Goal: Task Accomplishment & Management: Manage account settings

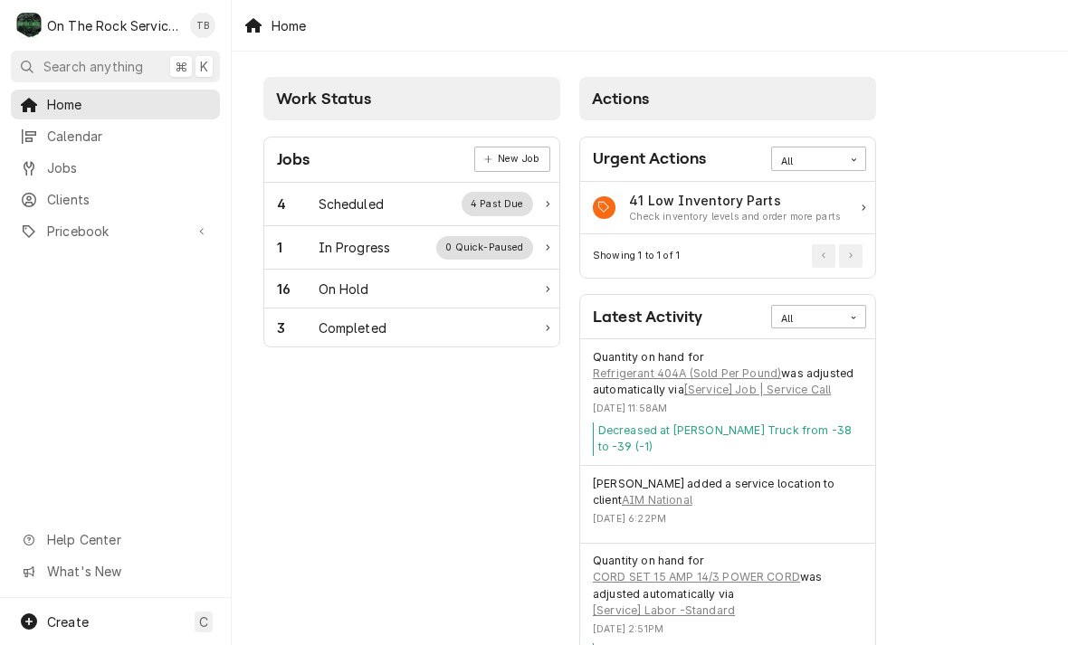
click at [374, 248] on div "In Progress" at bounding box center [355, 247] width 72 height 19
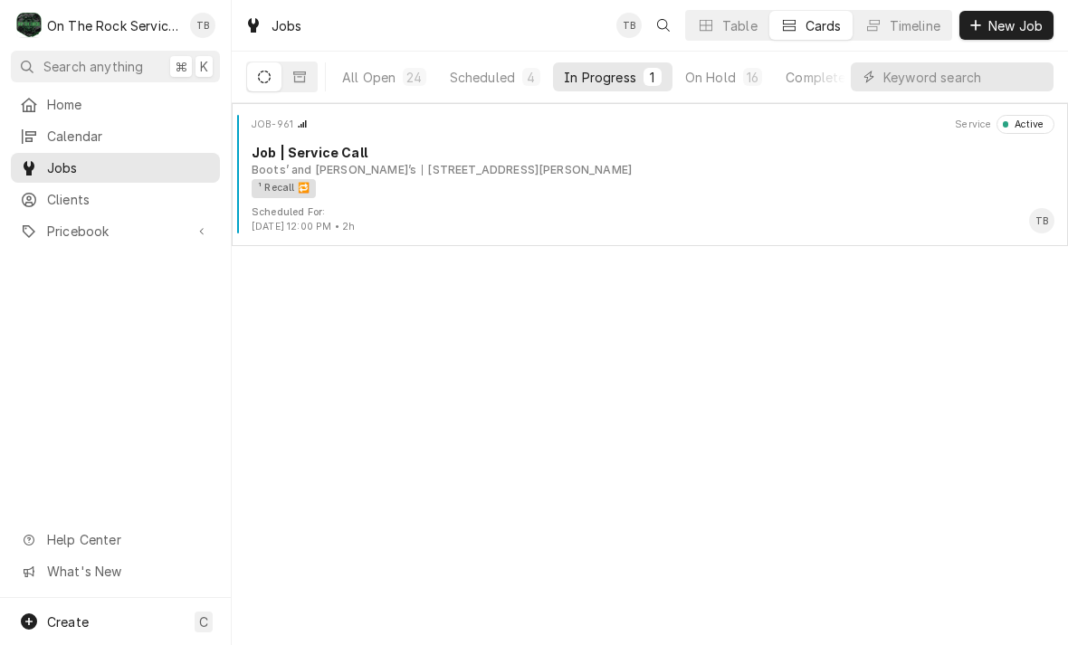
click at [584, 193] on div "¹ Recall 🔁" at bounding box center [647, 188] width 790 height 19
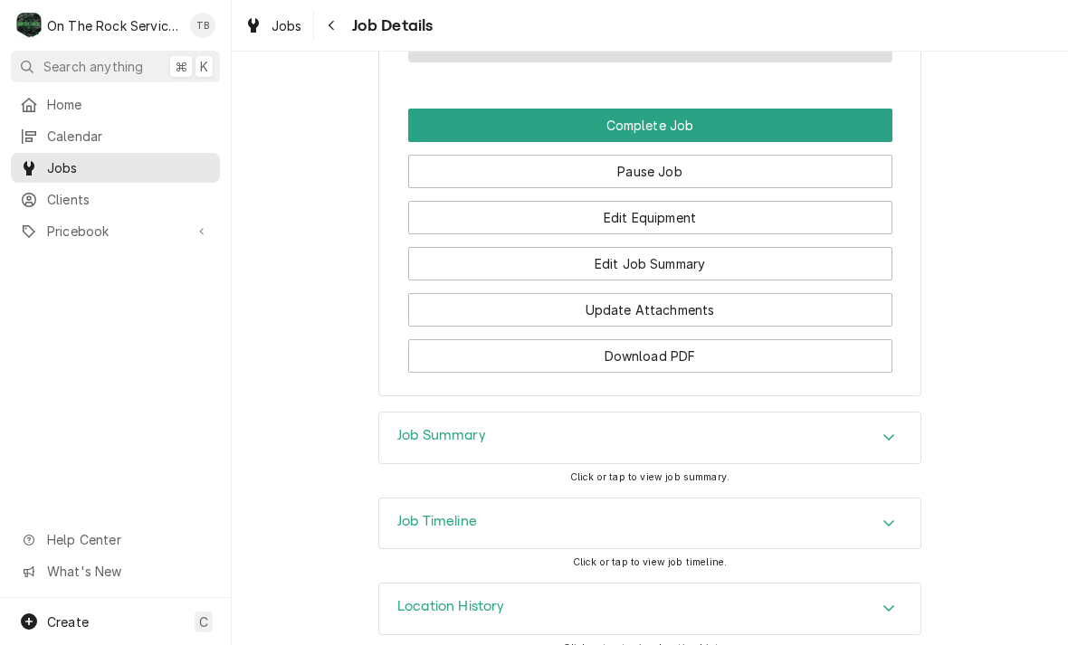
scroll to position [1663, 0]
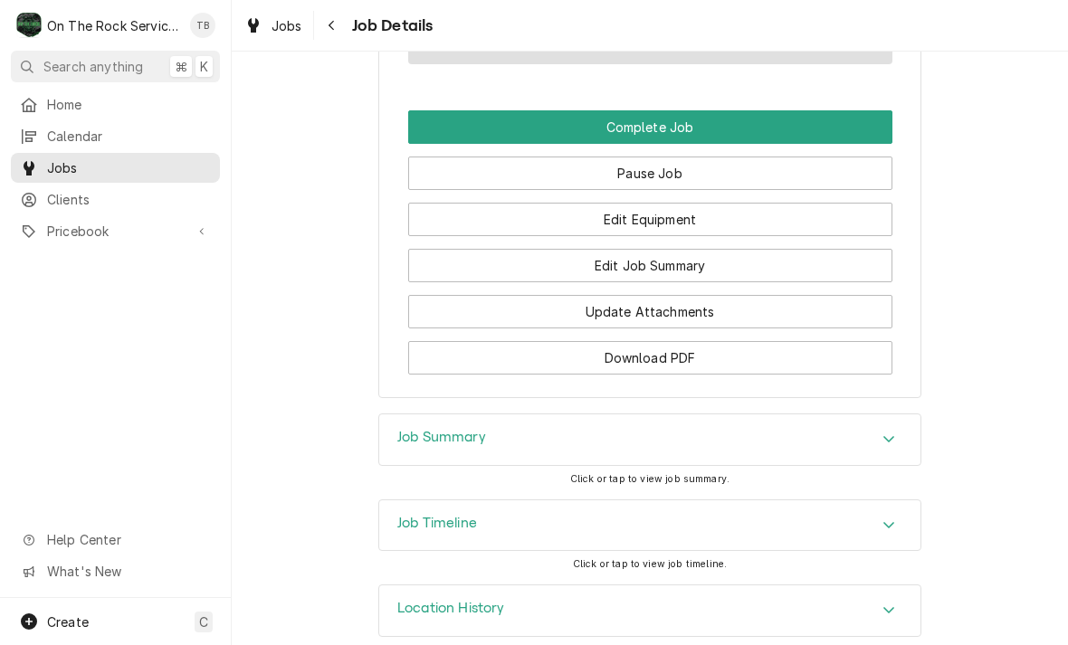
click at [672, 295] on button "Update Attachments" at bounding box center [650, 311] width 484 height 33
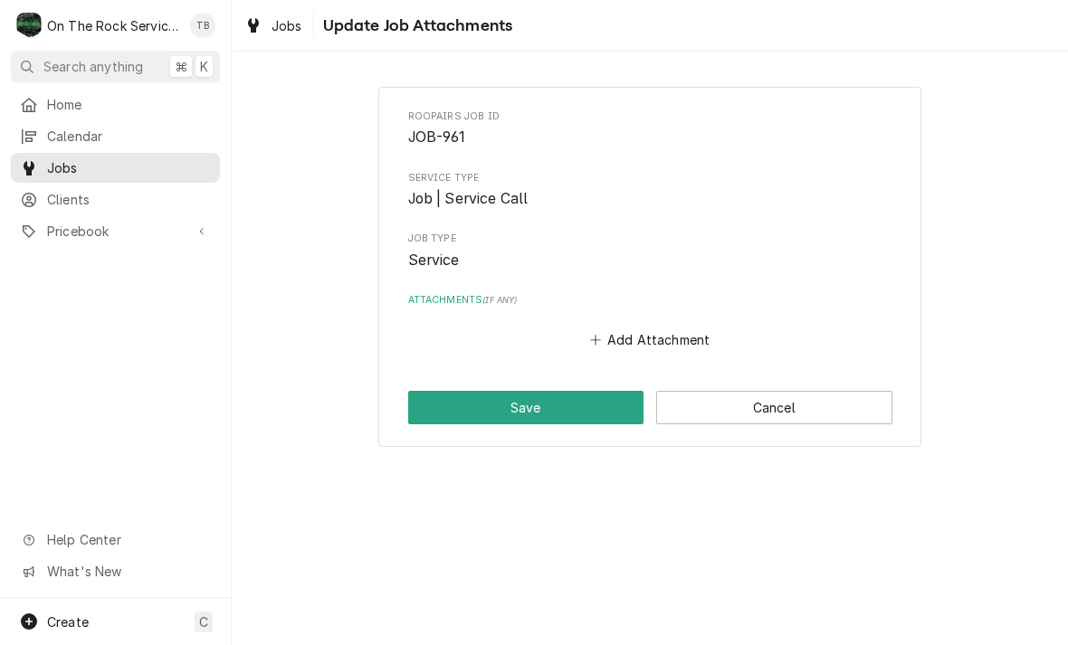
click at [660, 338] on button "Add Attachment" at bounding box center [649, 340] width 127 height 25
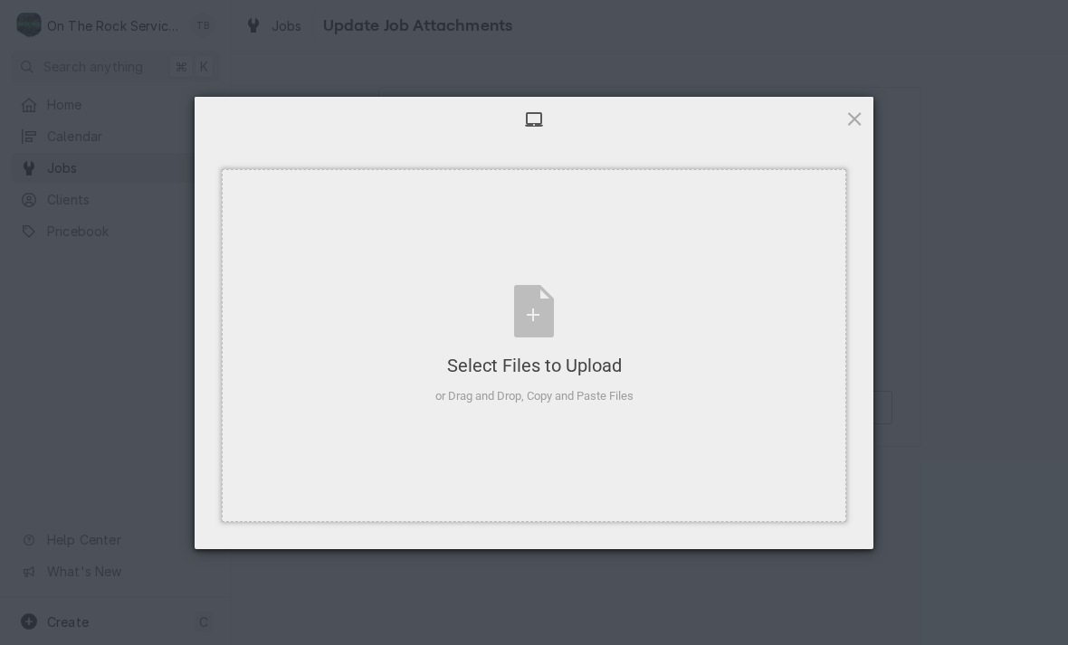
click at [554, 327] on div "Select Files to Upload or Drag and Drop, Copy and Paste Files" at bounding box center [534, 345] width 198 height 120
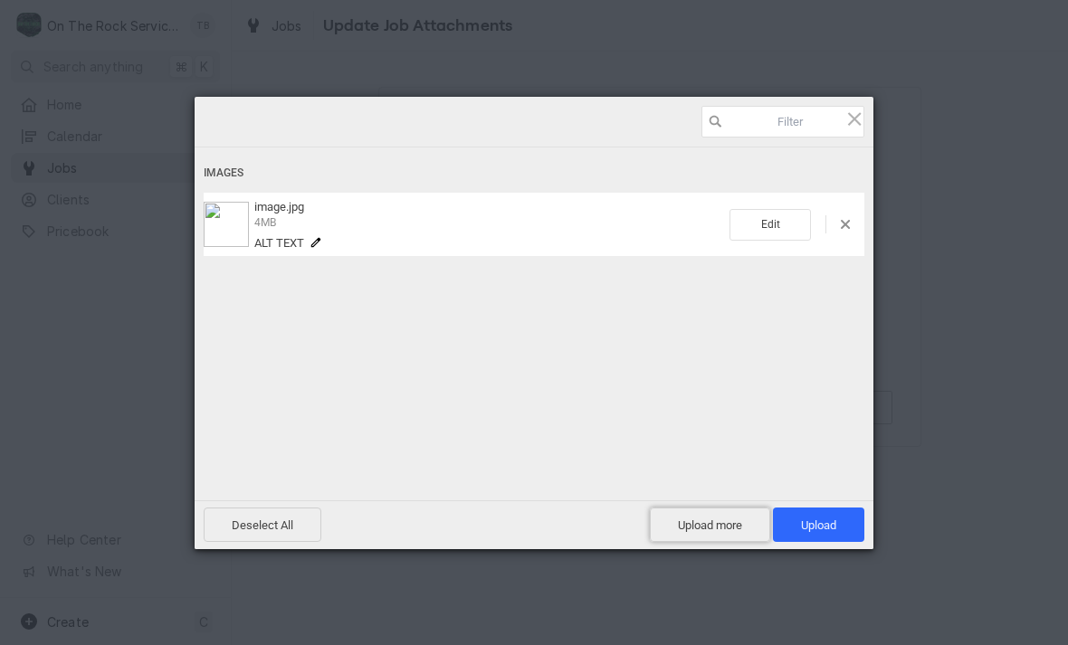
click at [717, 530] on span "Upload more" at bounding box center [710, 525] width 120 height 34
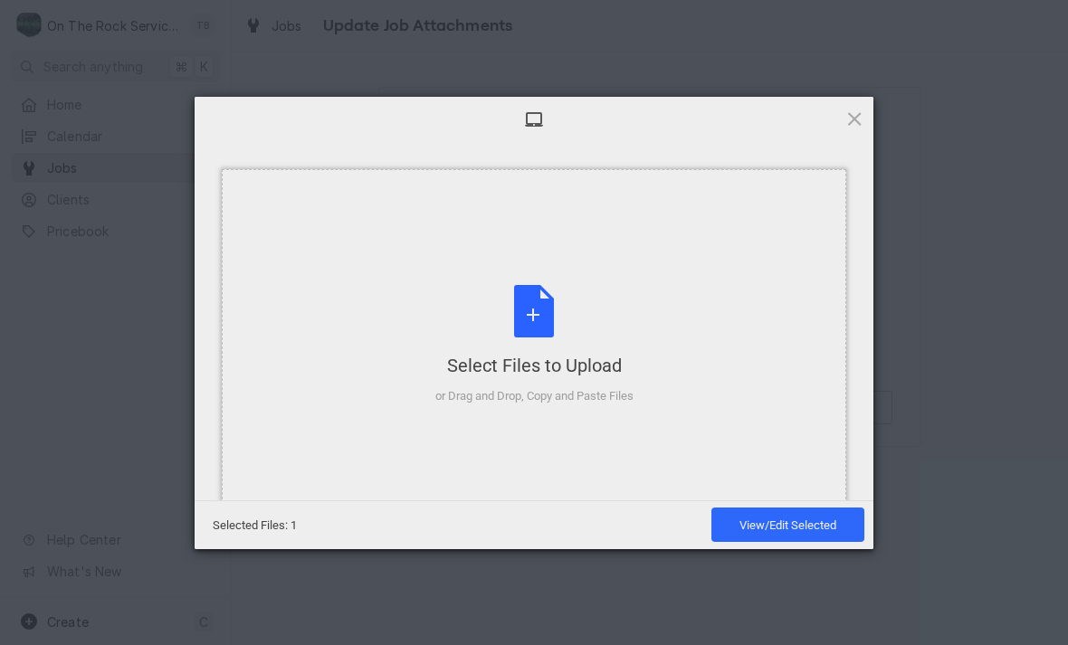
click at [533, 330] on div "Select Files to Upload or Drag and Drop, Copy and Paste Files" at bounding box center [534, 345] width 198 height 120
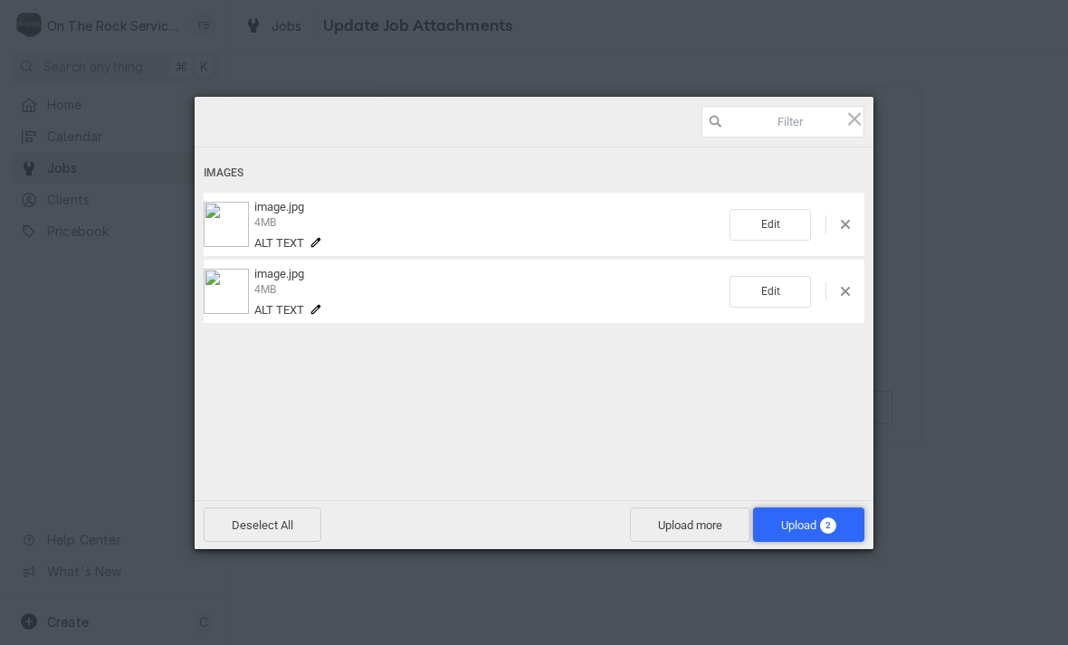
click at [801, 532] on span "Upload 2" at bounding box center [808, 526] width 55 height 14
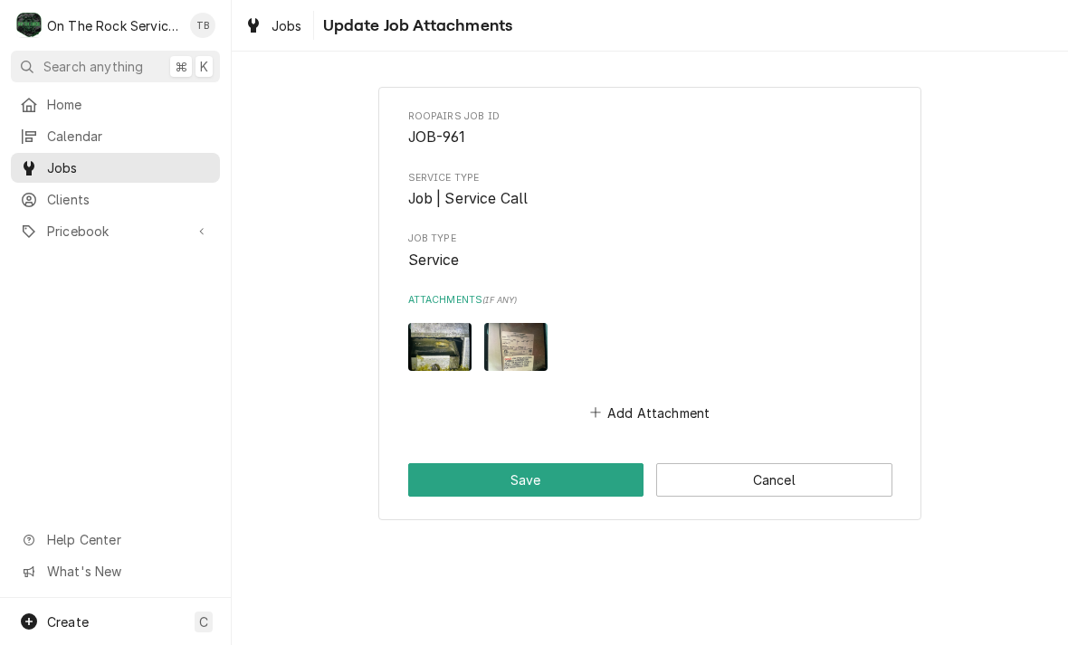
click at [561, 478] on button "Save" at bounding box center [526, 479] width 236 height 33
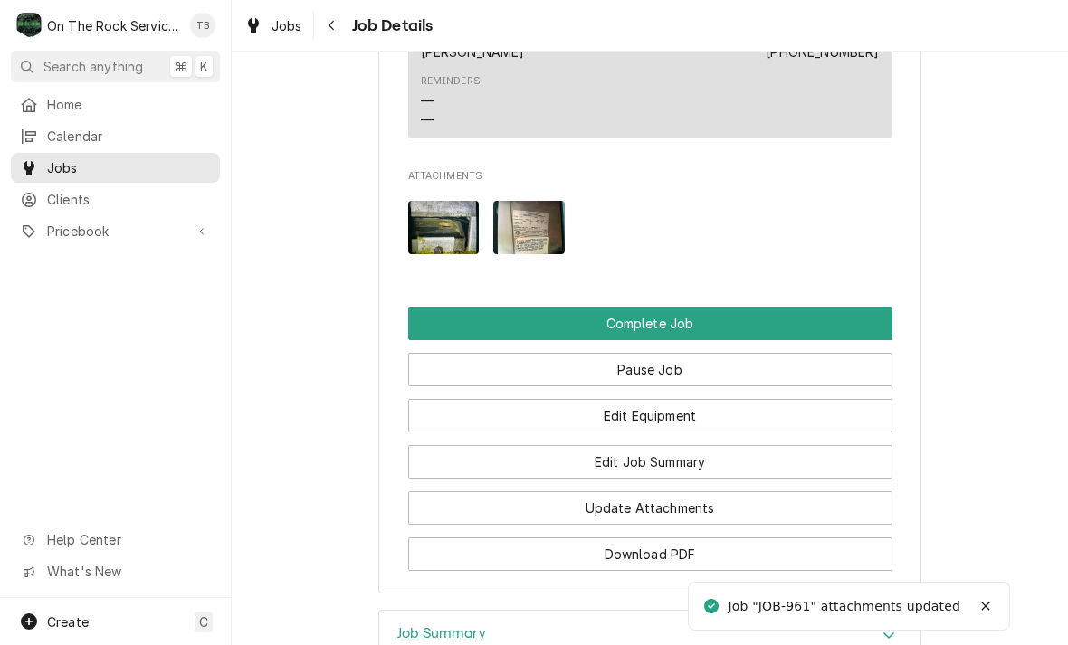
scroll to position [1594, 0]
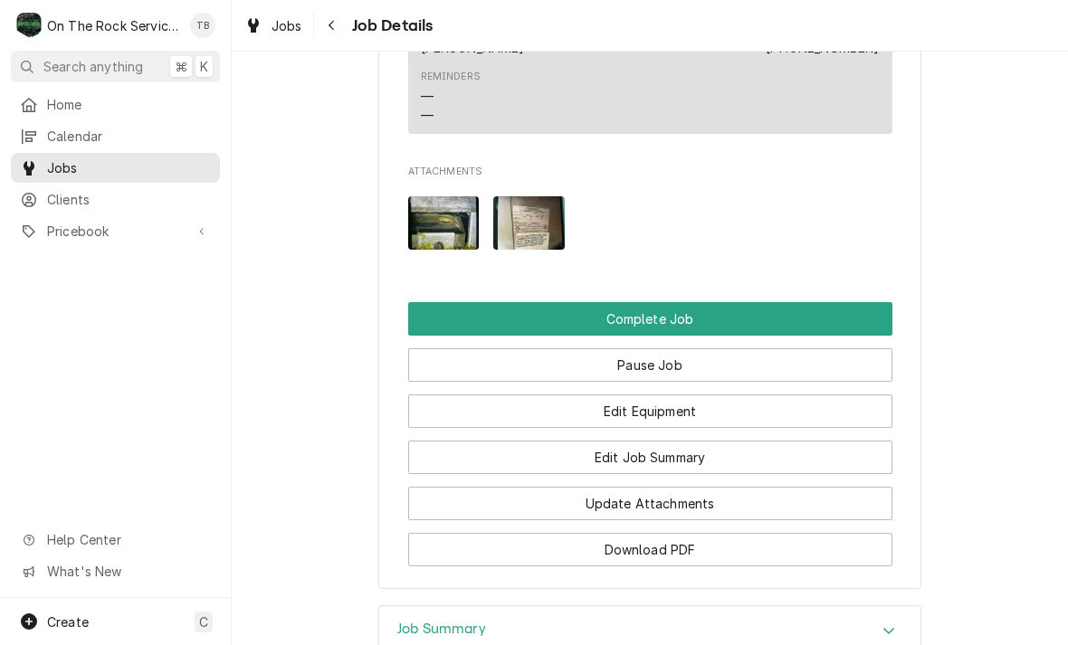
click at [687, 395] on button "Edit Equipment" at bounding box center [650, 411] width 484 height 33
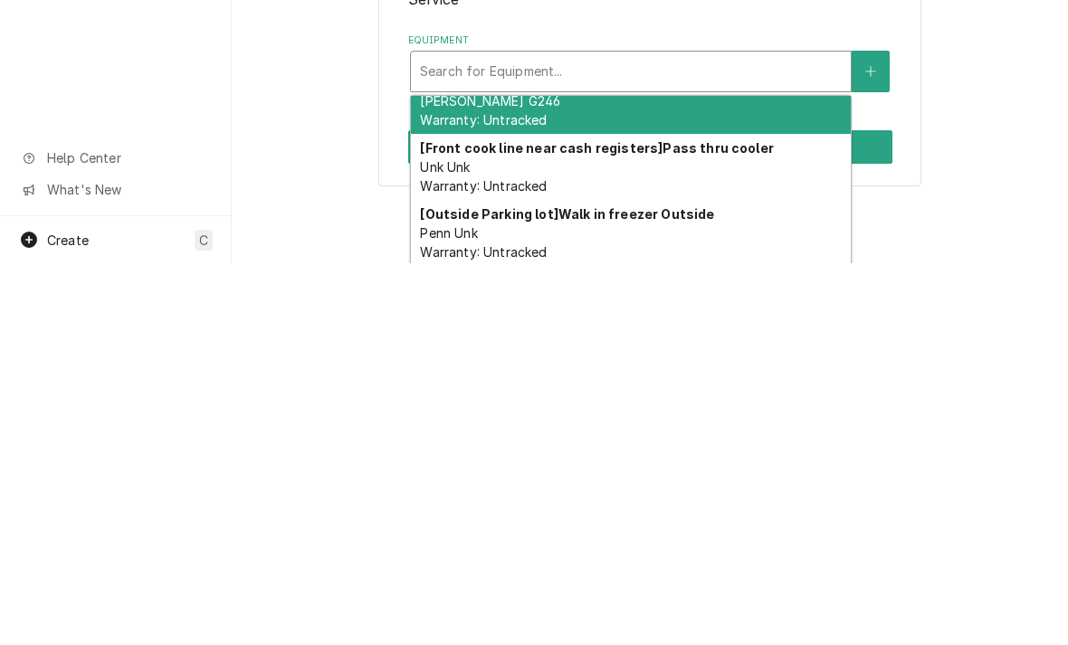
scroll to position [28, 0]
click at [868, 449] on icon "Create New Equipment" at bounding box center [870, 453] width 11 height 13
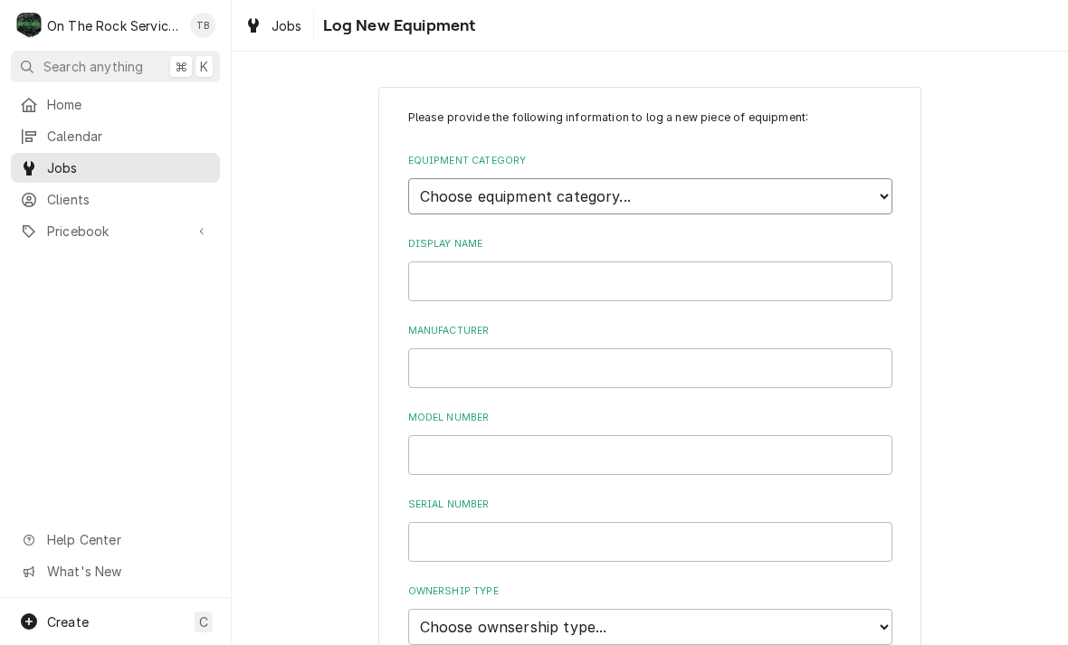
click at [883, 189] on select "Choose equipment category... Cooking Equipment Fryers Ice Machines Ovens and Ra…" at bounding box center [650, 196] width 484 height 36
select select "8"
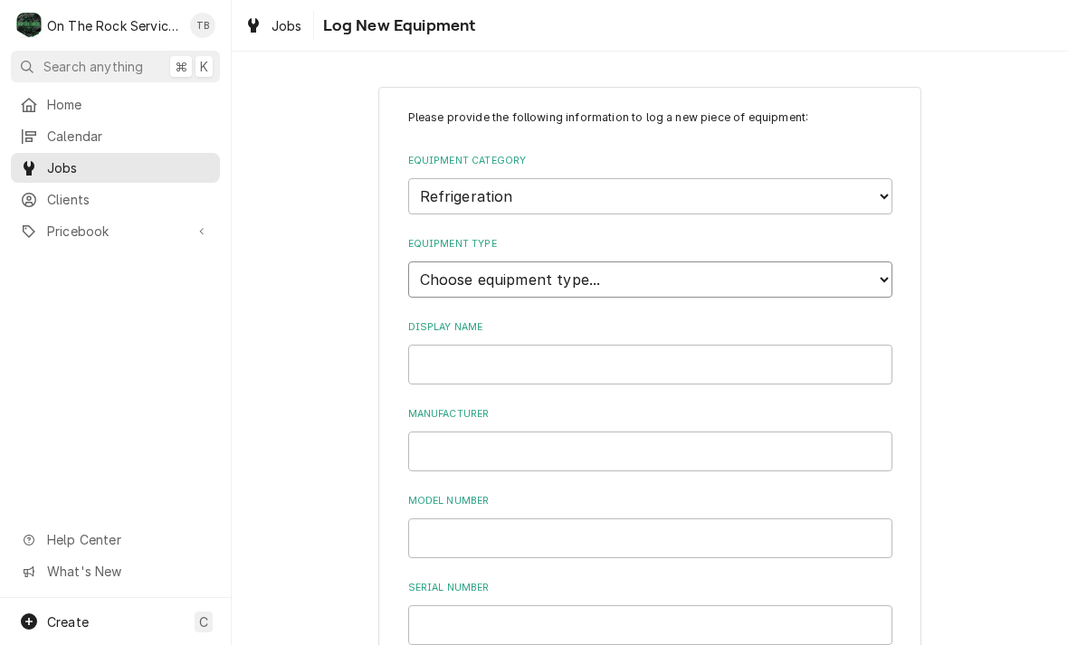
click at [883, 262] on select "Choose equipment type... Bar Refrigeration Blast Chiller Chef Base Freezer Chef…" at bounding box center [650, 280] width 484 height 36
select select "69"
click at [503, 345] on input "Display Name" at bounding box center [650, 365] width 484 height 40
type input "R"
type input "Drive through prep table"
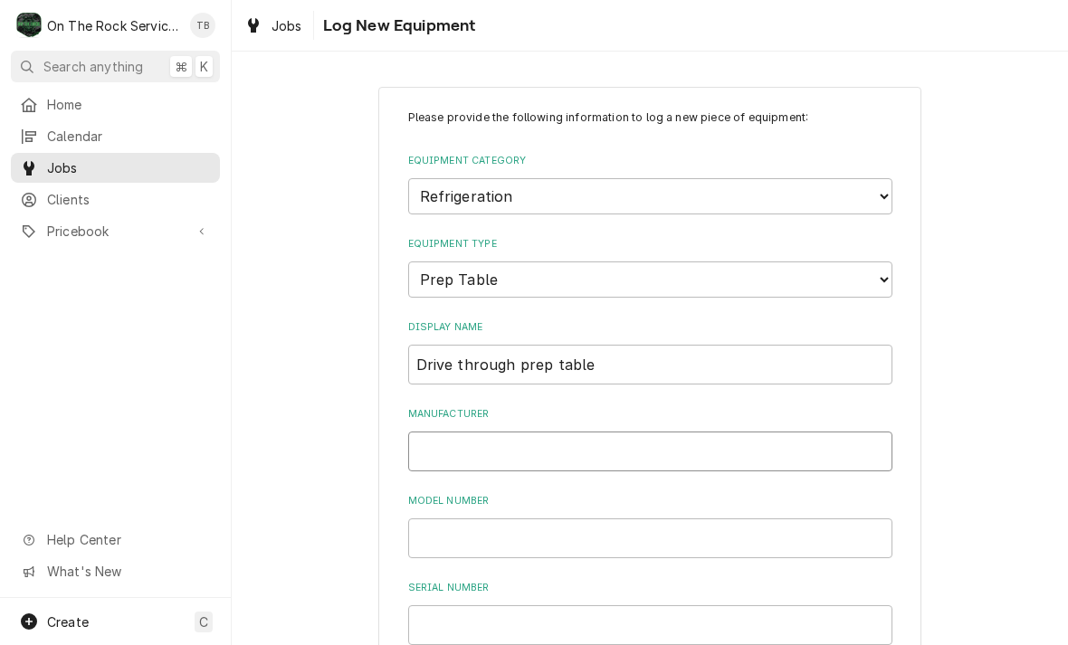
click at [462, 432] on input "Manufacturer" at bounding box center [650, 452] width 484 height 40
type input "CONTINENTAL"
click at [498, 520] on input "Model Number" at bounding box center [650, 539] width 484 height 40
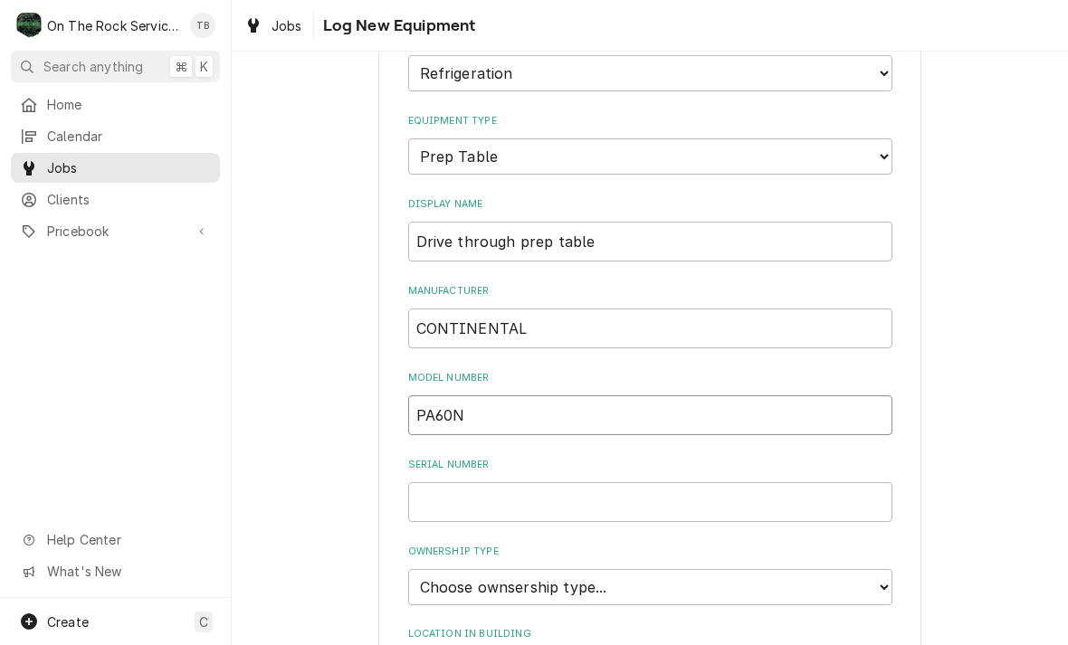
scroll to position [154, 0]
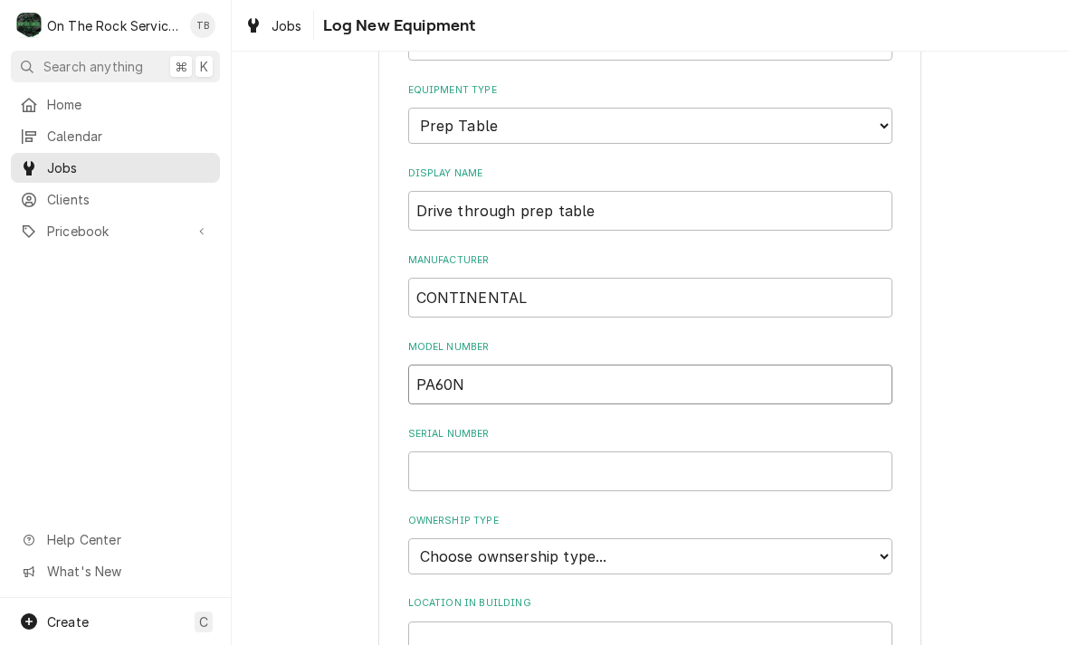
type input "PA60N"
click at [539, 452] on input "Serial Number" at bounding box center [650, 472] width 484 height 40
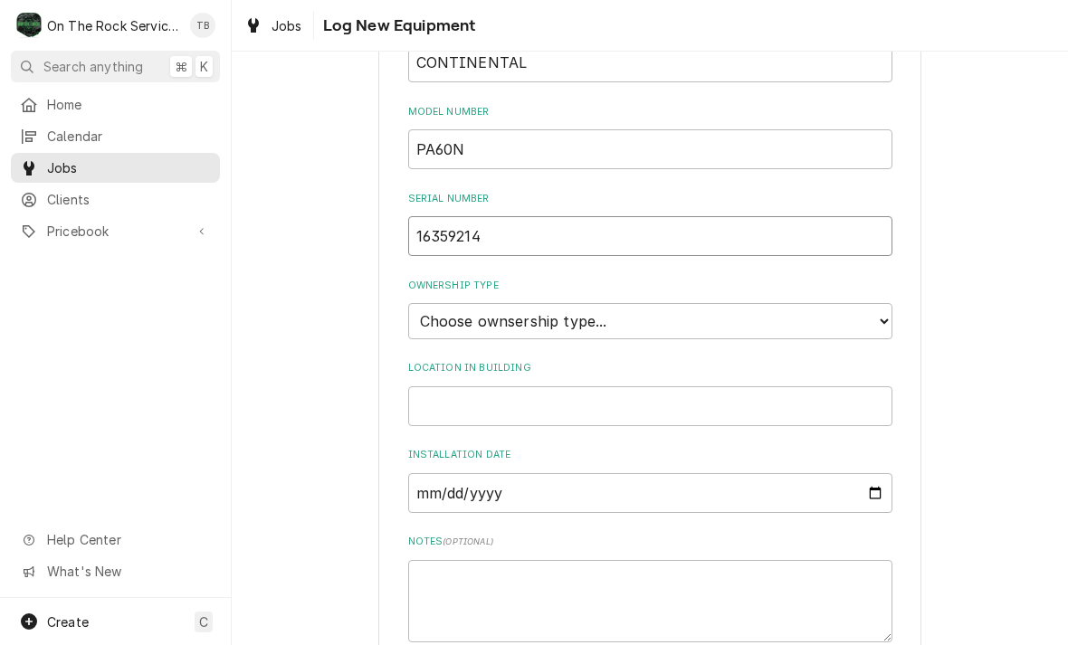
scroll to position [407, 0]
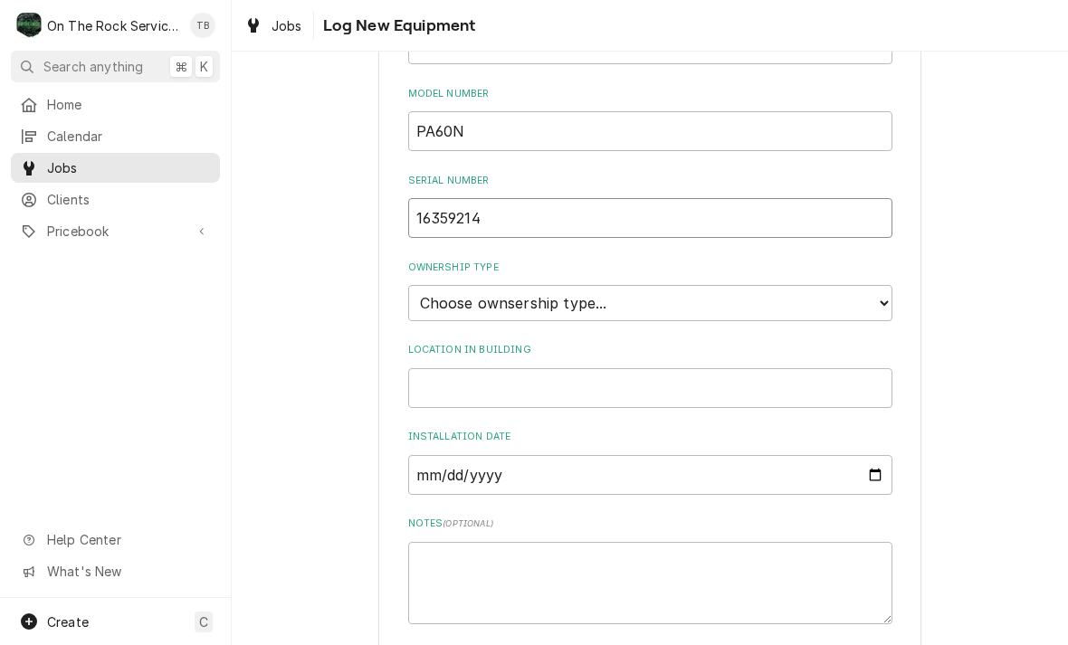
type input "16359214"
click at [885, 285] on select "Choose ownsership type... Unknown Owned Leased Rented" at bounding box center [650, 303] width 484 height 36
select select "1"
click at [624, 368] on input "Location in Building" at bounding box center [650, 388] width 484 height 40
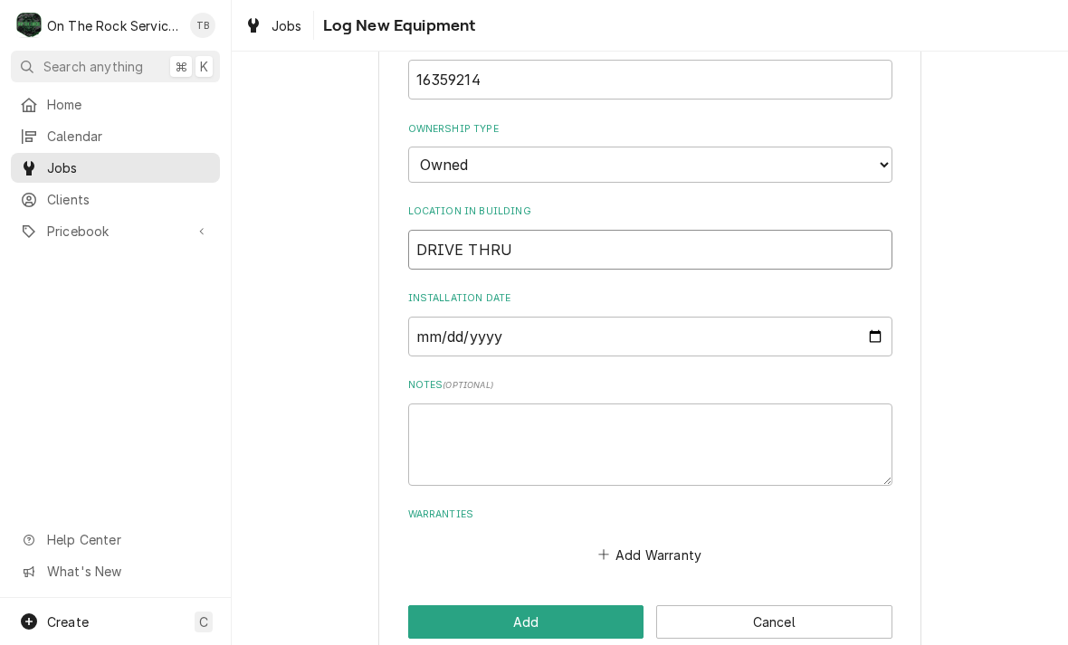
scroll to position [545, 0]
type input "DRIVE THRU"
click at [329, 460] on div "Please provide the following information to log a new piece of equipment: Equip…" at bounding box center [650, 102] width 836 height 1153
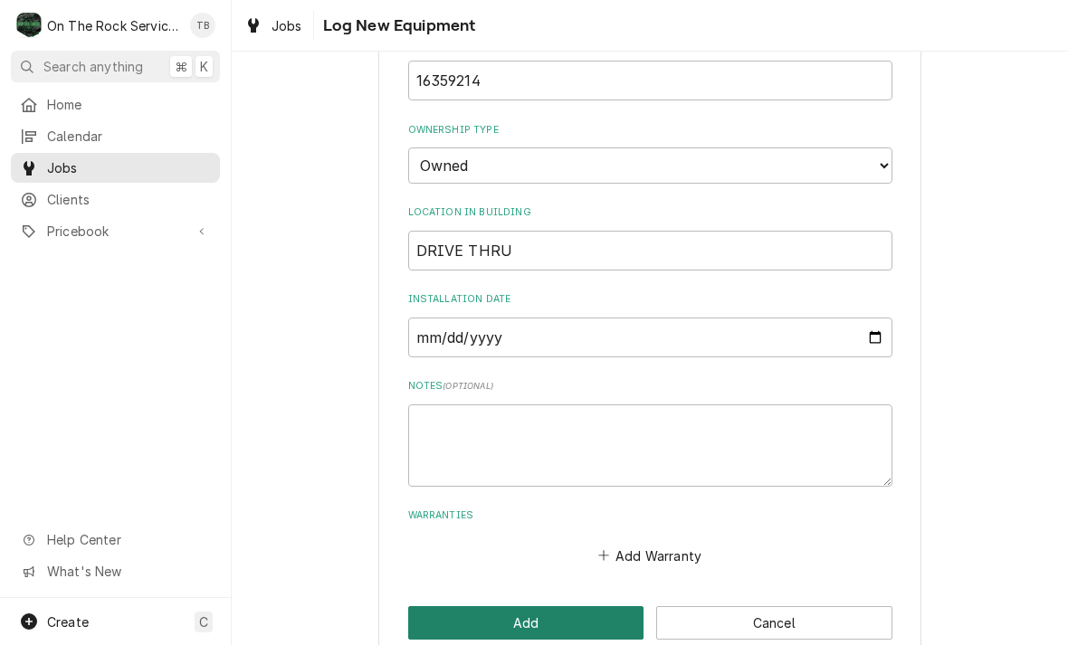
click at [535, 606] on button "Add" at bounding box center [526, 622] width 236 height 33
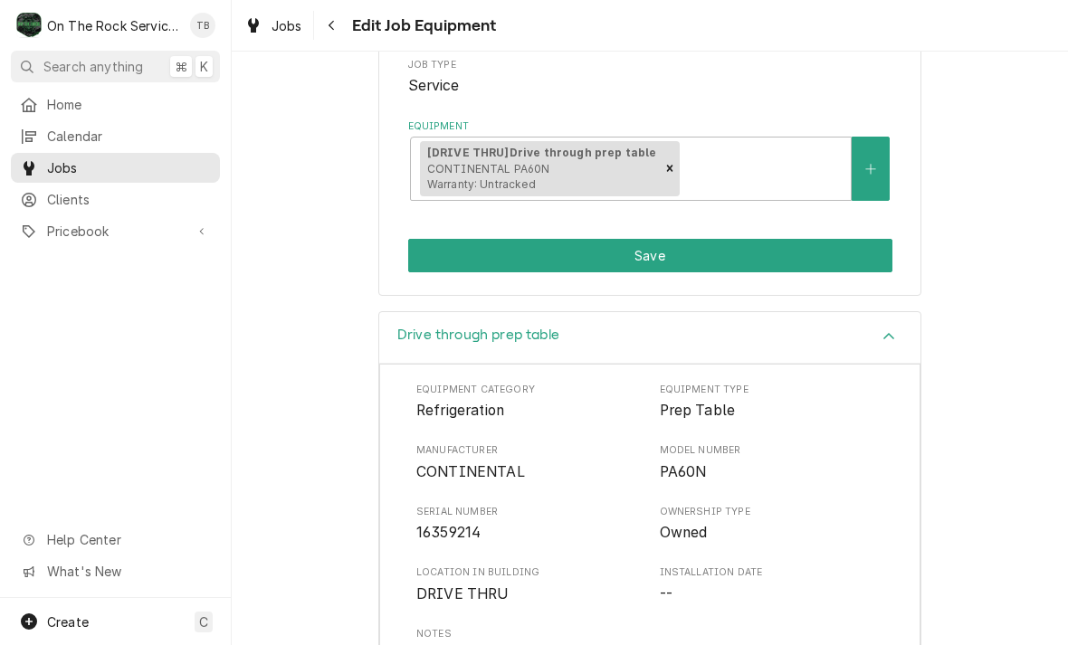
scroll to position [292, 0]
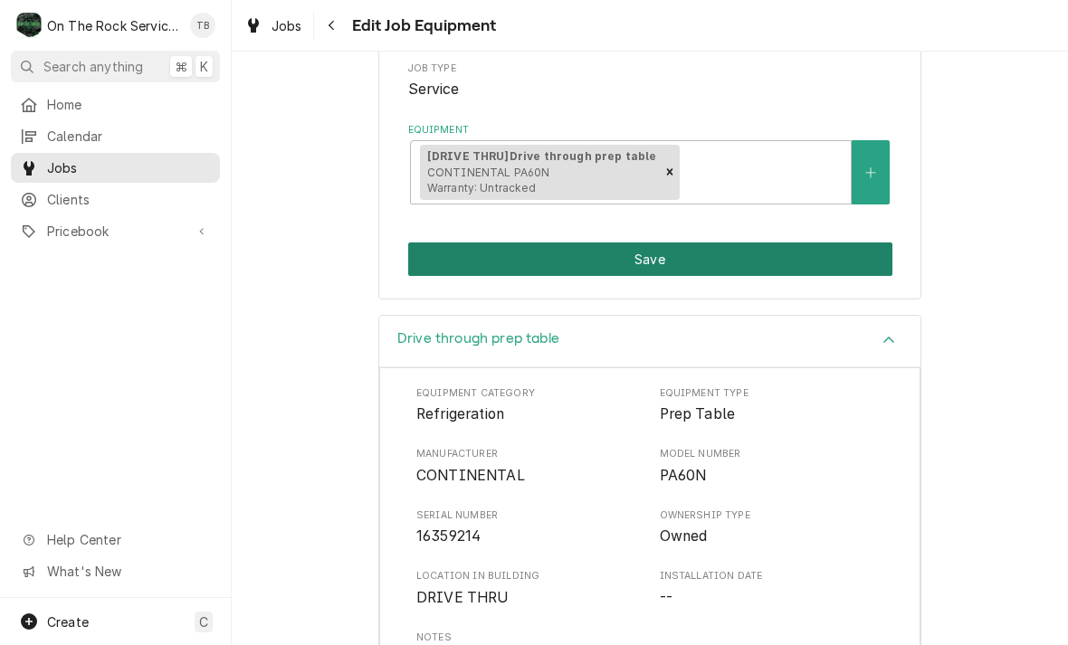
click at [681, 255] on button "Save" at bounding box center [650, 259] width 484 height 33
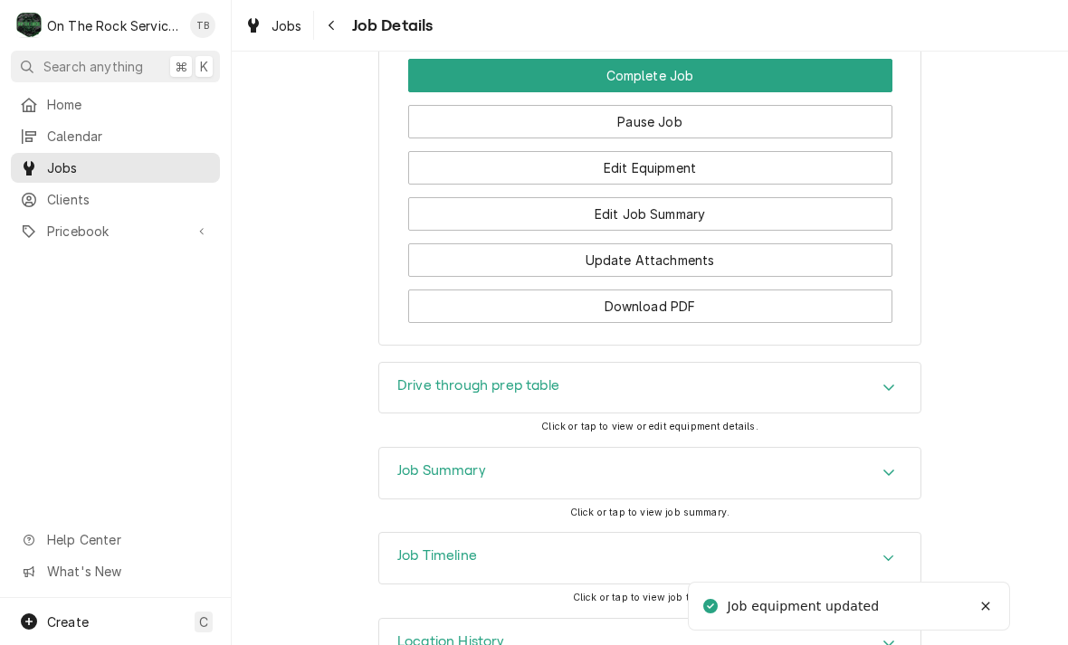
scroll to position [1839, 0]
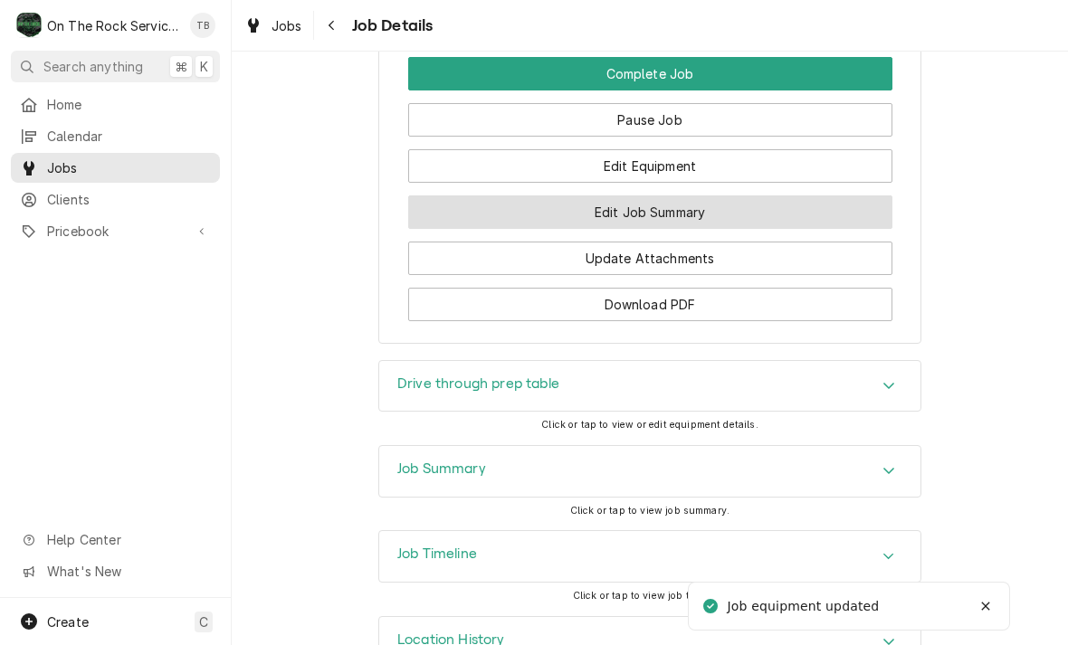
click at [695, 196] on button "Edit Job Summary" at bounding box center [650, 211] width 484 height 33
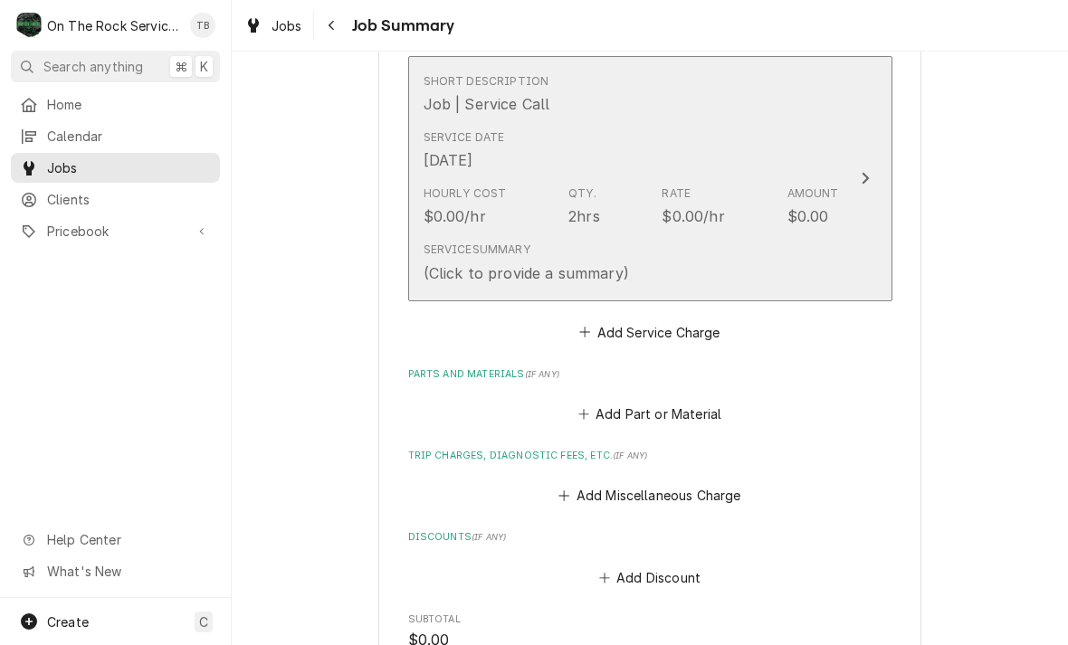
click at [707, 279] on div "Service Summary (Click to provide a summary)" at bounding box center [631, 262] width 415 height 56
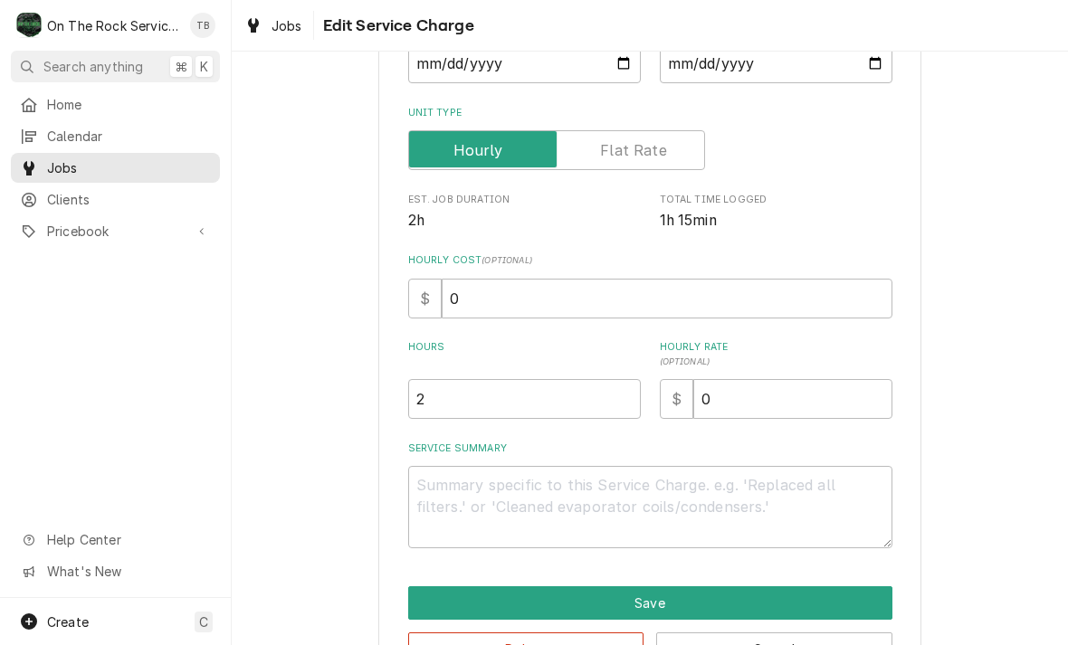
scroll to position [235, 0]
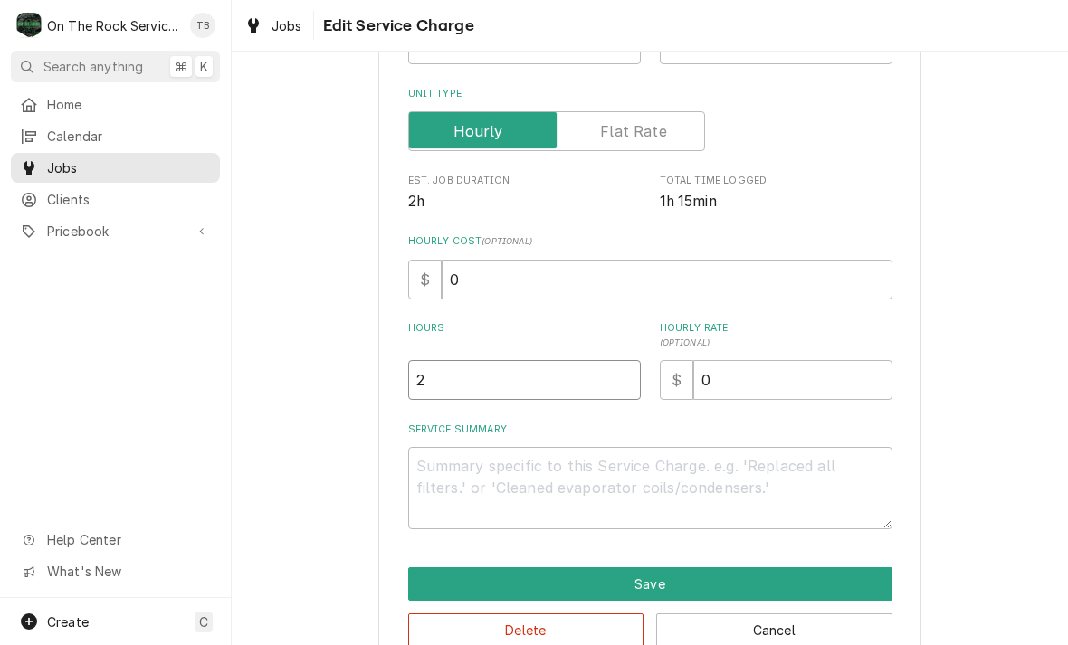
click at [463, 379] on input "2" at bounding box center [524, 380] width 233 height 40
type textarea "x"
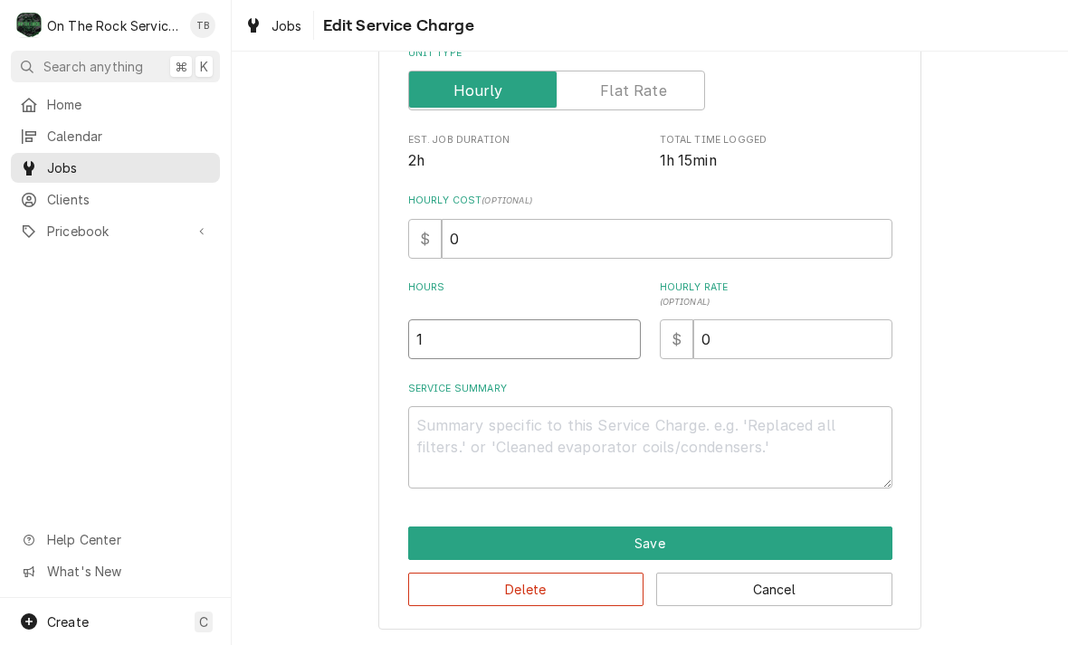
scroll to position [275, 0]
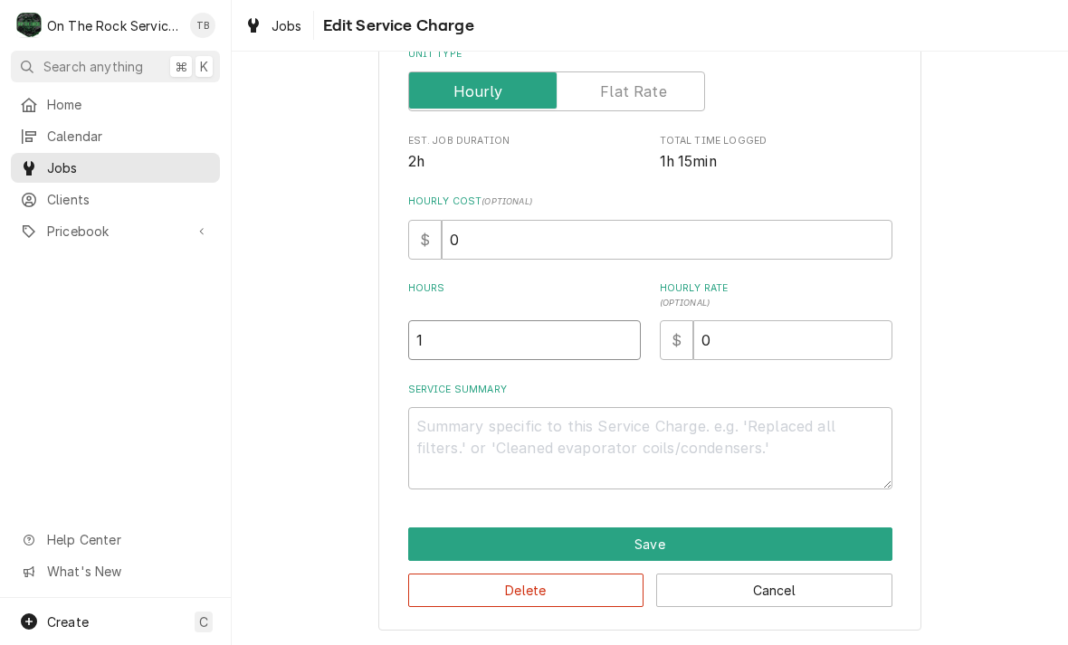
type input "1"
click at [466, 444] on textarea "Service Summary" at bounding box center [650, 448] width 484 height 82
type textarea "x"
type textarea "8"
type textarea "x"
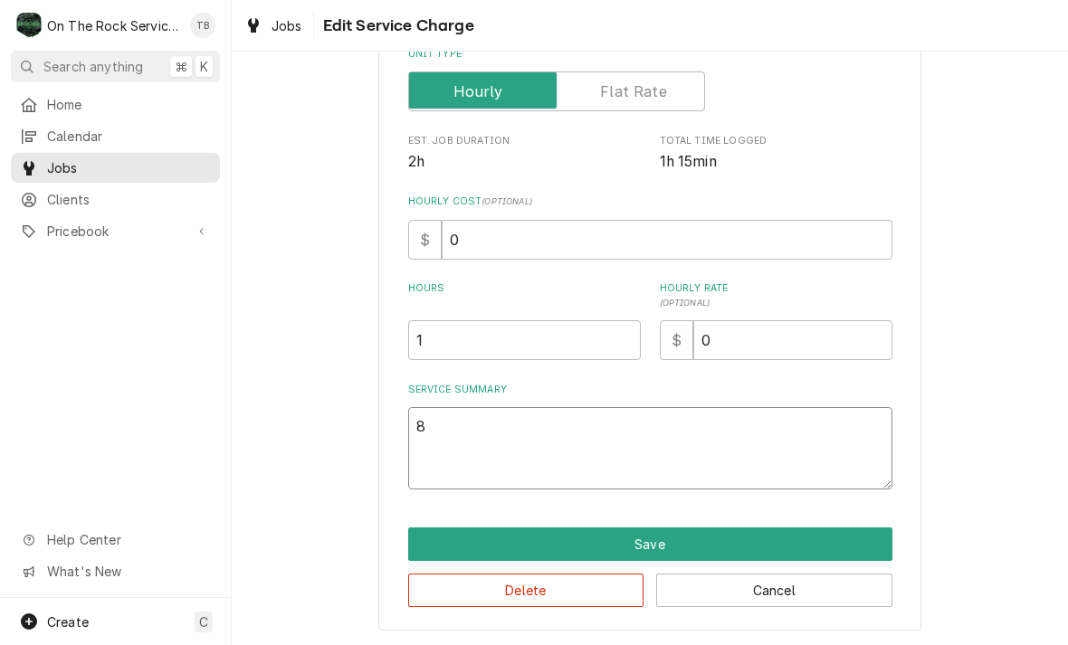
type textarea "8/"
type textarea "x"
type textarea "8/1"
type textarea "x"
type textarea "8/11"
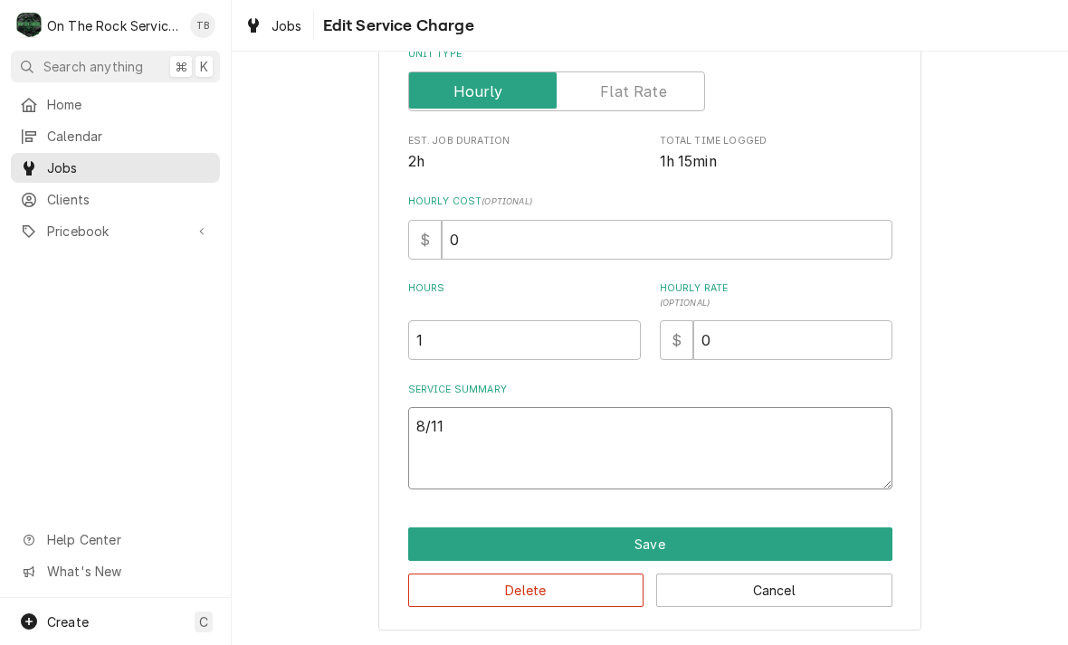
type textarea "x"
type textarea "8/11/"
type textarea "x"
type textarea "8/11/2"
type textarea "x"
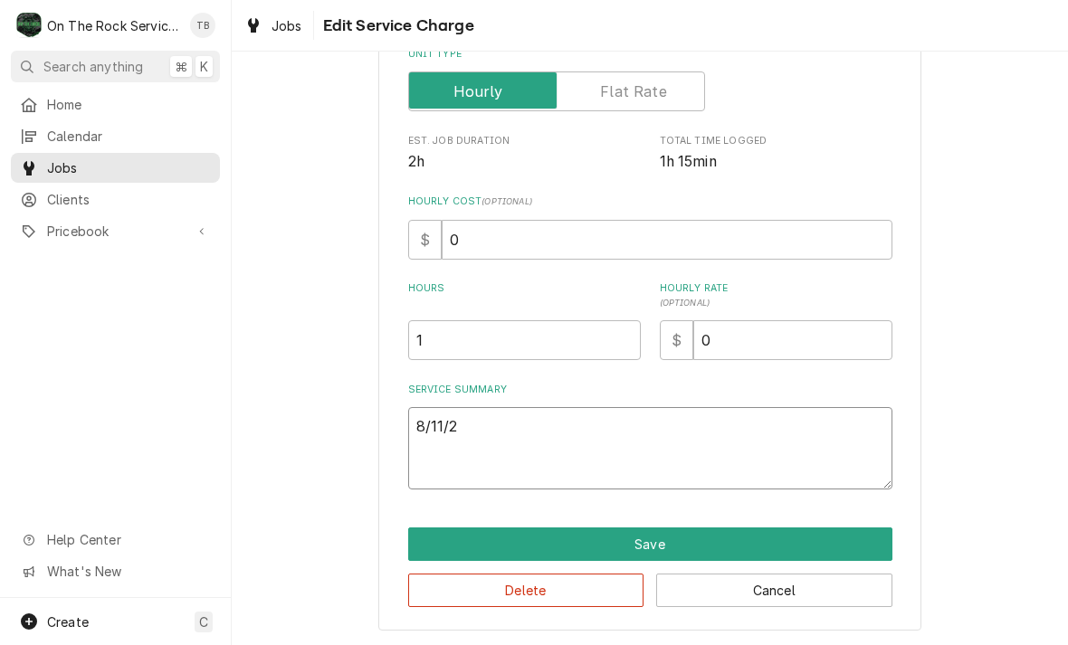
type textarea "8/11/25"
type textarea "x"
type textarea "8/11/25"
type textarea "x"
type textarea "8/11/25 T"
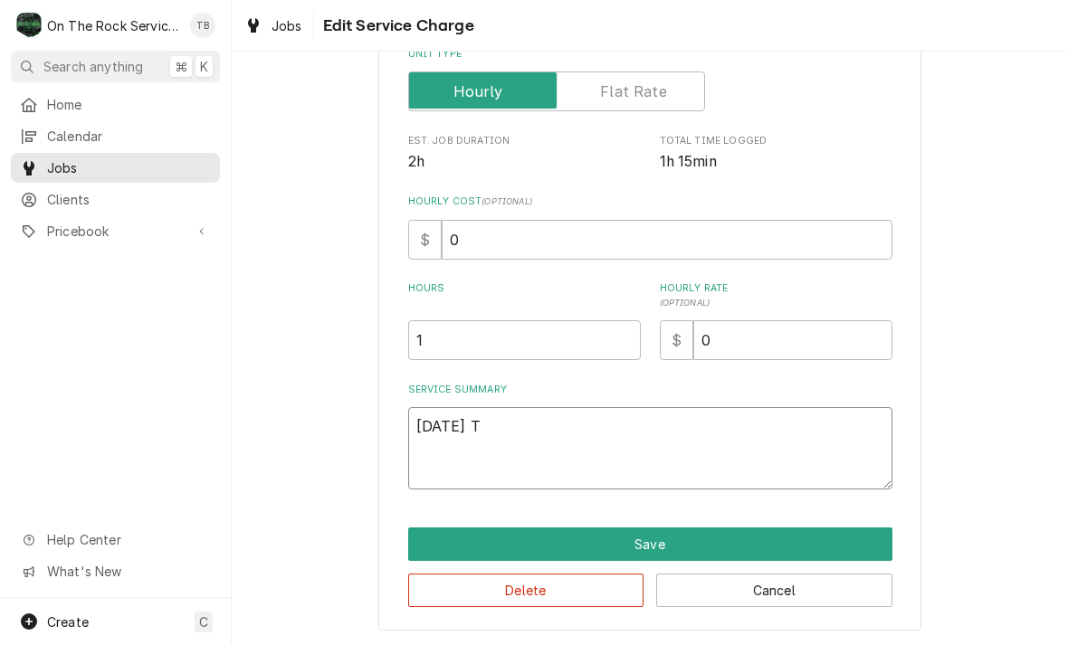
type textarea "x"
type textarea "8/11/25 TM"
type textarea "x"
type textarea "8/11/25 TMB"
type textarea "x"
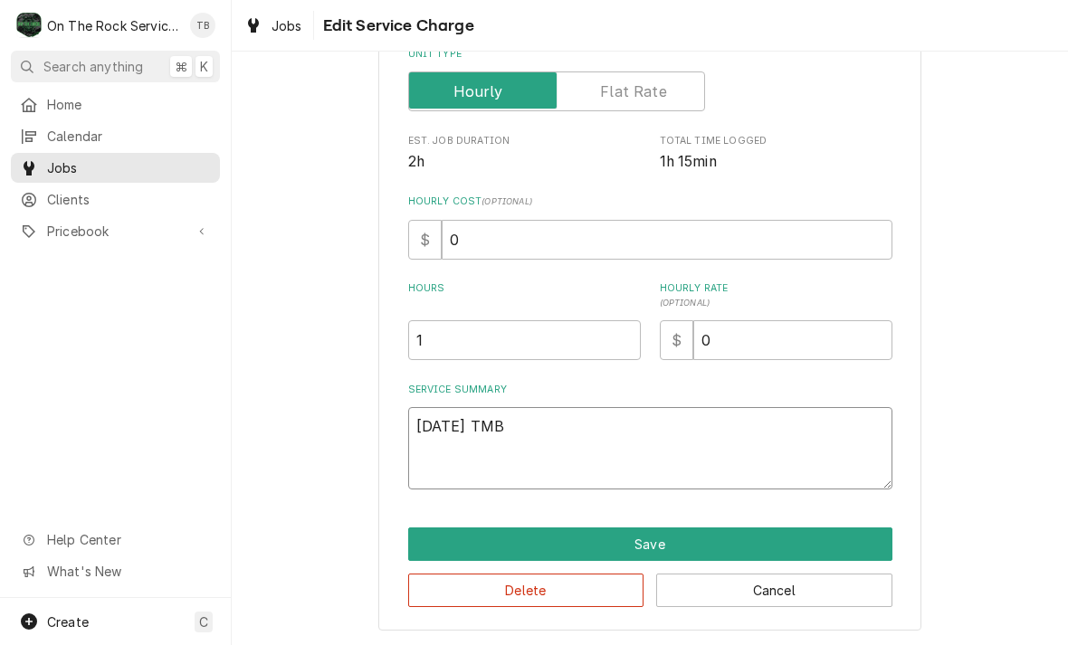
type textarea "8/11/25 TMB P"
type textarea "x"
type textarea "8/11/25 TMB PR"
type textarea "x"
type textarea "8/11/25 TMB PRO"
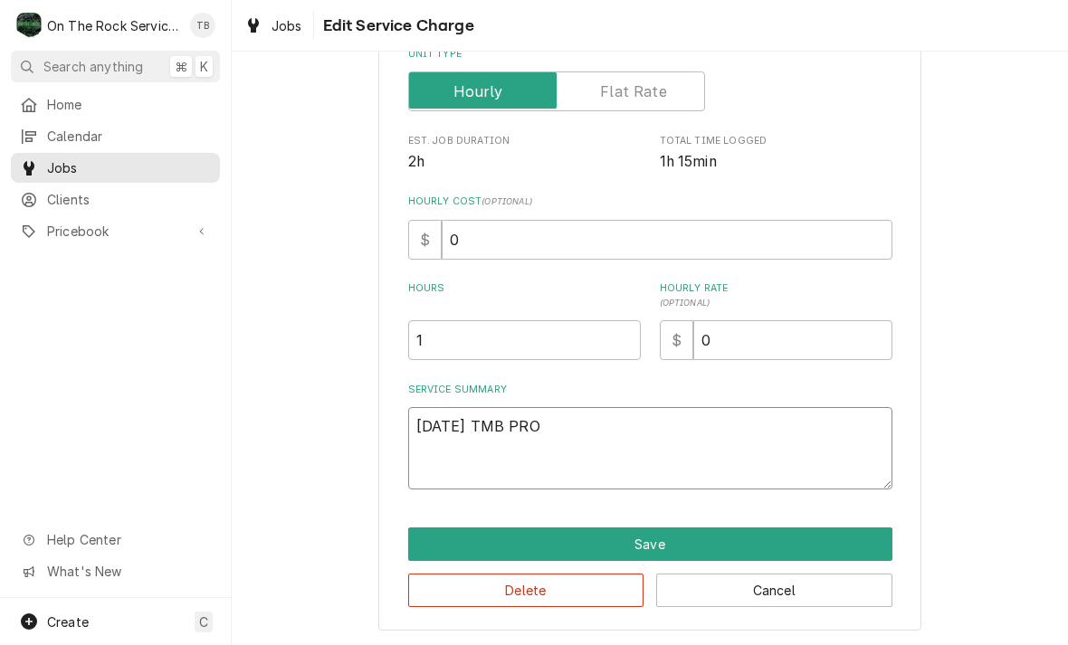
type textarea "x"
type textarea "8/11/25 TMB PROV"
type textarea "x"
type textarea "8/11/25 TMB PROVI"
type textarea "x"
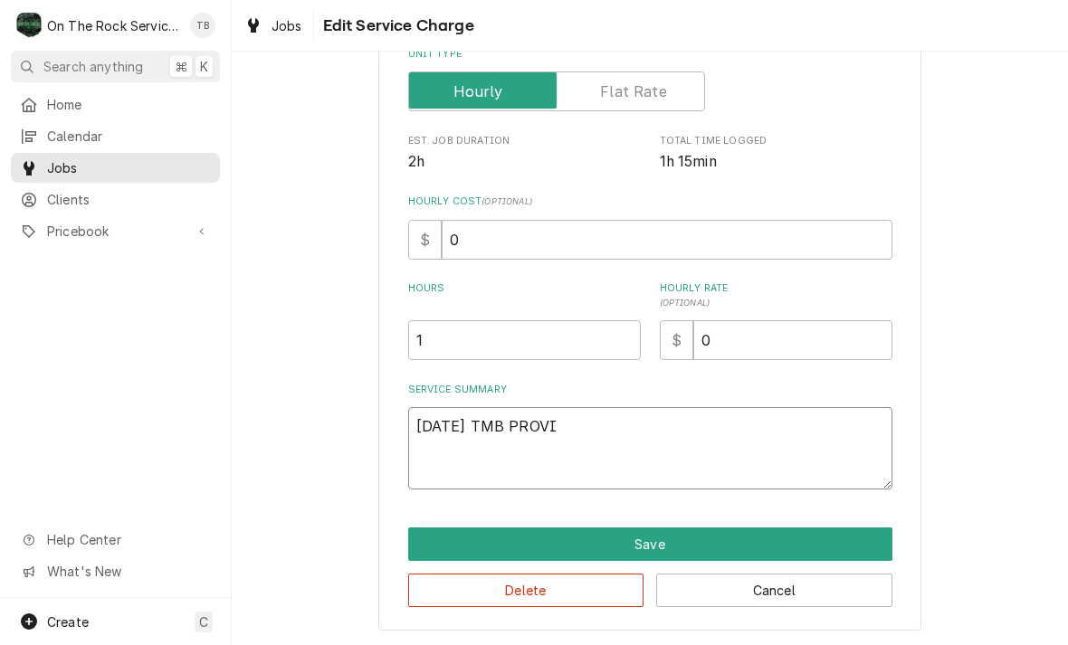
type textarea "8/11/25 TMB PROVID"
type textarea "x"
type textarea "8/11/25 TMB PROVIDE"
type textarea "x"
type textarea "8/11/25 TMB PROVIDE"
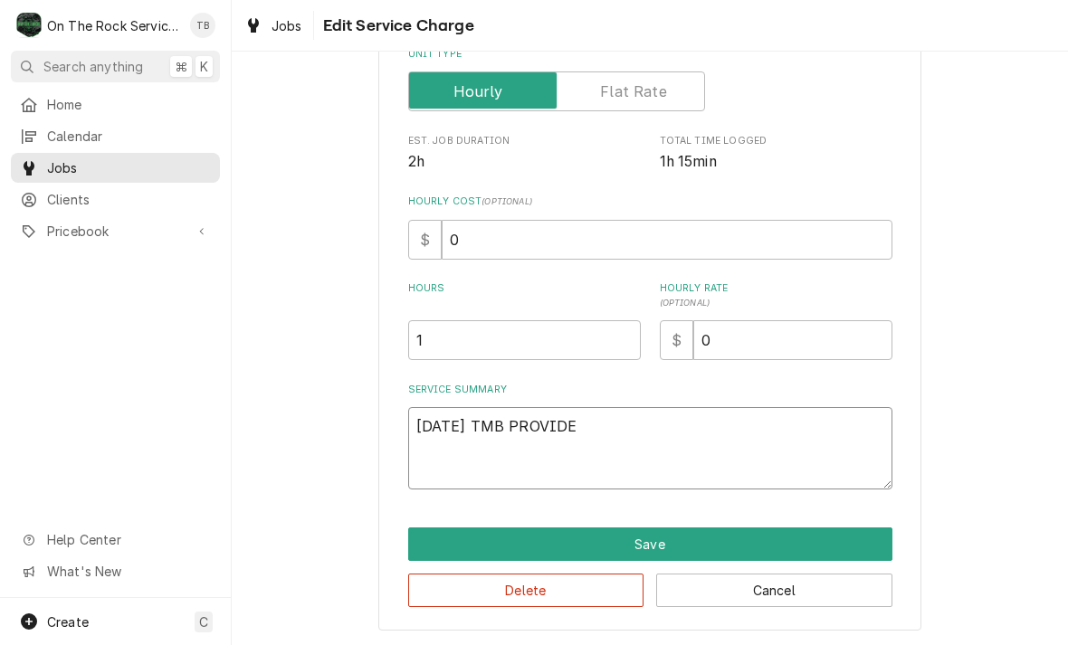
type textarea "x"
type textarea "8/11/25 TMB PROVIDE."
type textarea "x"
type textarea "8/11/25 TMB PROVIDE."
type textarea "x"
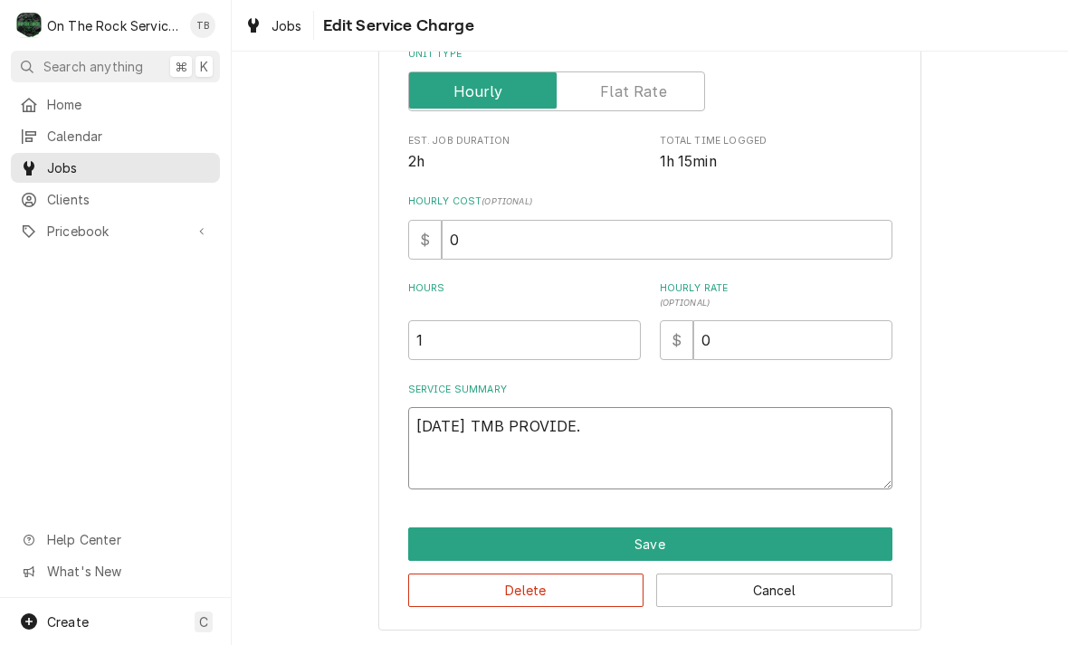
type textarea "8/11/25 TMB PROVIDE. S"
type textarea "x"
type textarea "8/11/25 TMB PROVIDE. SE"
type textarea "x"
type textarea "8/11/25 TMB PROVIDE. SERV"
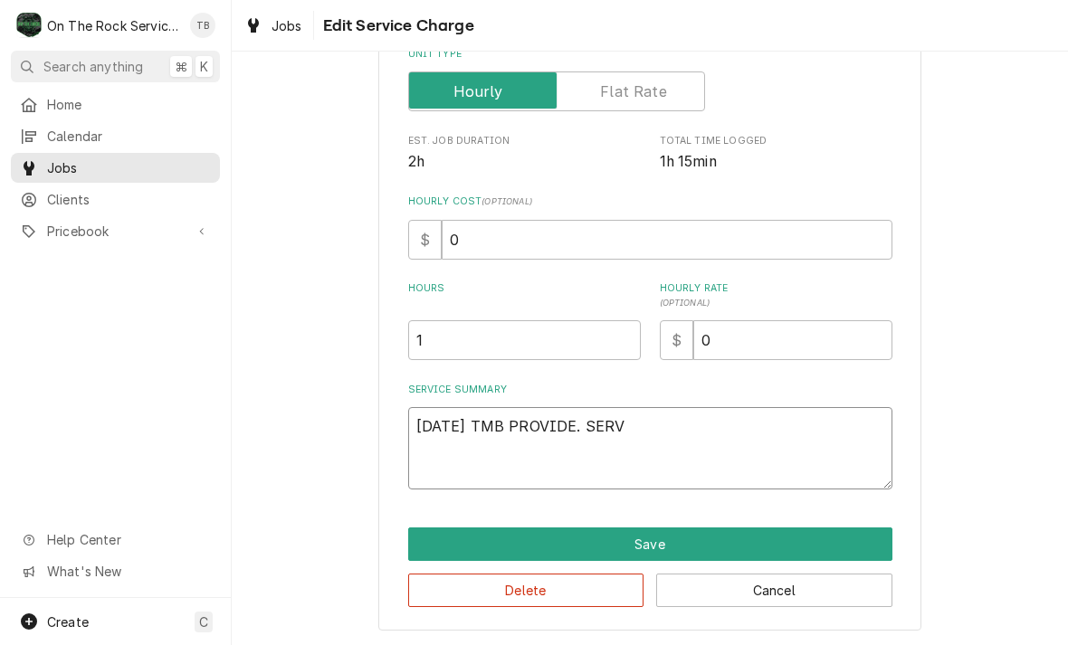
type textarea "x"
type textarea "8/11/25 TMB PROVIDE. SERVI"
type textarea "x"
type textarea "8/11/25 TMB PROVIDE. SERVIC"
type textarea "x"
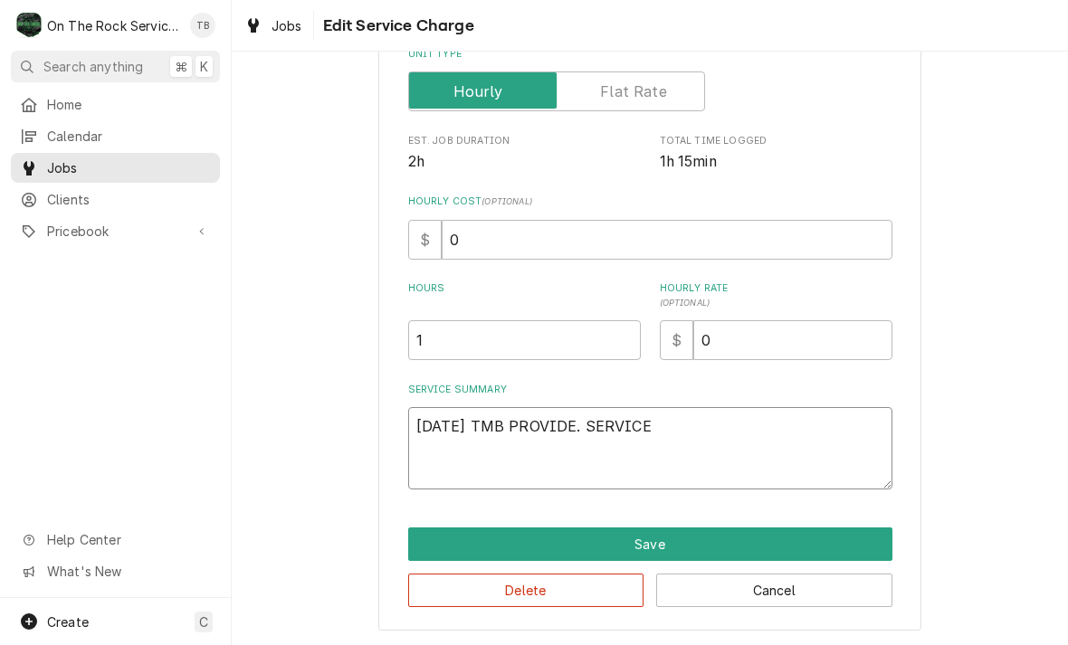
type textarea "8/11/25 TMB PROVIDE. SERVICE"
type textarea "x"
type textarea "8/11/25 TMB PROVIDE. SERVICE P"
type textarea "x"
type textarea "8/11/25 TMB PROVIDE. SERVICE PA"
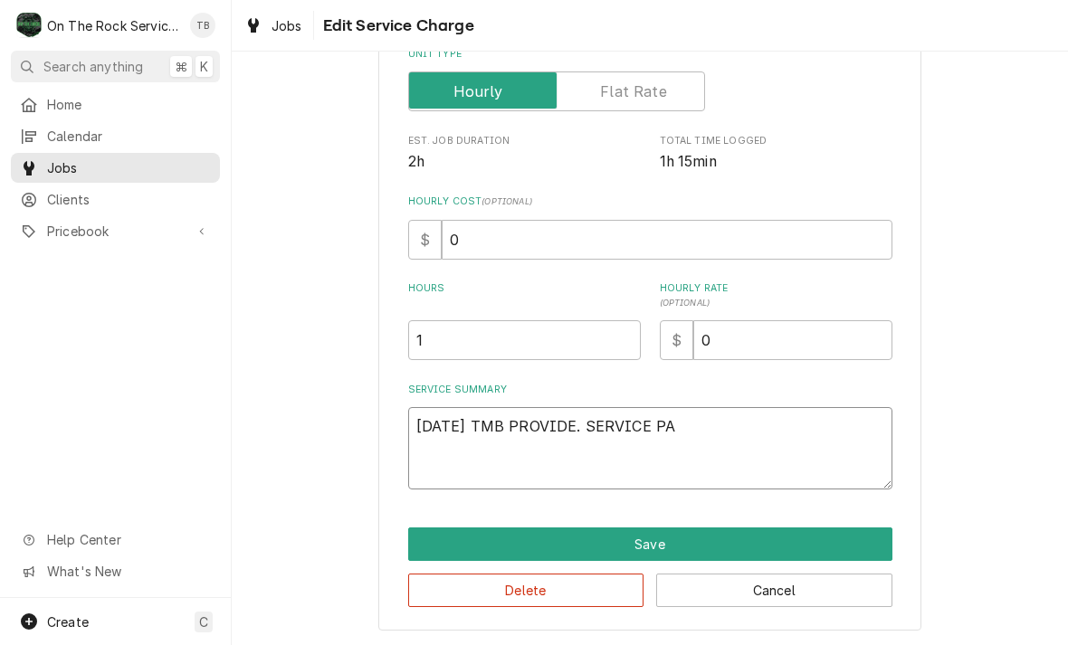
type textarea "x"
type textarea "8/11/25 TMB PROVIDE. SERVICE PART"
type textarea "x"
type textarea "8/11/25 TMB PROVIDE. SERVICE PARTS"
type textarea "x"
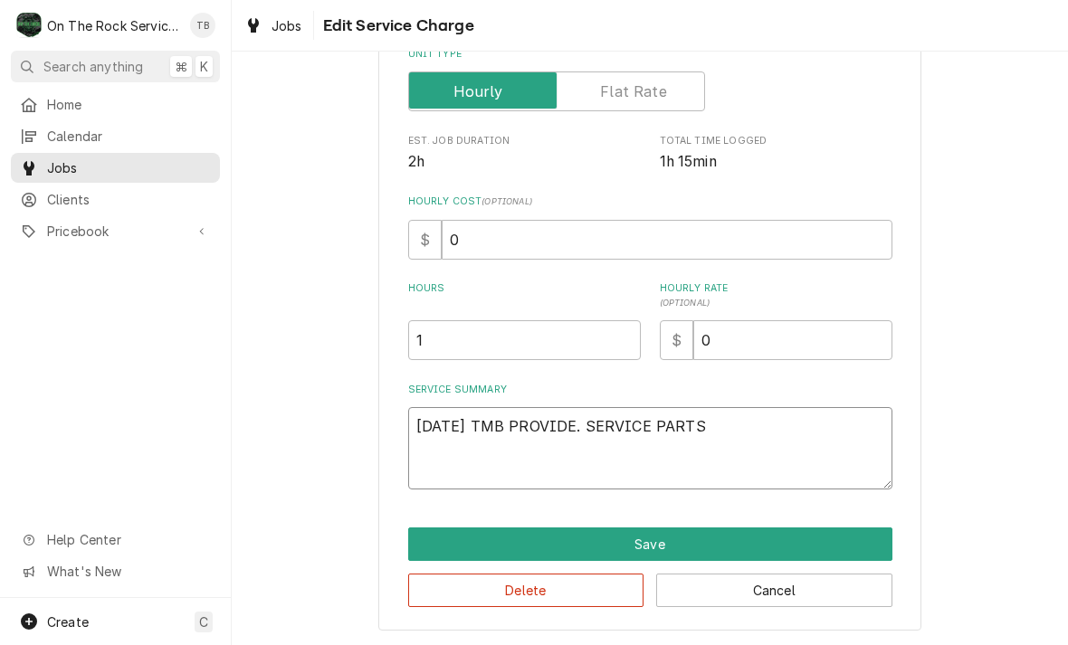
type textarea "8/11/25 TMB PROVIDE. SERVICE PARTS"
type textarea "x"
type textarea "8/11/25 TMB PROVIDE. SERVICE PARTS"
type textarea "x"
type textarea "8/11/25 TMB PROVIDE. SERVICE PART"
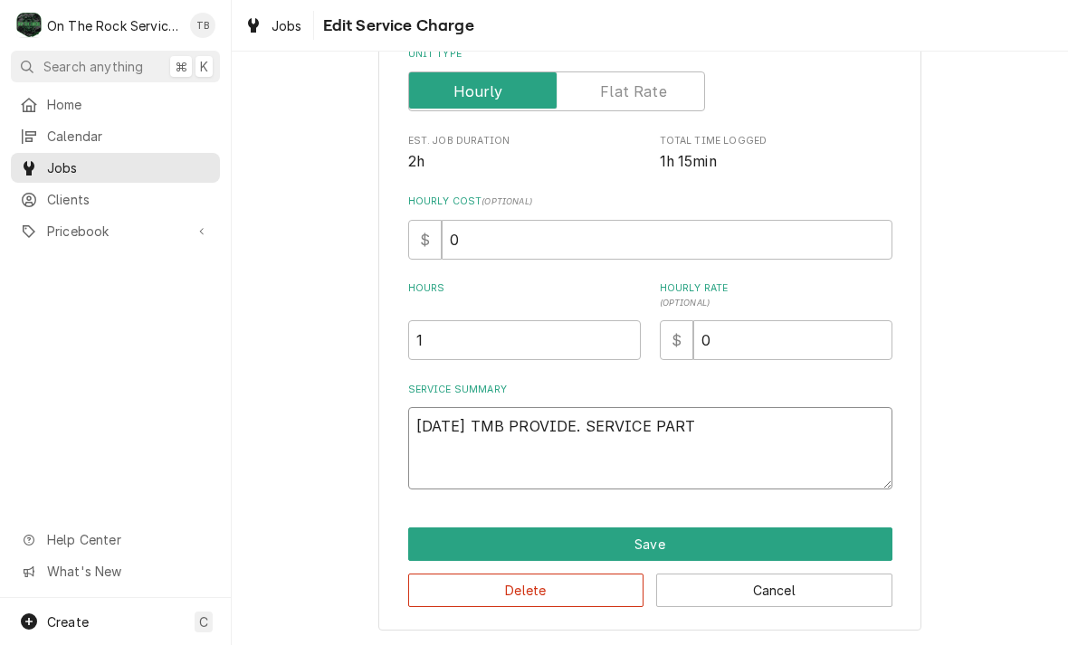
type textarea "x"
type textarea "8/11/25 TMB PROVIDE. SERVICE PAR"
type textarea "x"
type textarea "8/11/25 TMB PROVIDE. SERVICE PA"
type textarea "x"
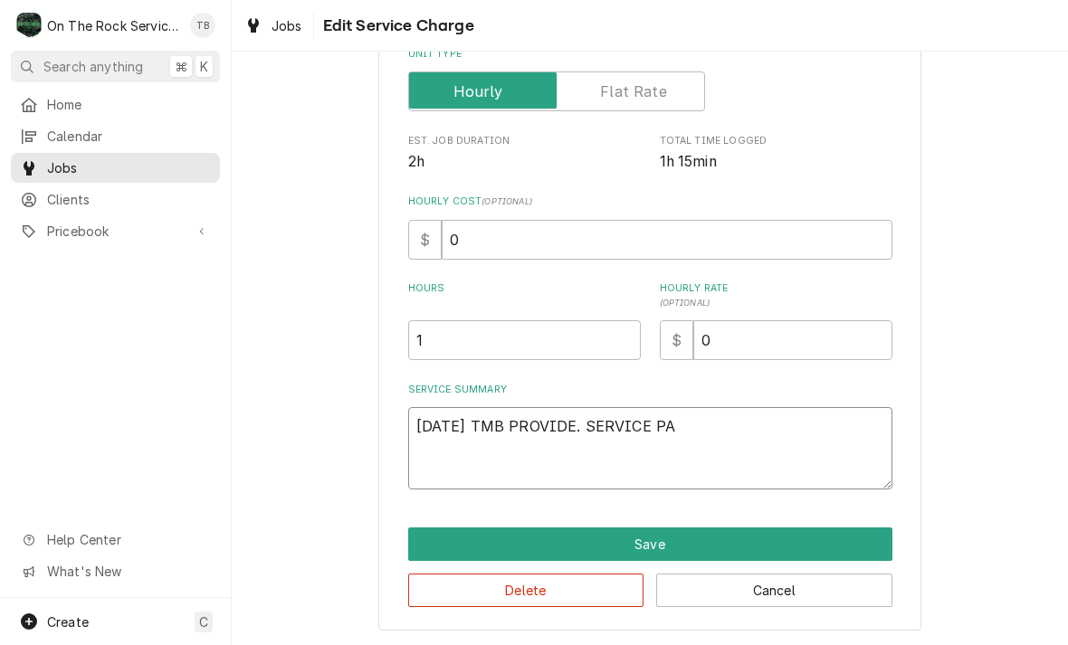
type textarea "8/11/25 TMB PROVIDE. SERVICE P"
type textarea "x"
type textarea "8/11/25 TMB PROVIDE. SERVICE"
type textarea "x"
type textarea "8/11/25 TMB PROVIDE. SERVICE"
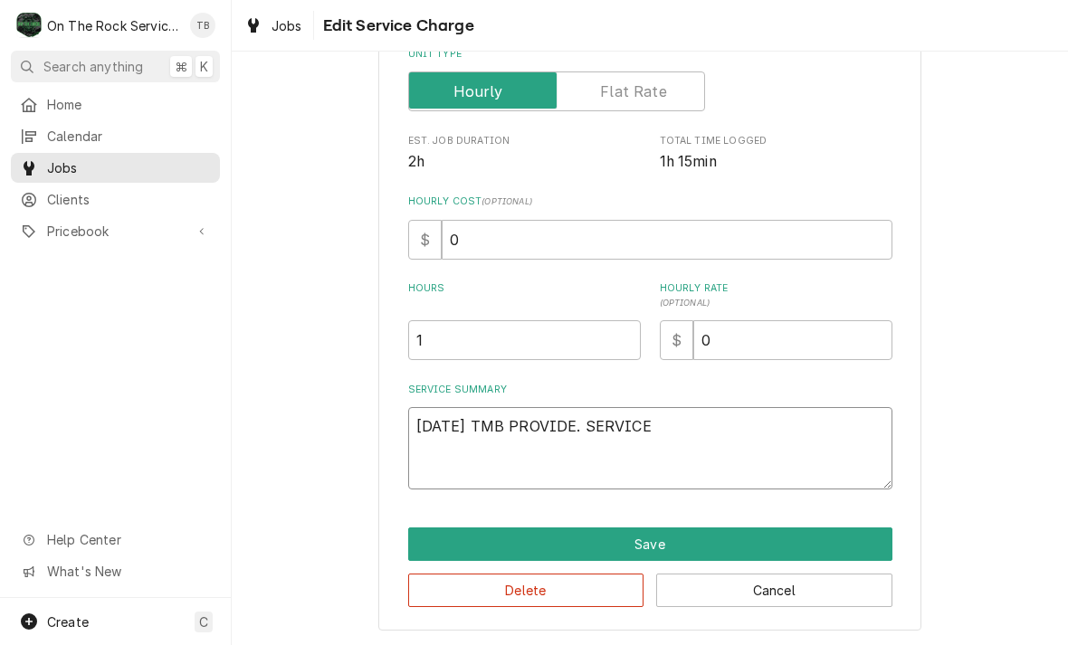
type textarea "x"
type textarea "8/11/25 TMB PROVIDE. SERVIC"
type textarea "x"
type textarea "8/11/25 TMB PROVIDE. SERVI"
type textarea "x"
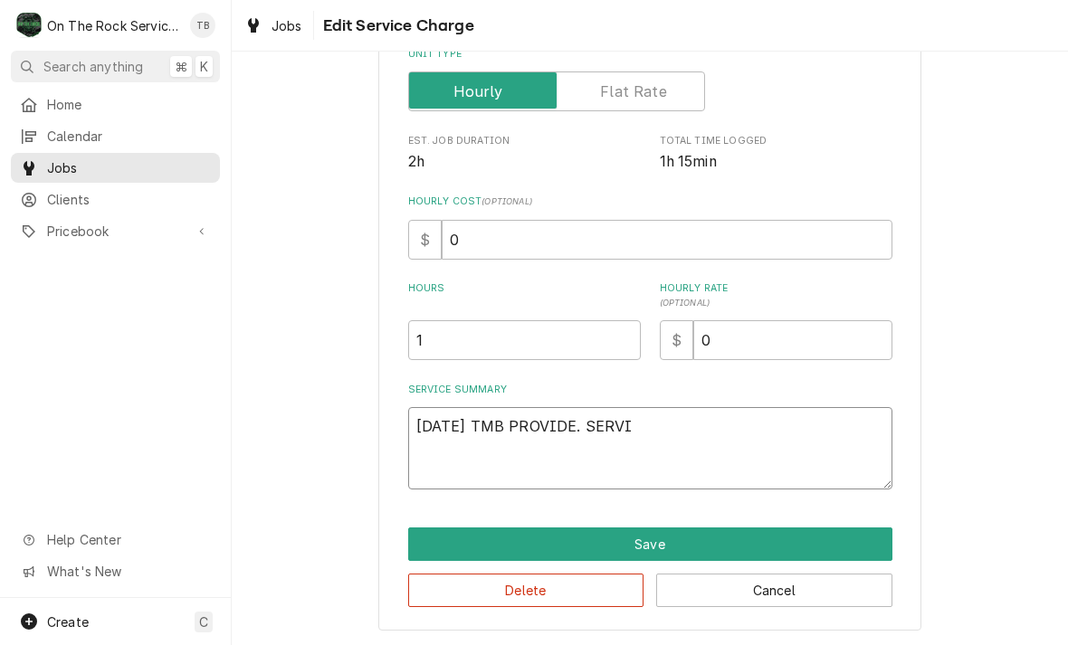
type textarea "8/11/25 TMB PROVIDE. SERV"
type textarea "x"
type textarea "8/11/25 TMB PROVIDE. SER"
type textarea "x"
type textarea "8/11/25 TMB PROVIDE. SE"
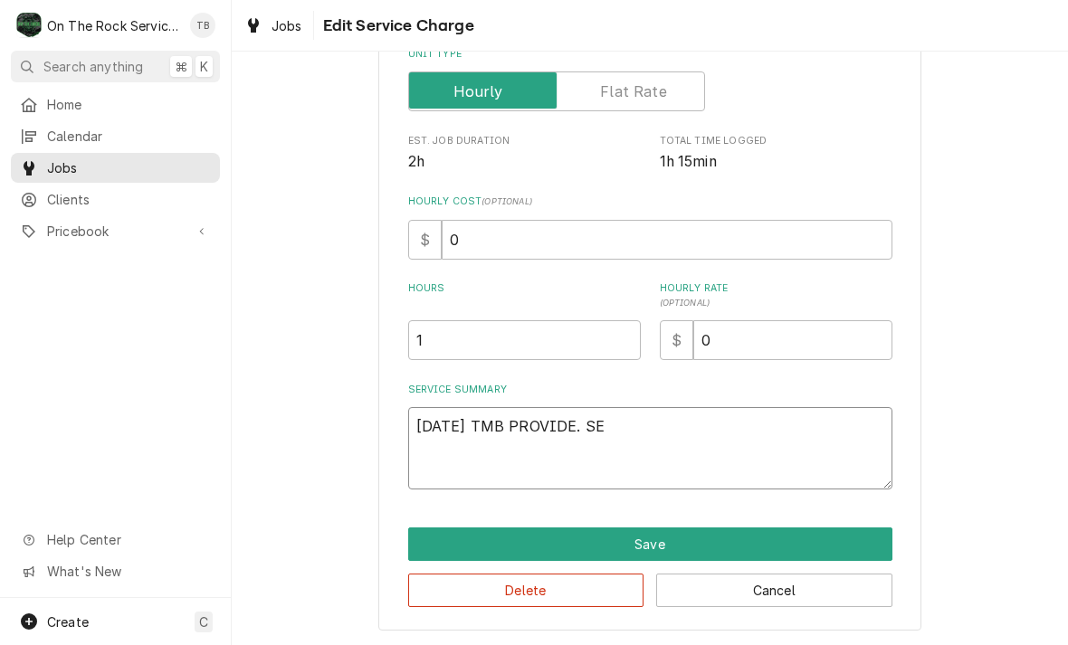
type textarea "x"
type textarea "8/11/25 TMB PROVIDE. S"
type textarea "x"
type textarea "8/11/25 TMB PROVIDE."
type textarea "x"
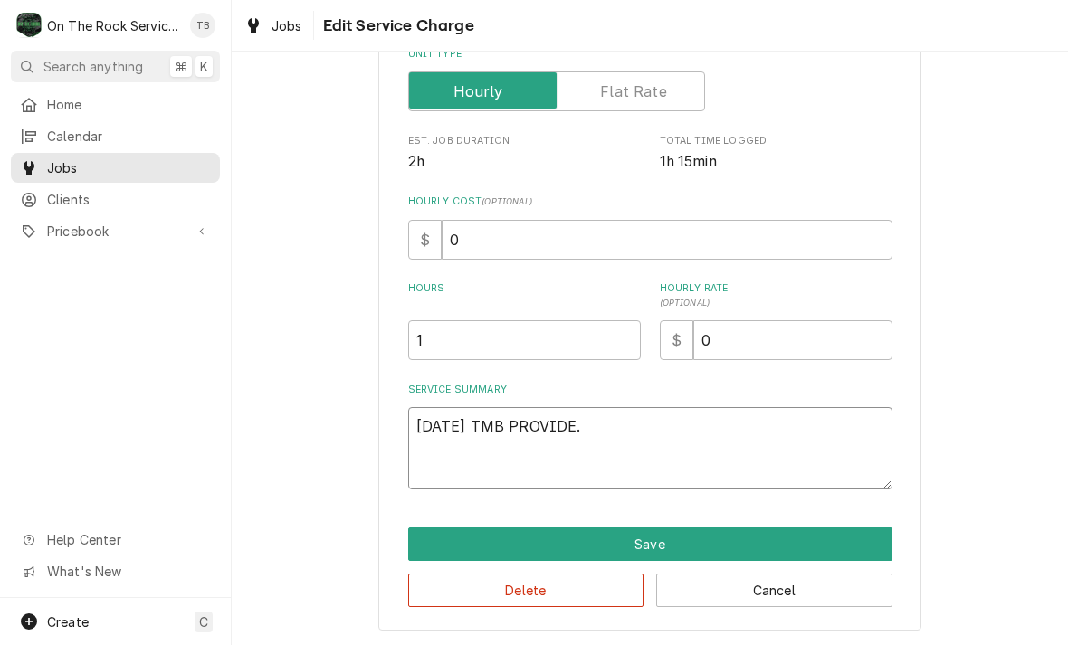
type textarea "8/11/25 TMB PROVIDE."
type textarea "x"
type textarea "8/11/25 TMB PROVIDE"
type textarea "x"
type textarea "8/11/25 TMB PROVIDE"
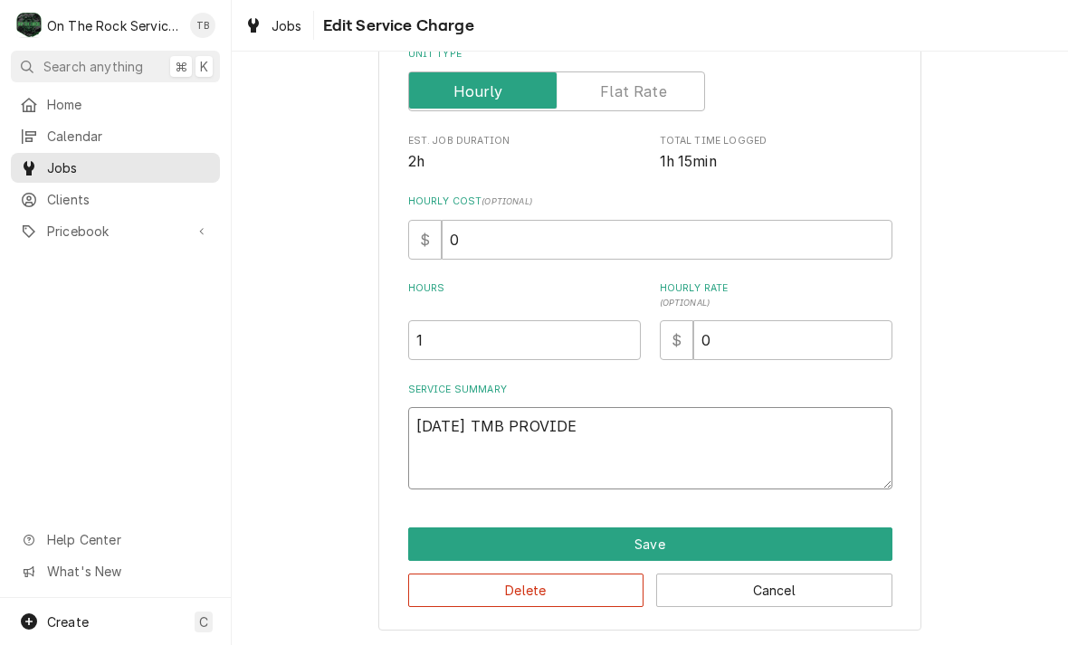
type textarea "x"
type textarea "8/11/25 TMB PROVIDE PA"
type textarea "x"
type textarea "8/11/25 TMB PROVIDE PART"
type textarea "x"
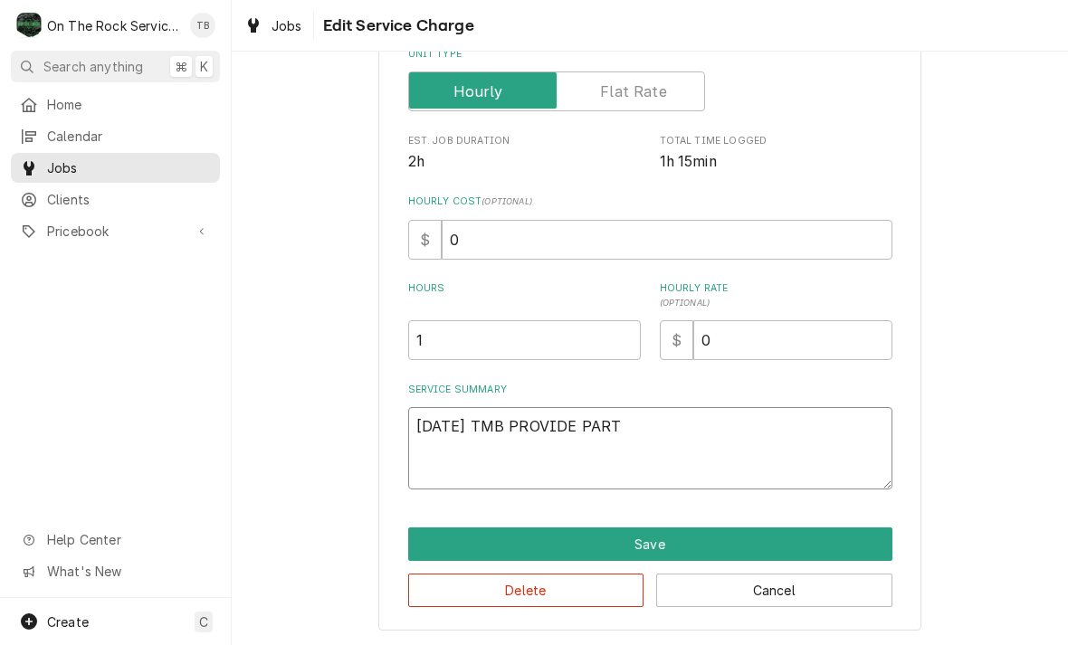
type textarea "8/11/25 TMB PROVIDE PARTS"
type textarea "x"
type textarea "8/11/25 TMB PROVIDE PARTS"
type textarea "x"
type textarea "8/11/25 TMB PROVIDE PARTS A"
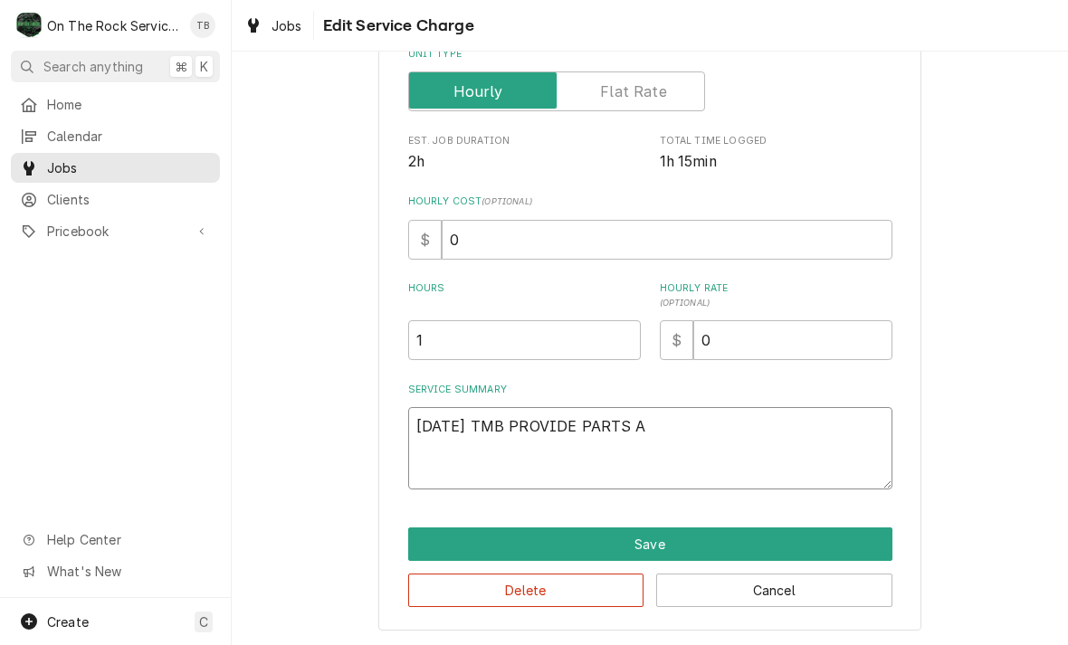
type textarea "x"
type textarea "8/11/25 TMB PROVIDE PARTS AN"
type textarea "x"
type textarea "8/11/25 TMB PROVIDE PARTS AND"
type textarea "x"
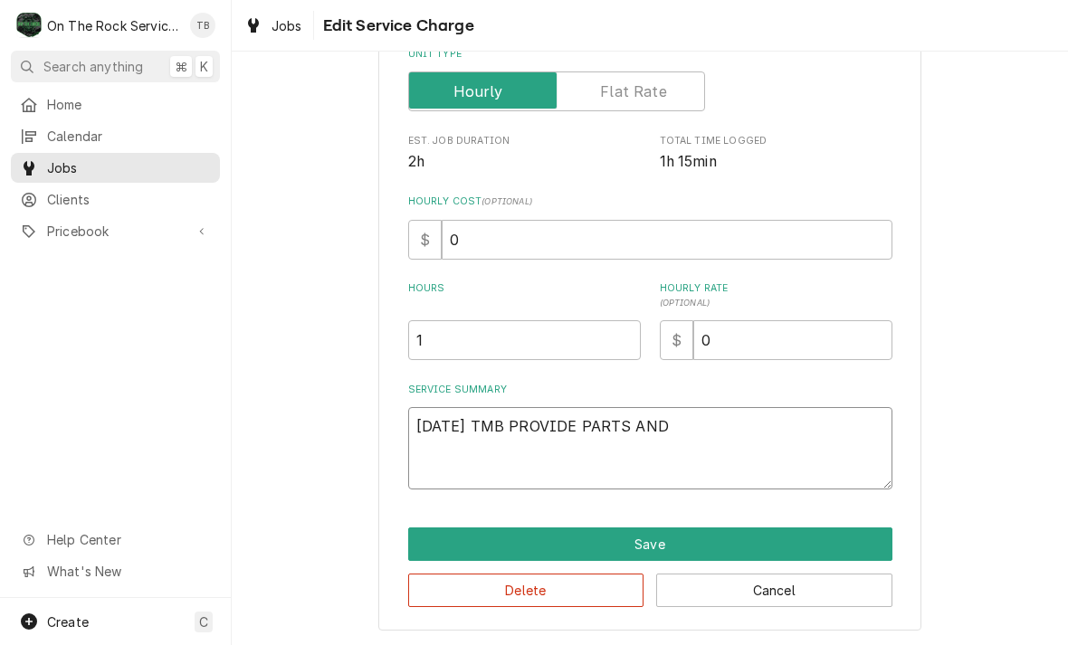
type textarea "8/11/25 TMB PROVIDE PARTS AND L"
type textarea "x"
type textarea "8/11/25 TMB PROVIDE PARTS AND LA"
type textarea "x"
type textarea "8/11/25 TMB PROVIDE PARTS AND LAB"
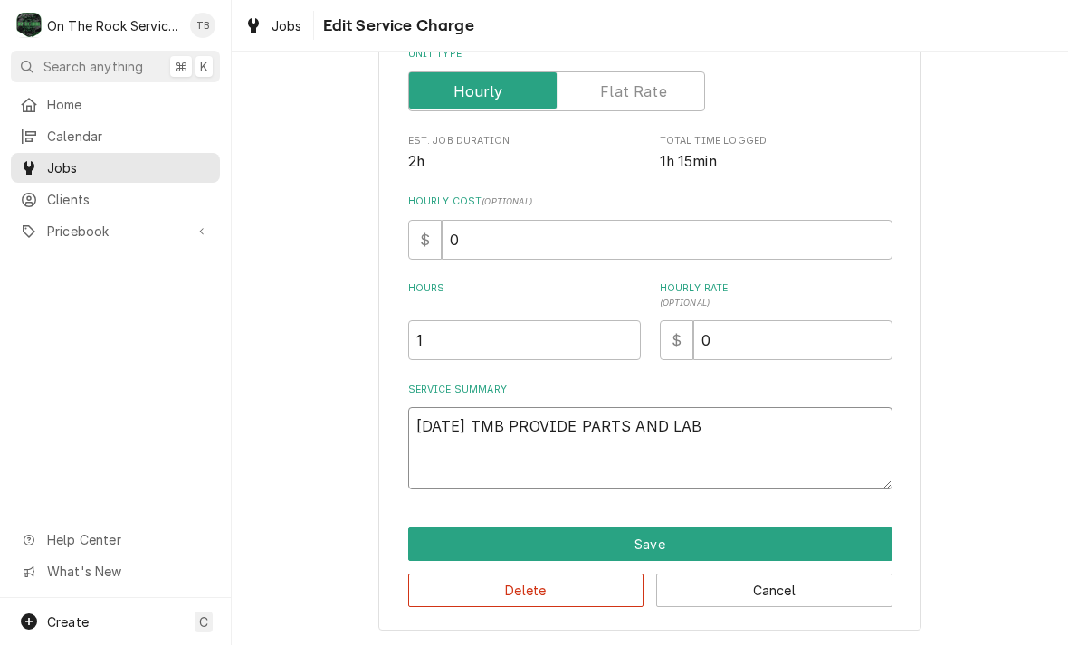
type textarea "x"
type textarea "8/11/25 TMB PROVIDE PARTS AND LABO"
type textarea "x"
type textarea "8/11/25 TMB PROVIDE PARTS AND LABOR"
type textarea "x"
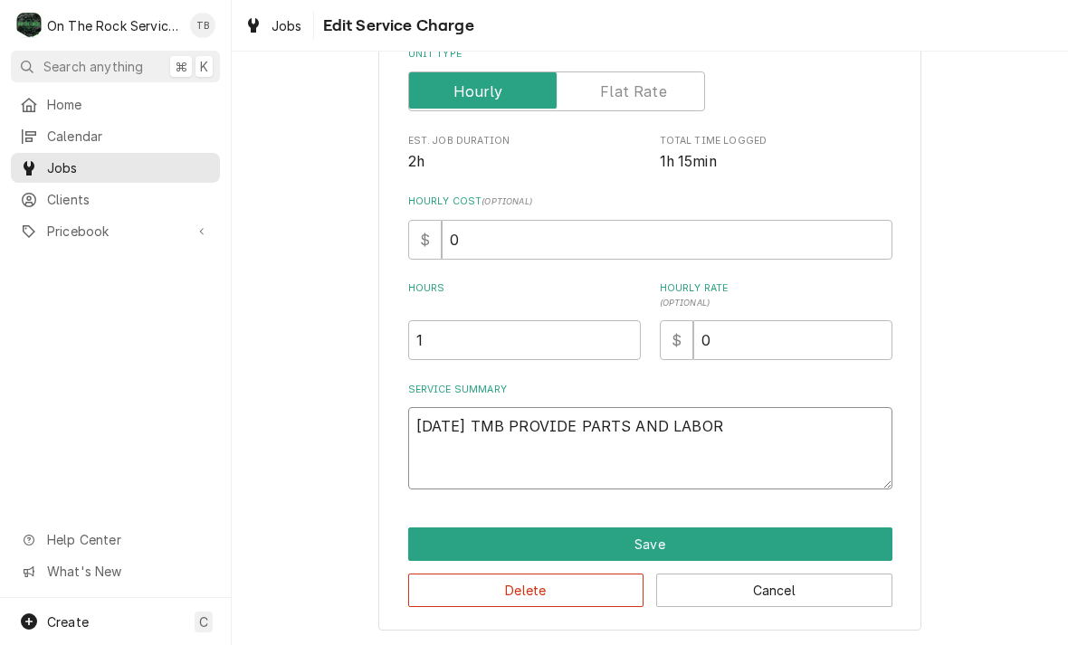
type textarea "8/11/25 TMB PROVIDE PARTS AND LABOR"
type textarea "x"
type textarea "8/11/25 TMB PROVIDE PARTS AND LABOR TO"
type textarea "x"
type textarea "8/11/25 TMB PROVIDE PARTS AND LABOR TO"
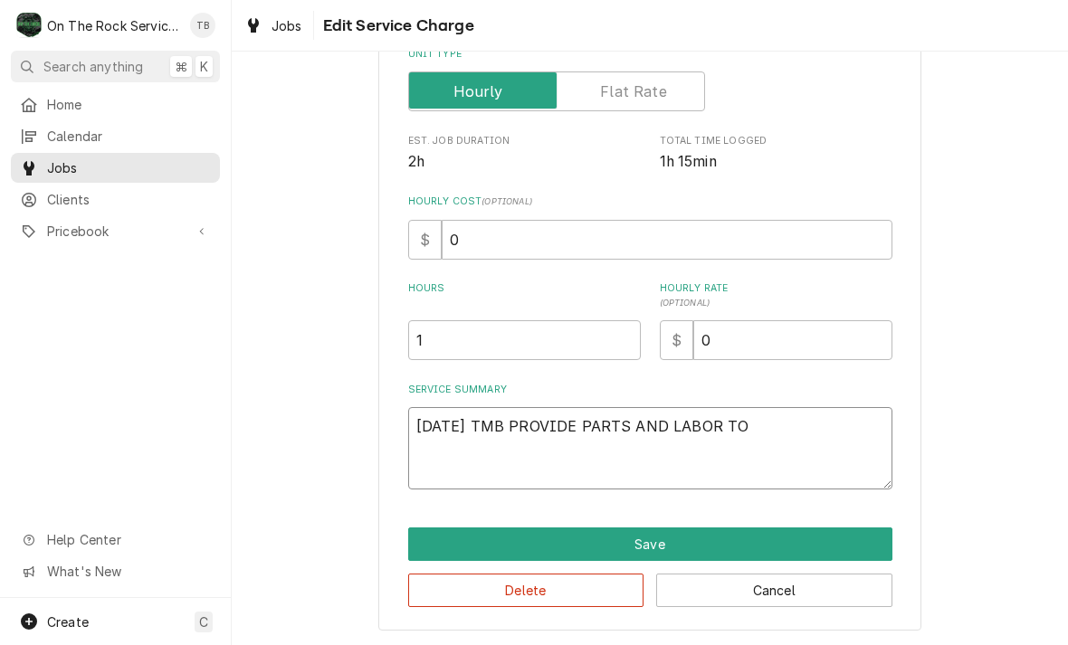
type textarea "x"
type textarea "8/11/25 TMB PROVIDE PARTS AND LABOR TO E"
type textarea "x"
type textarea "8/11/25 TMB PROVIDE PARTS AND LABOR TO EX"
type textarea "x"
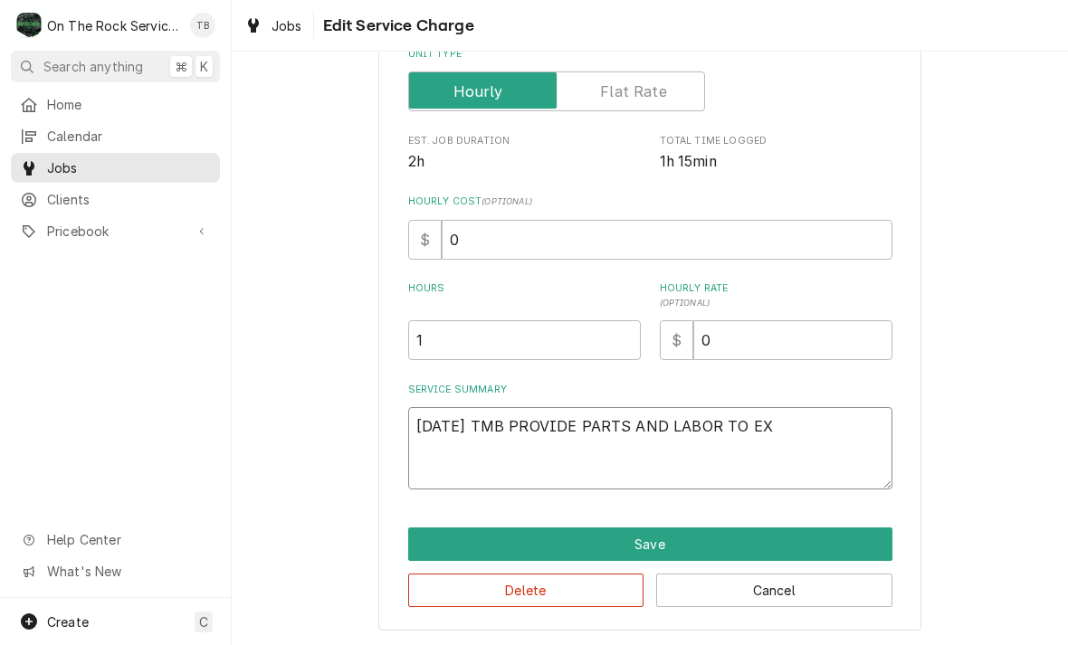
type textarea "8/11/25 TMB PROVIDE PARTS AND LABOR TO EXA"
type textarea "x"
type textarea "8/11/25 TMB PROVIDE PARTS AND LABOR TO EXAM"
type textarea "x"
type textarea "8/11/25 TMB PROVIDE PARTS AND LABOR TO EXAMI"
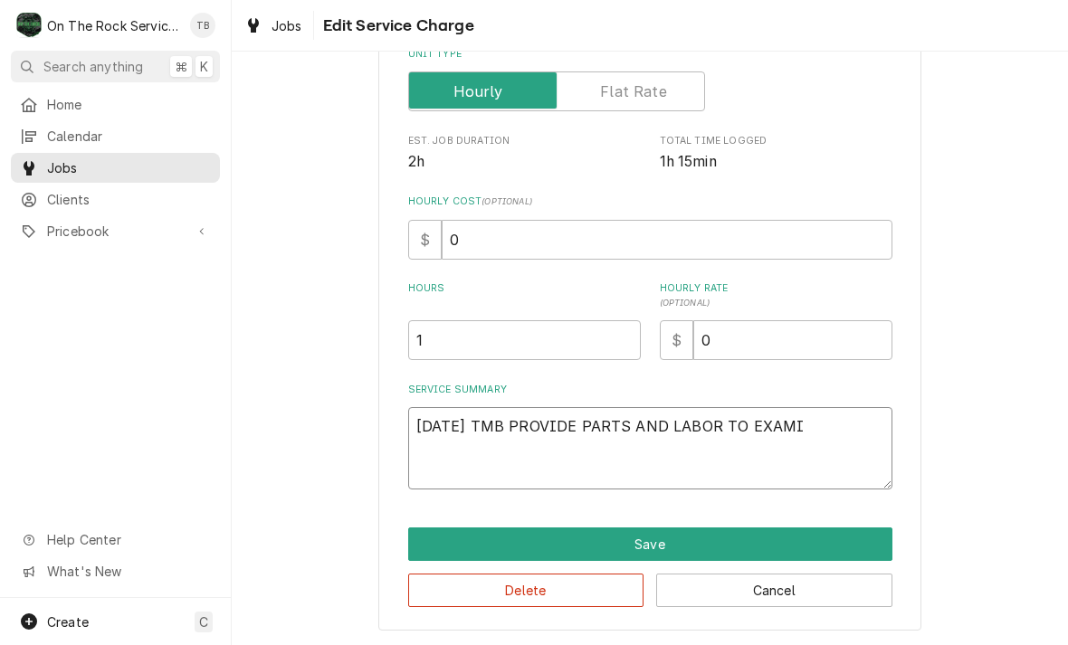
type textarea "x"
type textarea "8/11/25 TMB PROVIDE PARTS AND LABOR TO EXAMIN"
type textarea "x"
type textarea "8/11/25 TMB PROVIDE PARTS AND LABOR TO EXAMINE"
type textarea "x"
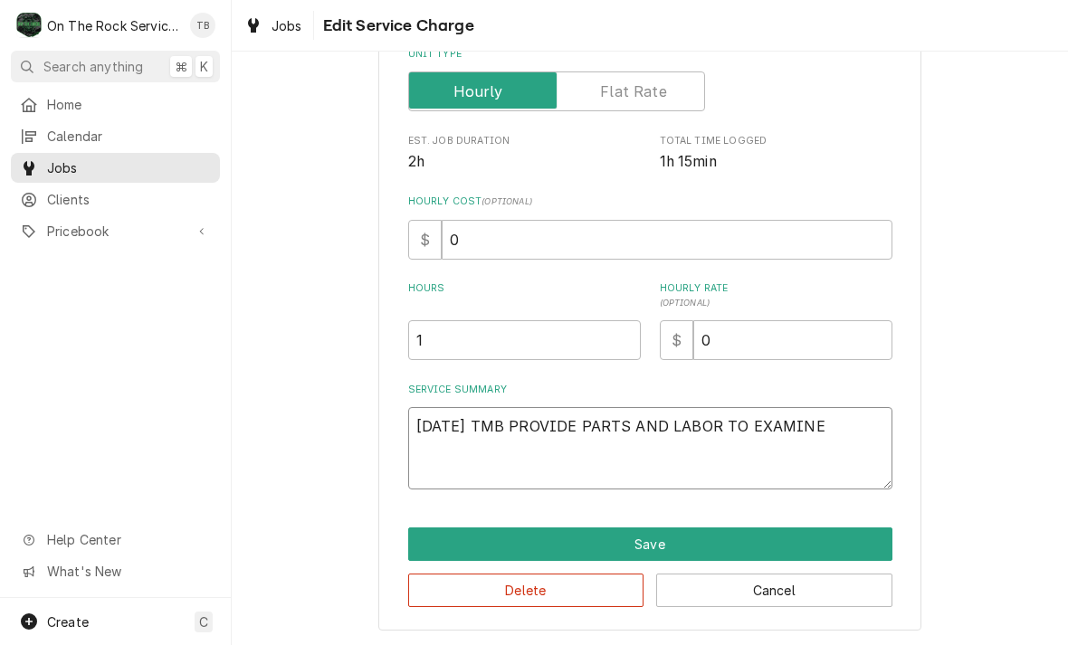
type textarea "8/11/25 TMB PROVIDE PARTS AND LABOR TO EXAMINE D"
type textarea "x"
type textarea "8/11/25 TMB PROVIDE PARTS AND LABOR TO EXAMINE DR"
type textarea "x"
type textarea "8/11/25 TMB PROVIDE PARTS AND LABOR TO EXAMINE DRA"
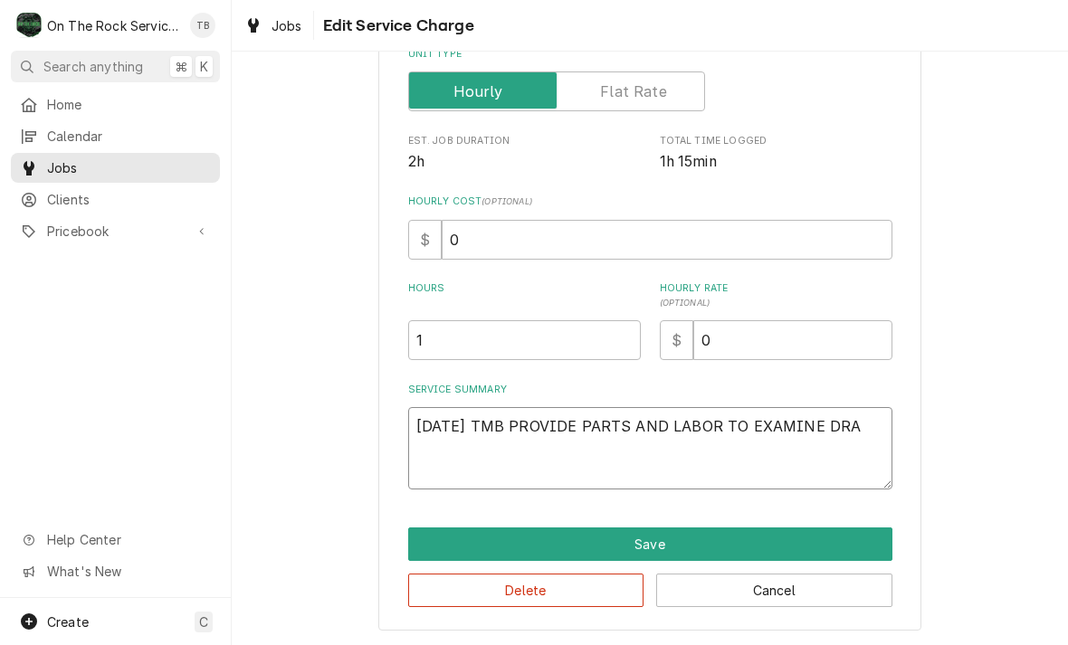
type textarea "x"
type textarea "8/11/25 TMB PROVIDE PARTS AND LABOR TO EXAMINE DRAW"
type textarea "x"
type textarea "8/11/25 TMB PROVIDE PARTS AND LABOR TO EXAMINE DRAWER"
type textarea "x"
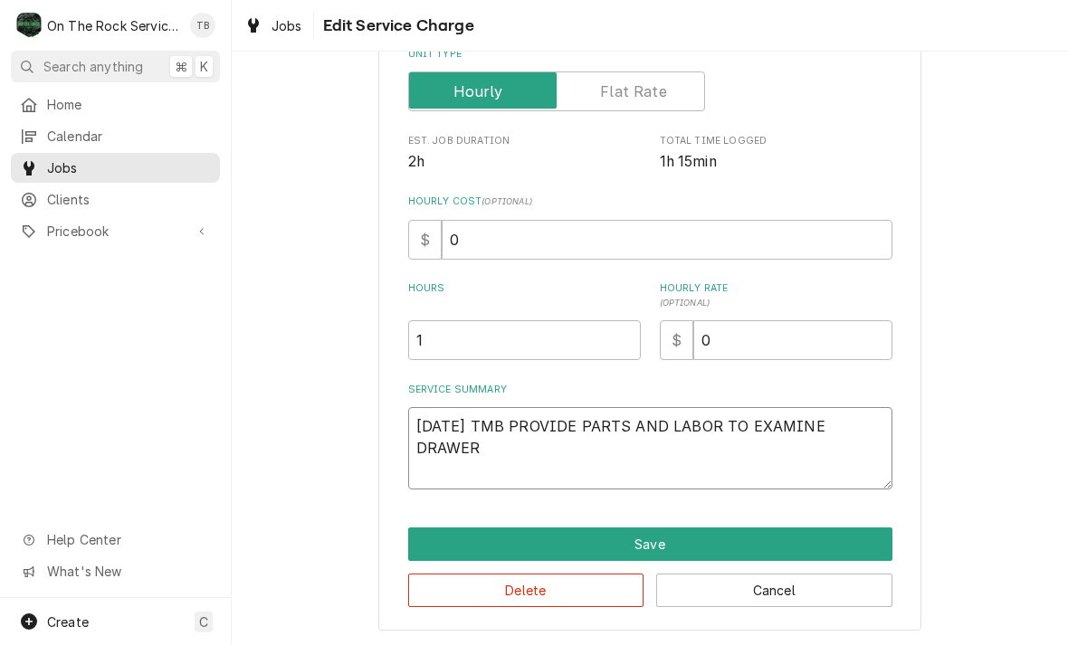
type textarea "8/11/25 TMB PROVIDE PARTS AND LABOR TO EXAMINE DRAWER"
type textarea "x"
type textarea "8/11/25 TMB PROVIDE PARTS AND LABOR TO EXAMINE DRAWER PR"
type textarea "x"
type textarea "8/11/25 TMB PROVIDE PARTS AND LABOR TO EXAMINE DRAWER PRE"
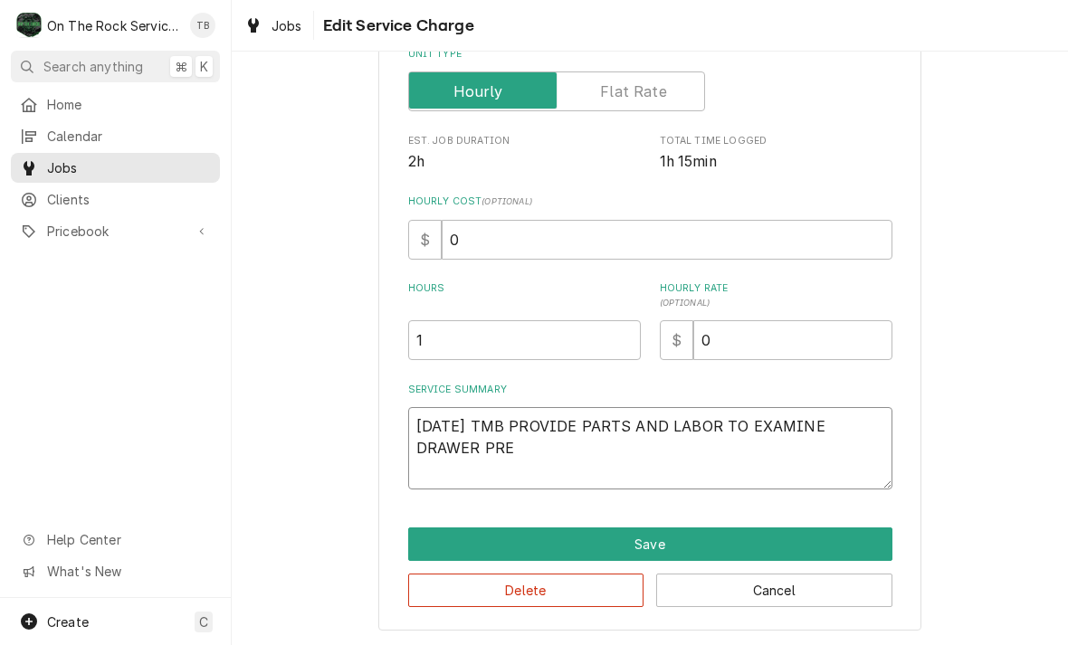
type textarea "x"
type textarea "8/11/25 TMB PROVIDE PARTS AND LABOR TO EXAMINE DRAWER PREP"
type textarea "x"
type textarea "8/11/25 TMB PROVIDE PARTS AND LABOR TO EXAMINE DRAWER PREP"
type textarea "x"
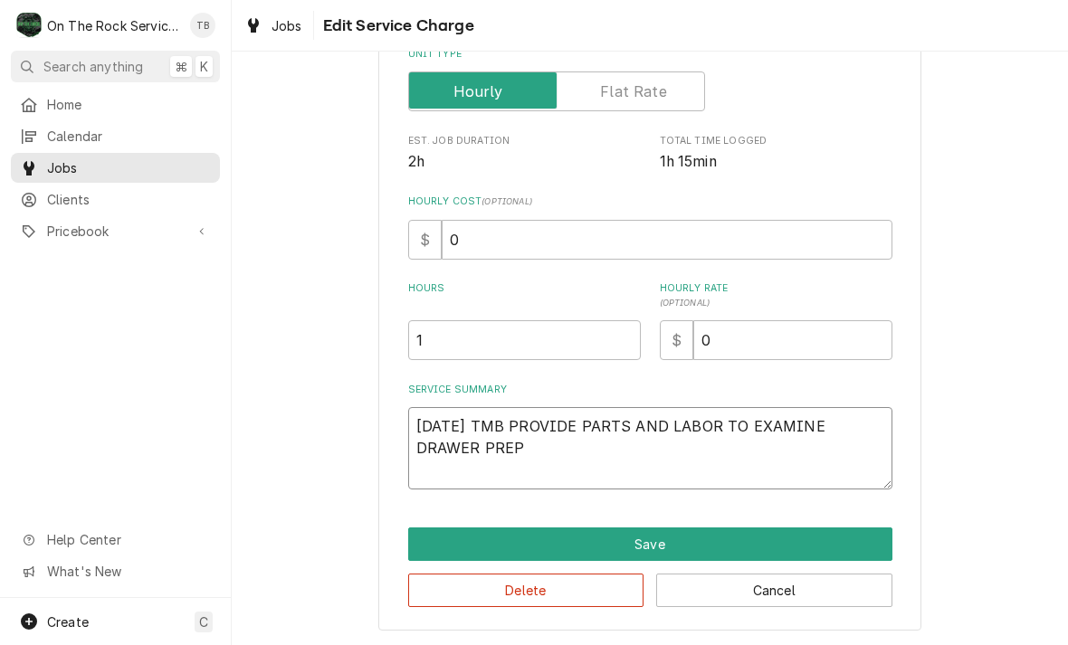
type textarea "8/11/25 TMB PROVIDE PARTS AND LABOR TO EXAMINE DRAWER PREP C"
type textarea "x"
type textarea "8/11/25 TMB PROVIDE PARTS AND LABOR TO EXAMINE DRAWER PREP CO"
type textarea "x"
type textarea "8/11/25 TMB PROVIDE PARTS AND LABOR TO EXAMINE DRAWER PREP COO"
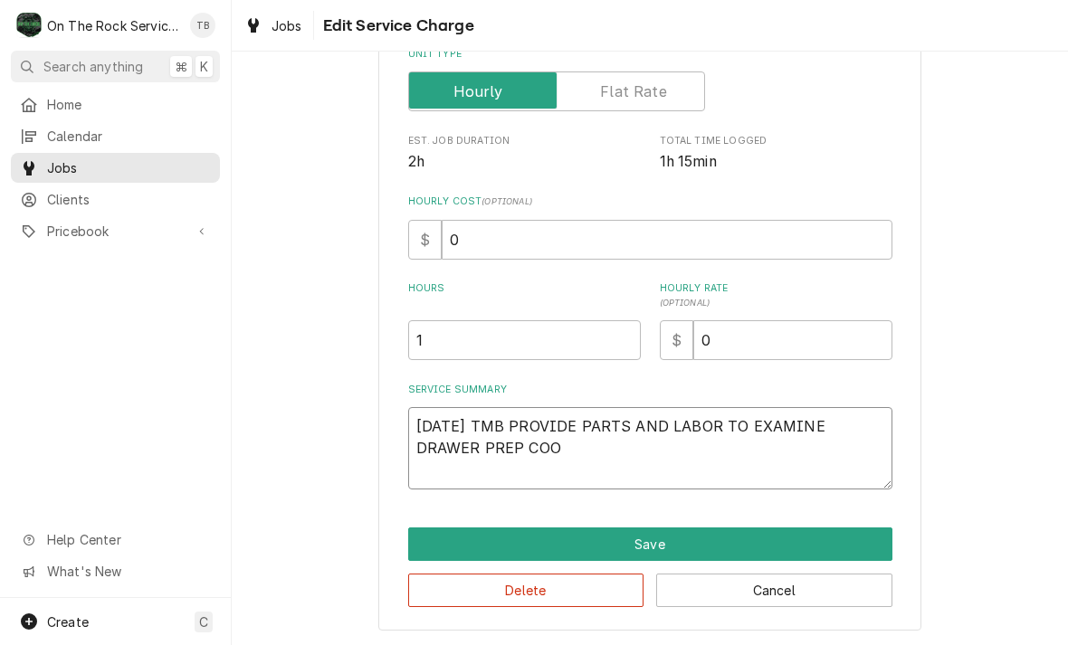
type textarea "x"
type textarea "8/11/25 TMB PROVIDE PARTS AND LABOR TO EXAMINE DRAWER PREP COOL"
type textarea "x"
type textarea "8/11/25 TMB PROVIDE PARTS AND LABOR TO EXAMINE DRAWER PREP COOLE"
type textarea "x"
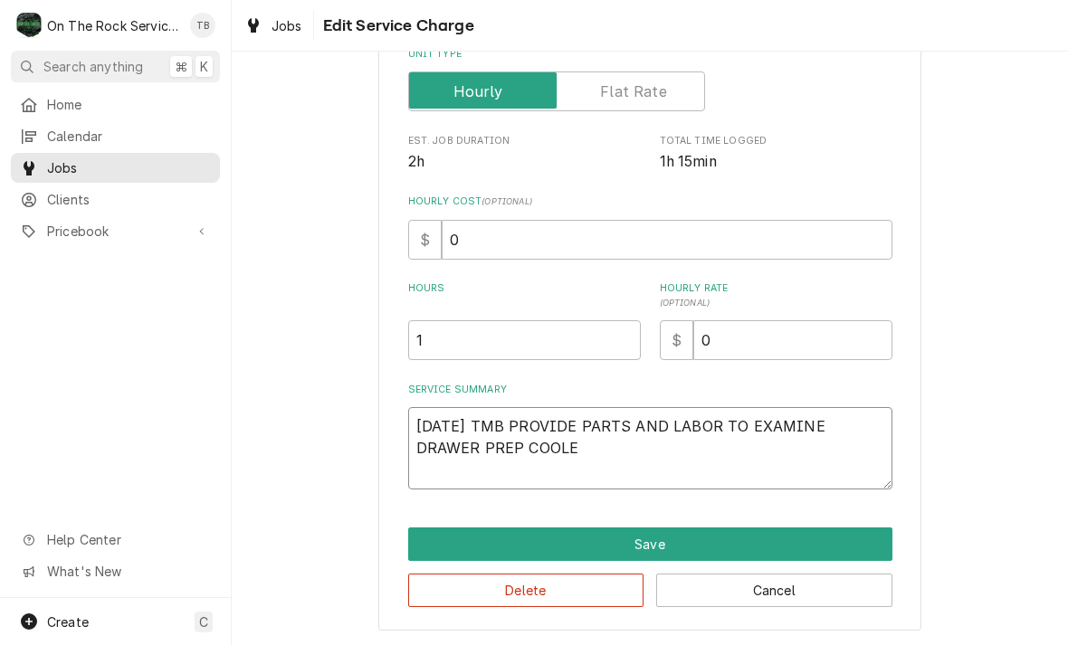
type textarea "8/11/25 TMB PROVIDE PARTS AND LABOR TO EXAMINE DRAWER PREP COOLER"
type textarea "x"
type textarea "8/11/25 TMB PROVIDE PARTS AND LABOR TO EXAMINE DRAWER PREP COOLER"
type textarea "x"
type textarea "8/11/25 TMB PROVIDE PARTS AND LABOR TO EXAMINE DRAWER PREP COOLER IN"
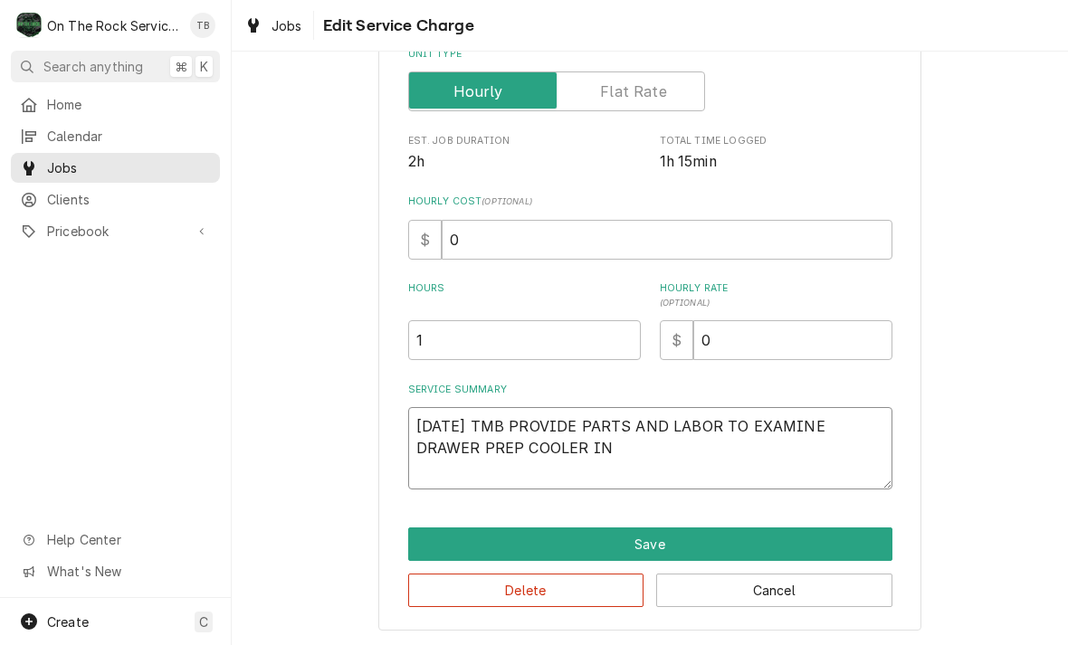
type textarea "x"
type textarea "8/11/25 TMB PROVIDE PARTS AND LABOR TO EXAMINE DRAWER PREP COOLER IN"
type textarea "x"
type textarea "8/11/25 TMB PROVIDE PARTS AND LABOR TO EXAMINE DRAWER PREP COOLER IN L"
type textarea "x"
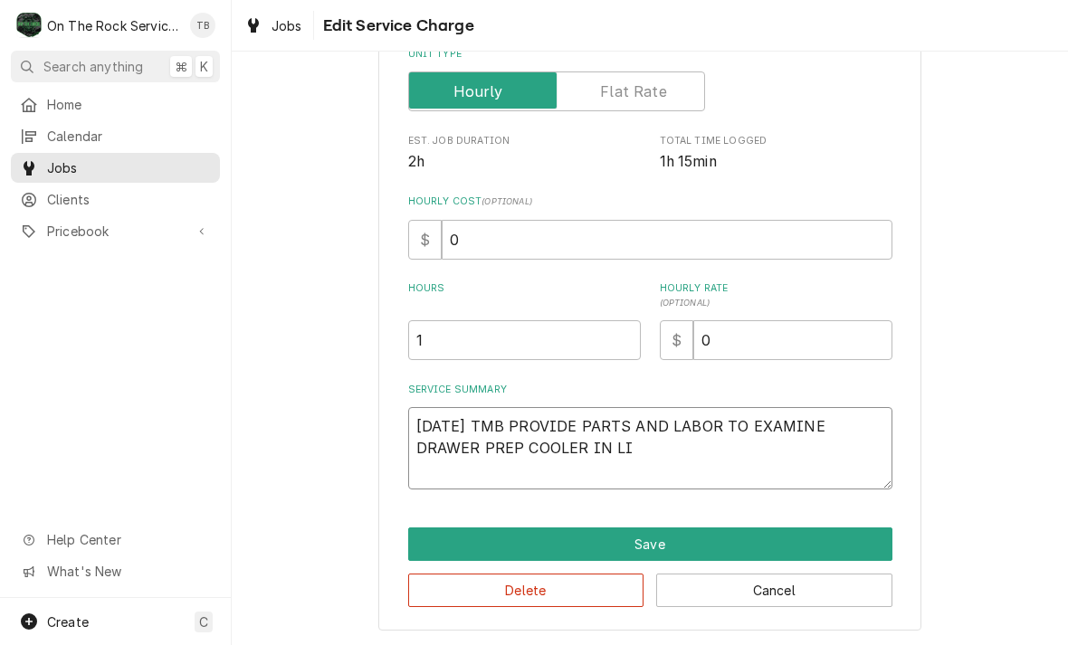
type textarea "8/11/25 TMB PROVIDE PARTS AND LABOR TO EXAMINE DRAWER PREP COOLER IN LIN"
type textarea "x"
type textarea "8/11/25 TMB PROVIDE PARTS AND LABOR TO EXAMINE DRAWER PREP COOLER IN LINE"
type textarea "x"
type textarea "8/11/25 TMB PROVIDE PARTS AND LABOR TO EXAMINE DRAWER PREP COOLER IN LIN"
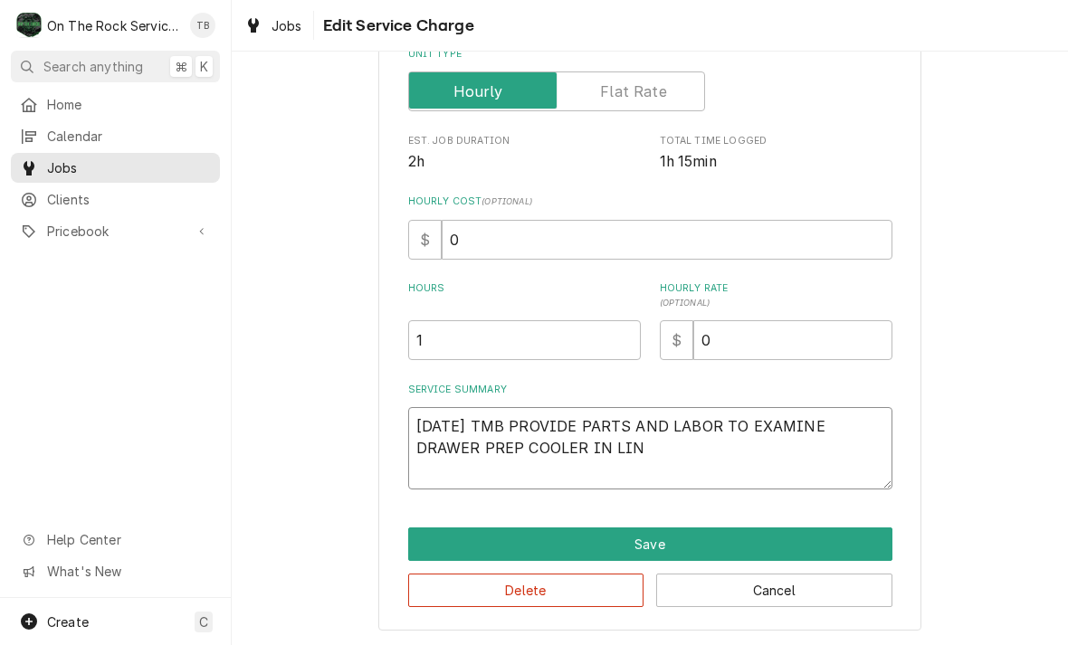
type textarea "x"
type textarea "8/11/25 TMB PROVIDE PARTS AND LABOR TO EXAMINE DRAWER PREP COOLER IN LI"
type textarea "x"
type textarea "8/11/25 TMB PROVIDE PARTS AND LABOR TO EXAMINE DRAWER PREP COOLER IN L"
type textarea "x"
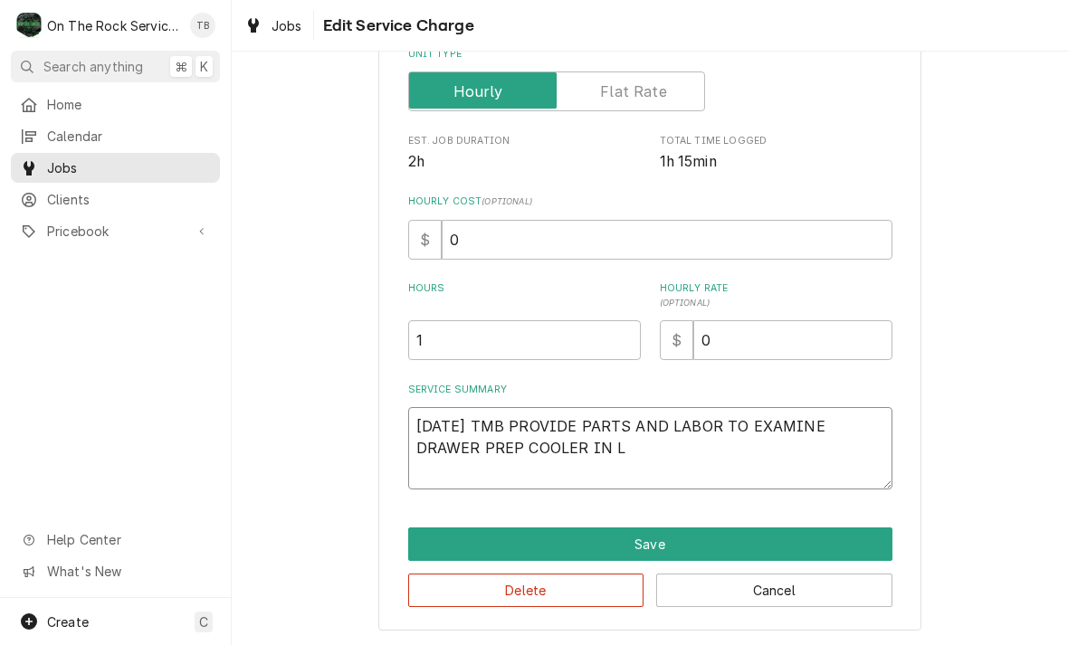
type textarea "8/11/25 TMB PROVIDE PARTS AND LABOR TO EXAMINE DRAWER PREP COOLER IN"
type textarea "x"
type textarea "8/11/25 TMB PROVIDE PARTS AND LABOR TO EXAMINE DRAWER PREP COOLER IN D"
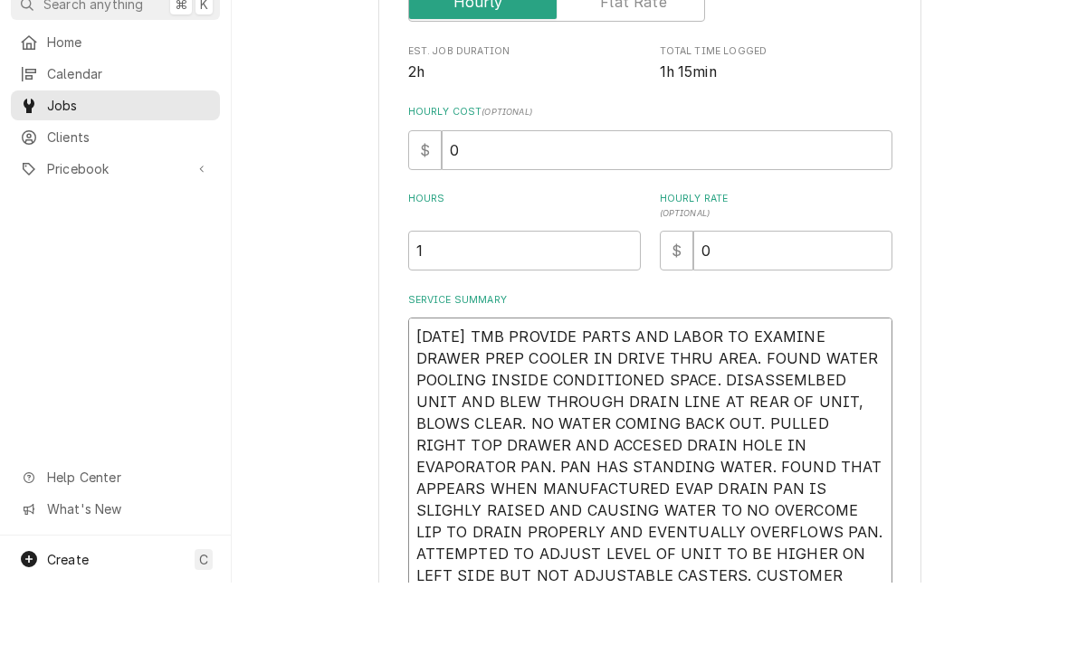
scroll to position [324, 0]
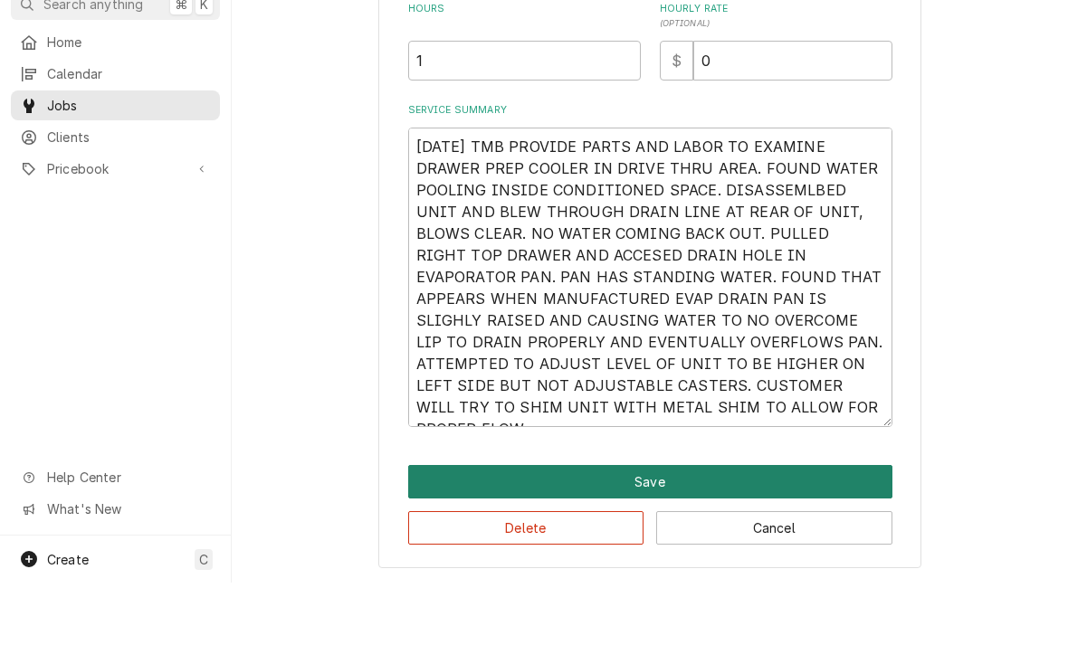
click at [670, 528] on button "Save" at bounding box center [650, 544] width 484 height 33
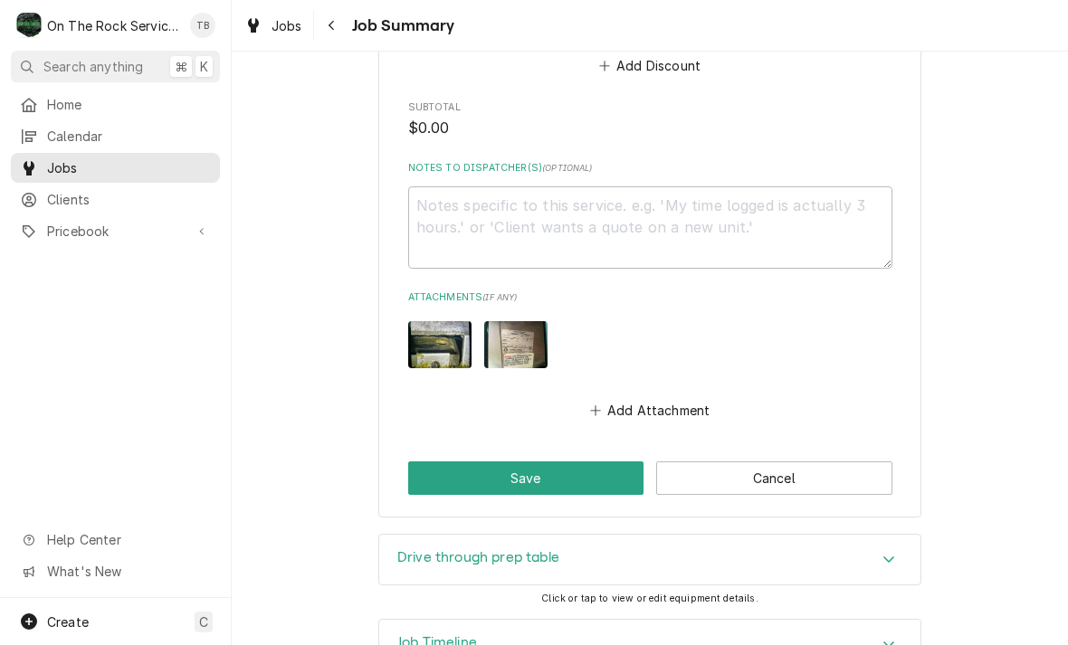
scroll to position [1279, 0]
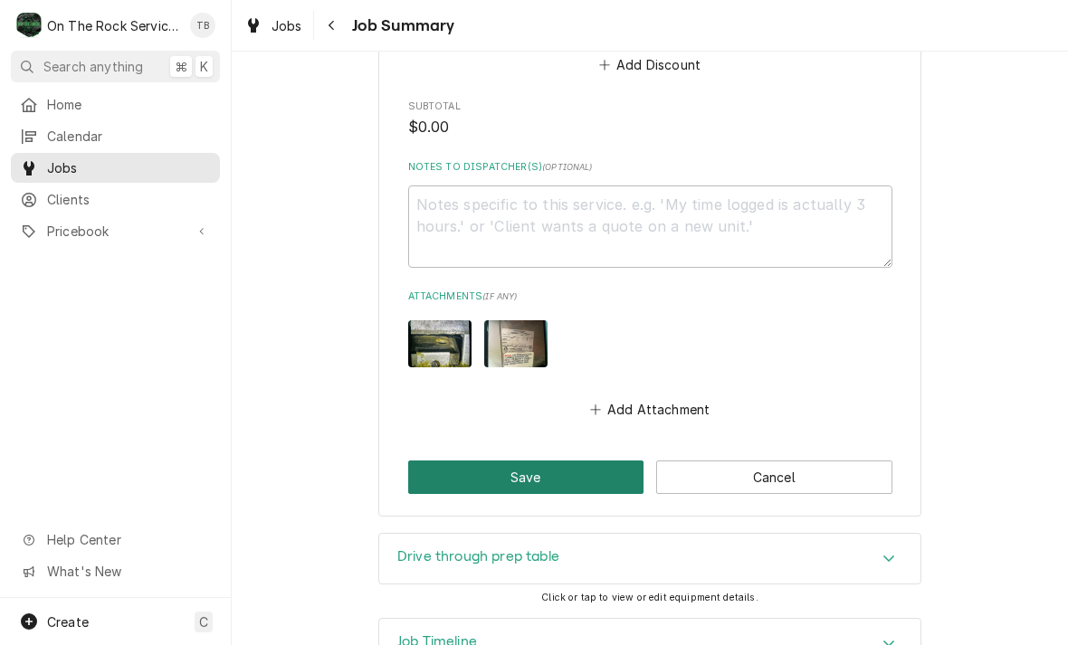
click at [627, 461] on button "Save" at bounding box center [526, 477] width 236 height 33
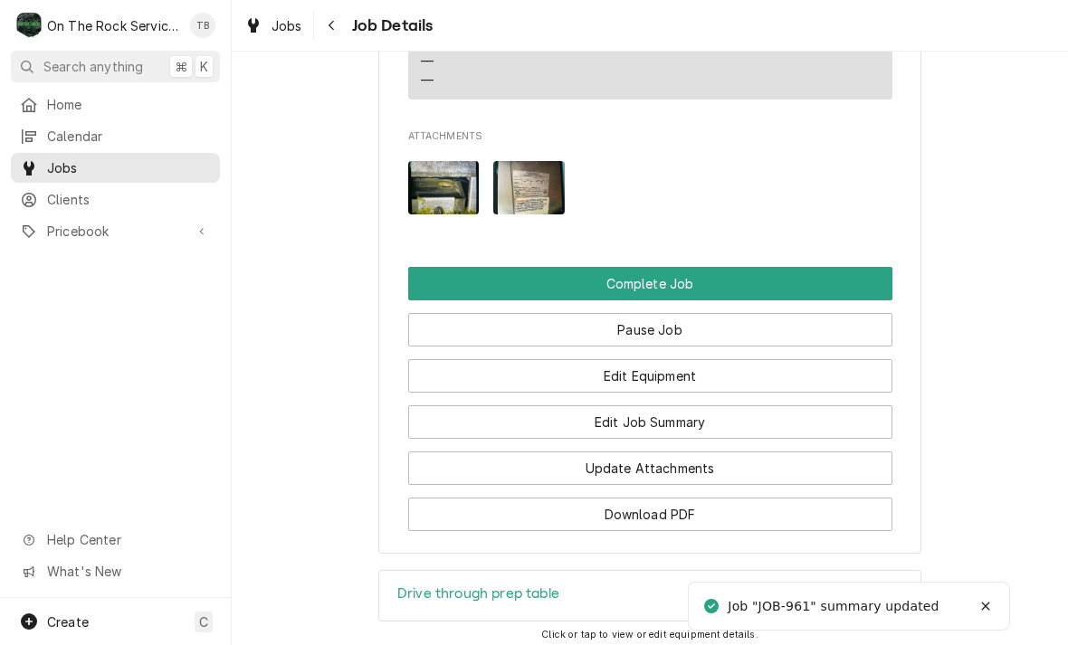
scroll to position [1861, 0]
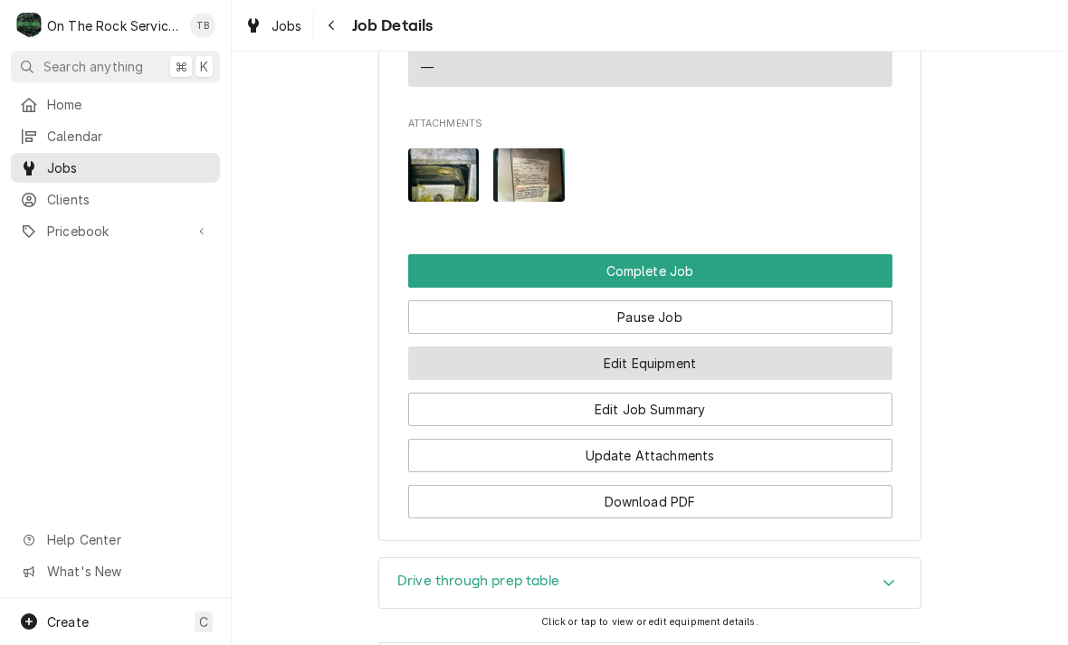
click at [691, 347] on button "Edit Equipment" at bounding box center [650, 363] width 484 height 33
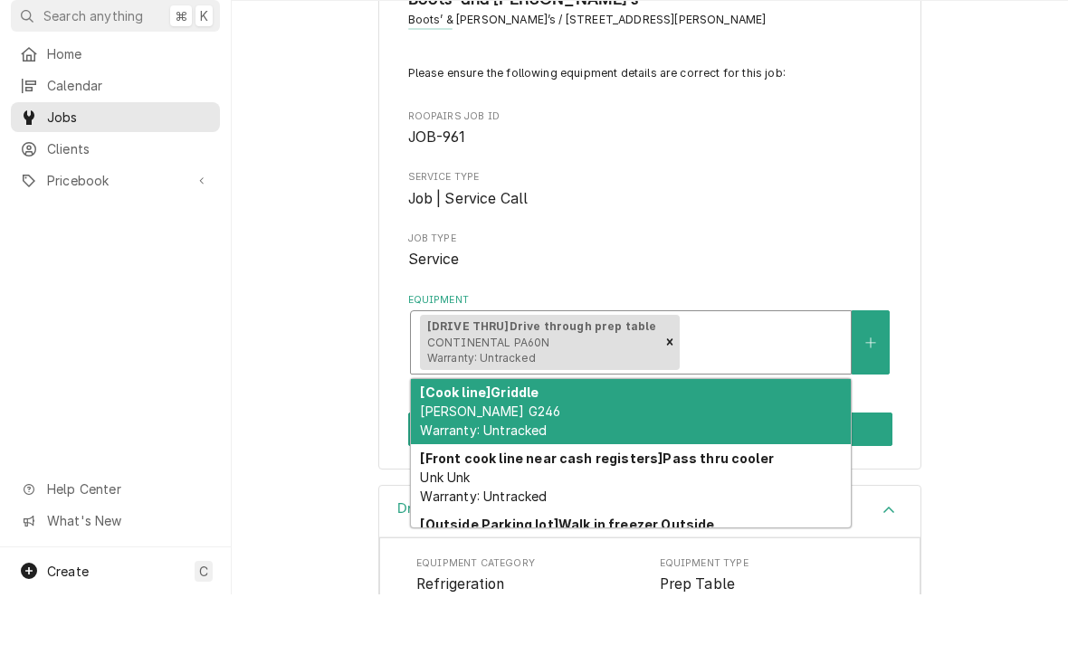
scroll to position [73, 0]
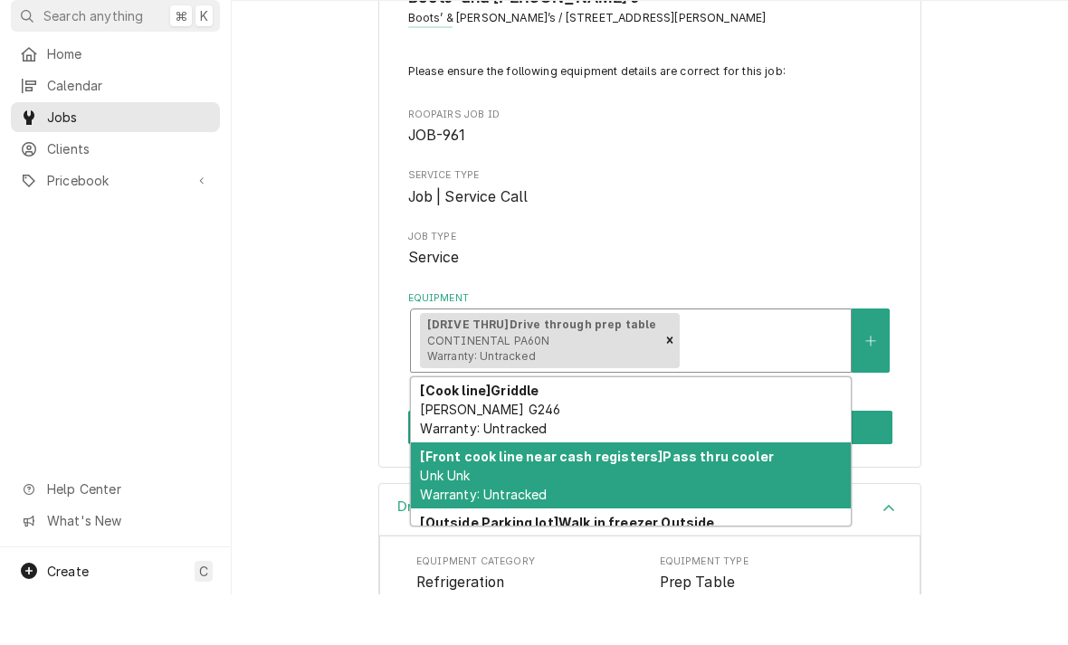
click at [703, 493] on div "[Front cook line near cash registers] Pass thru cooler Unk Unk Warranty: Untrac…" at bounding box center [631, 526] width 440 height 66
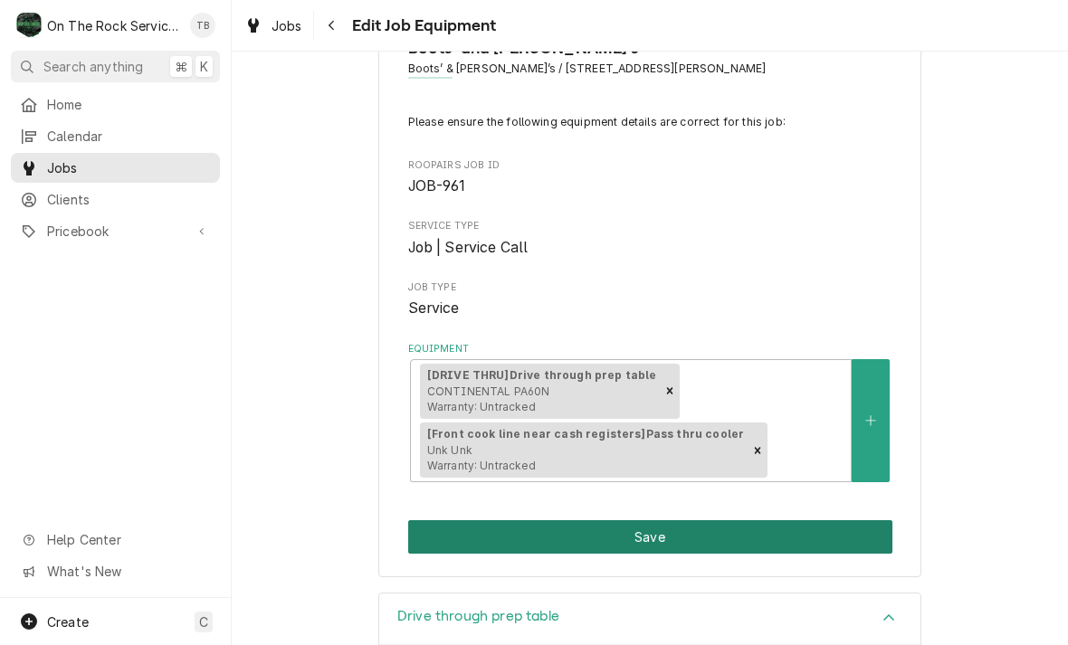
click at [662, 537] on button "Save" at bounding box center [650, 536] width 484 height 33
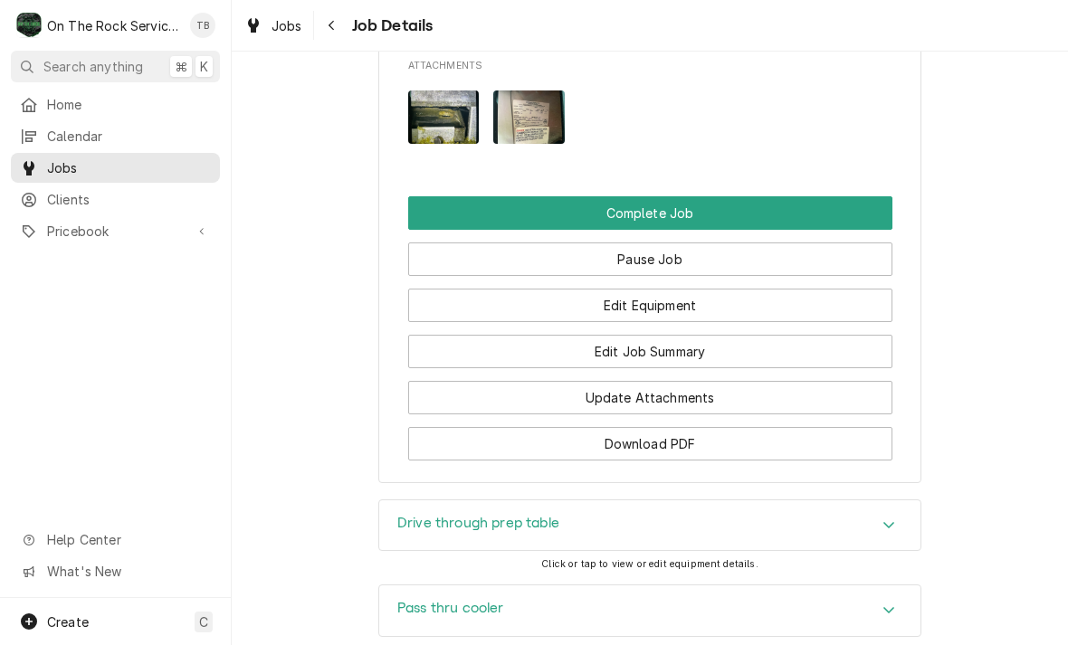
scroll to position [1921, 0]
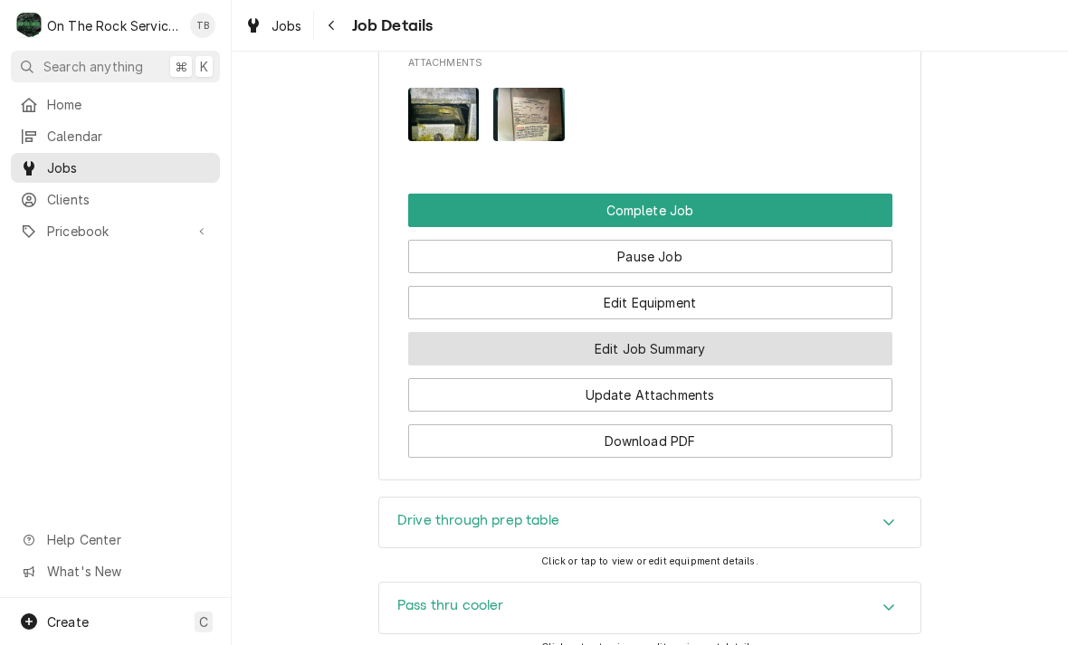
click at [672, 335] on button "Edit Job Summary" at bounding box center [650, 348] width 484 height 33
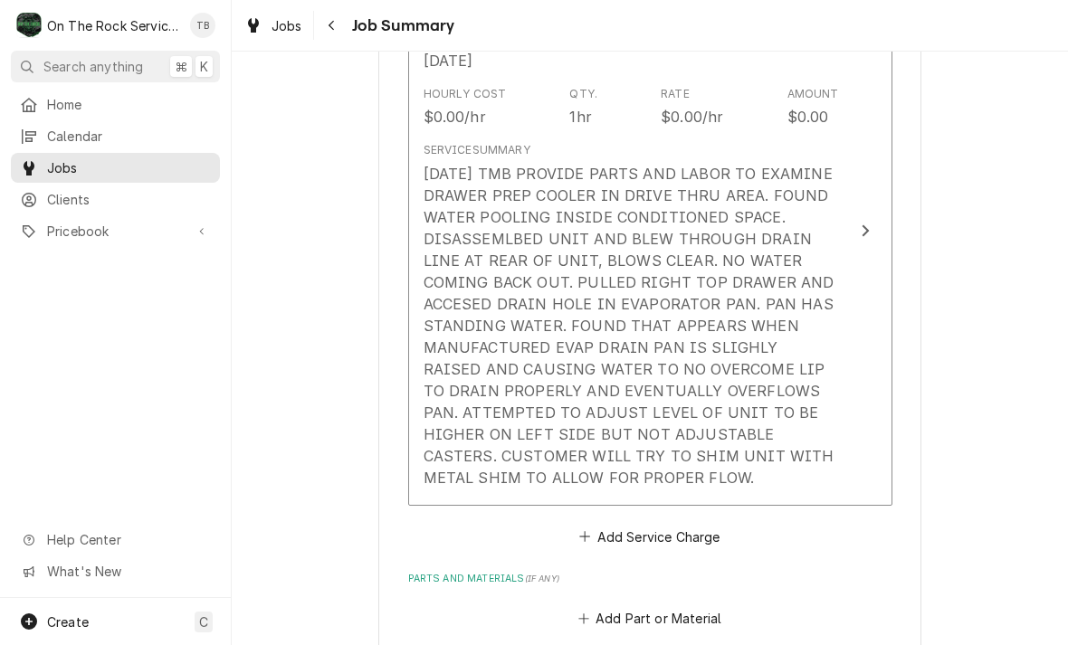
scroll to position [563, 0]
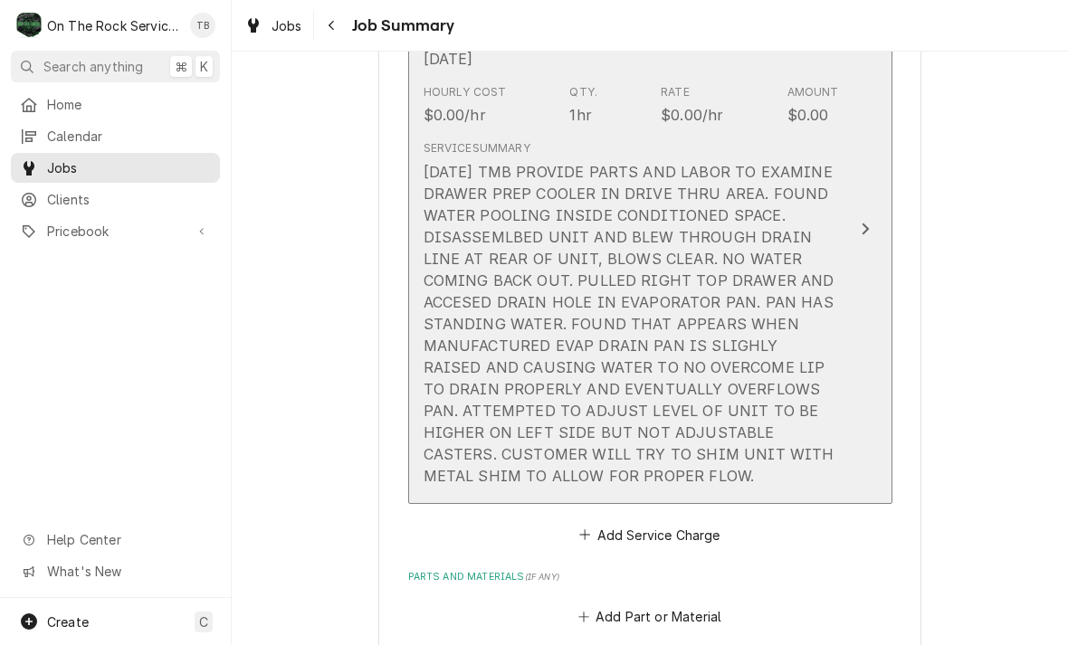
click at [851, 455] on button "Short Description Job | Service Call Service Date [DATE] Hourly Cost $0.00/hr Q…" at bounding box center [650, 229] width 484 height 549
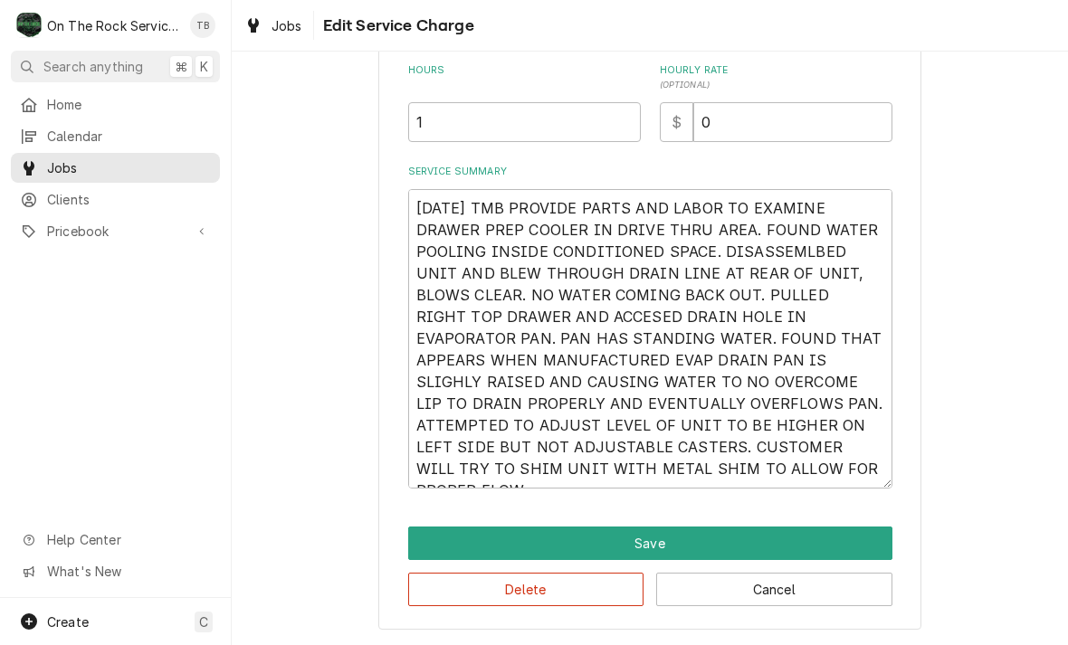
scroll to position [492, 0]
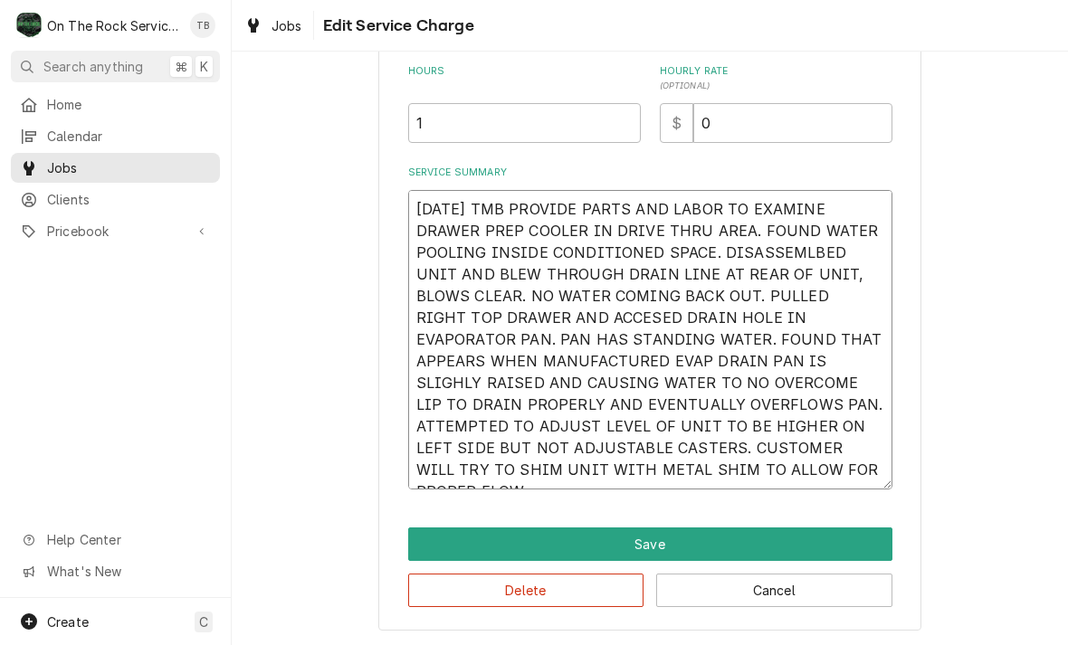
click at [818, 483] on textarea "[DATE] TMB PROVIDE PARTS AND LABOR TO EXAMINE DRAWER PREP COOLER IN DRIVE THRU …" at bounding box center [650, 340] width 484 height 300
type textarea "x"
type textarea "8/11/25 TMB PROVIDE PARTS AND LABOR TO EXAMINE DRAWER PREP COOLER IN DRIVE THRU…"
type textarea "x"
type textarea "8/11/25 TMB PROVIDE PARTS AND LABOR TO EXAMINE DRAWER PREP COOLER IN DRIVE THRU…"
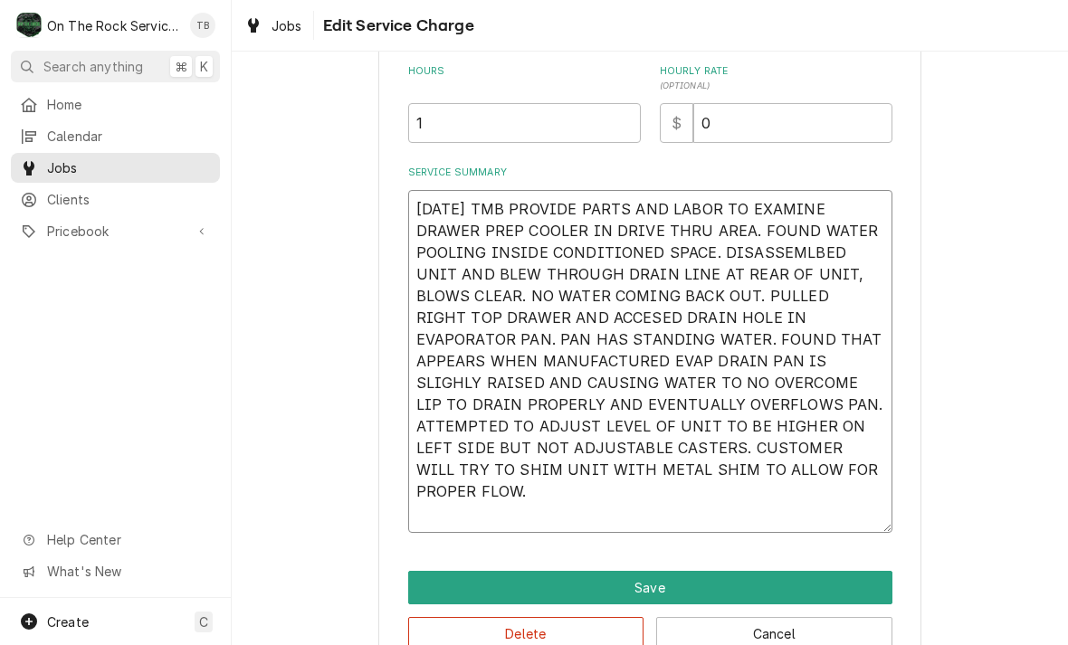
type textarea "x"
type textarea "8/11/25 TMB PROVIDE PARTS AND LABOR TO EXAMINE DRAWER PREP COOLER IN DRIVE THRU…"
type textarea "x"
type textarea "8/11/25 TMB PROVIDE PARTS AND LABOR TO EXAMINE DRAWER PREP COOLER IN DRIVE THRU…"
type textarea "x"
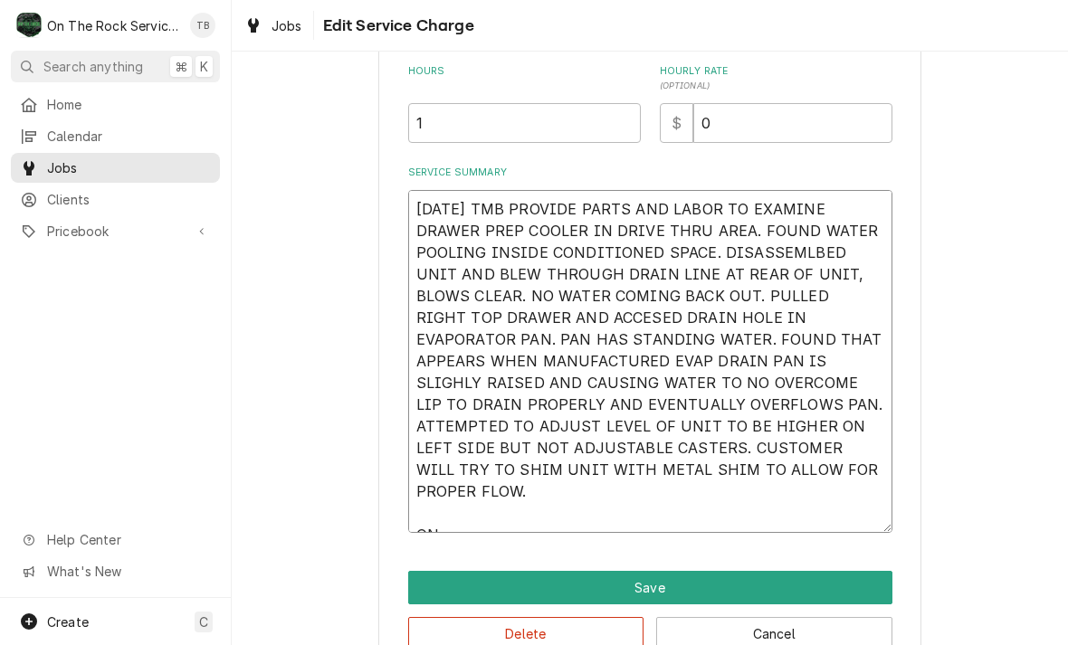
type textarea "8/11/25 TMB PROVIDE PARTS AND LABOR TO EXAMINE DRAWER PREP COOLER IN DRIVE THRU…"
type textarea "x"
type textarea "8/11/25 TMB PROVIDE PARTS AND LABOR TO EXAMINE DRAWER PREP COOLER IN DRIVE THRU…"
type textarea "x"
type textarea "8/11/25 TMB PROVIDE PARTS AND LABOR TO EXAMINE DRAWER PREP COOLER IN DRIVE THRU…"
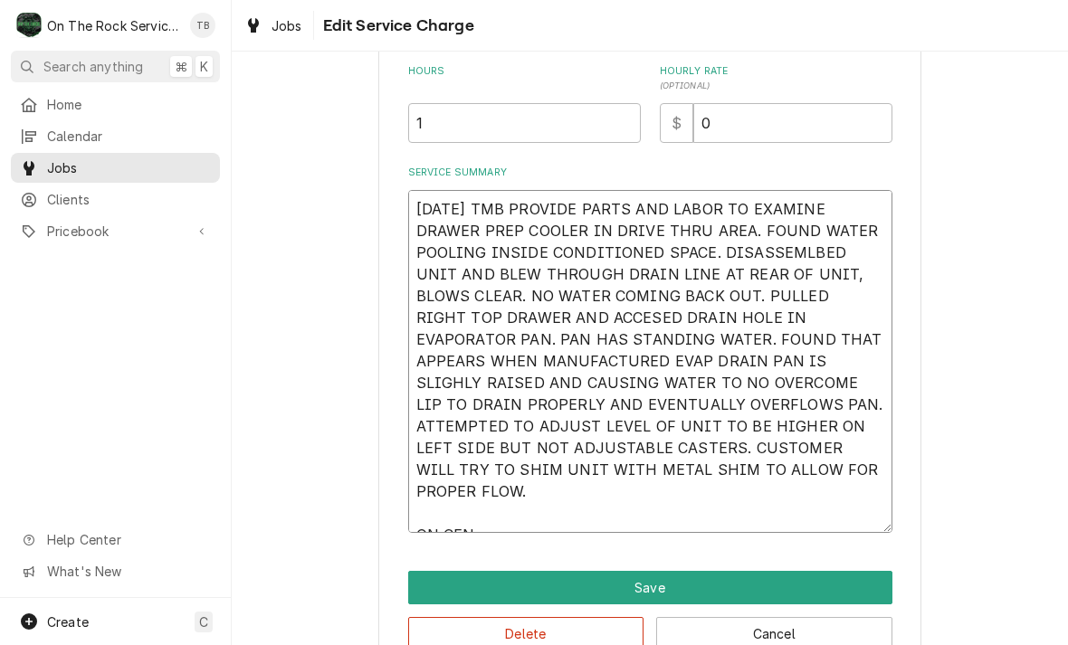
type textarea "x"
type textarea "8/11/25 TMB PROVIDE PARTS AND LABOR TO EXAMINE DRAWER PREP COOLER IN DRIVE THRU…"
type textarea "x"
type textarea "8/11/25 TMB PROVIDE PARTS AND LABOR TO EXAMINE DRAWER PREP COOLER IN DRIVE THRU…"
type textarea "x"
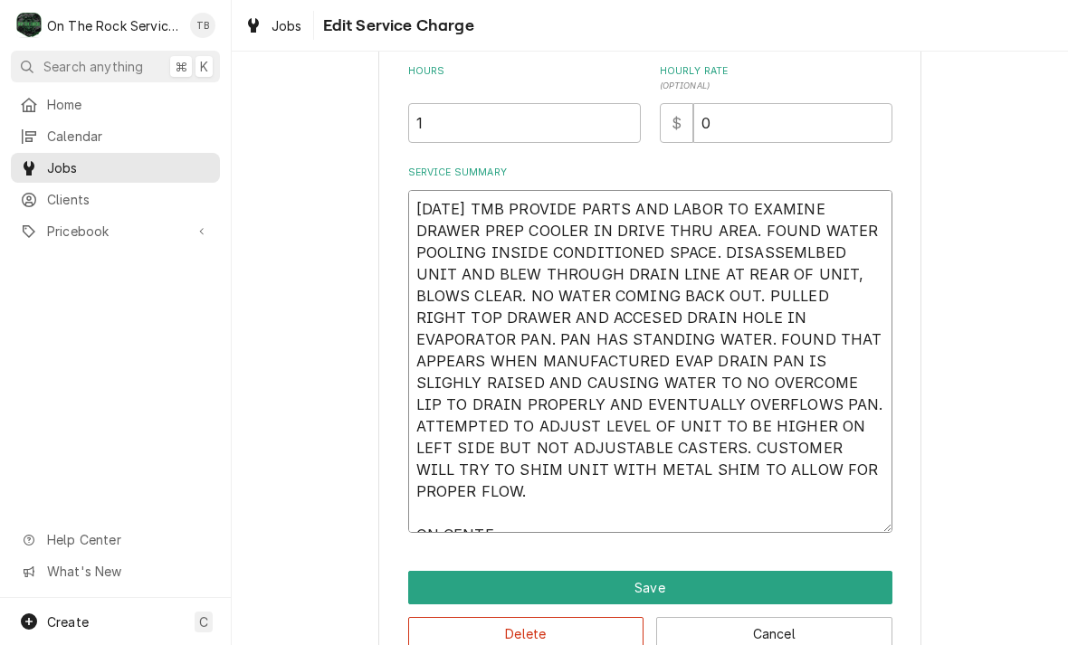
type textarea "8/11/25 TMB PROVIDE PARTS AND LABOR TO EXAMINE DRAWER PREP COOLER IN DRIVE THRU…"
type textarea "x"
type textarea "8/11/25 TMB PROVIDE PARTS AND LABOR TO EXAMINE DRAWER PREP COOLER IN DRIVE THRU…"
type textarea "x"
type textarea "8/11/25 TMB PROVIDE PARTS AND LABOR TO EXAMINE DRAWER PREP COOLER IN DRIVE THRU…"
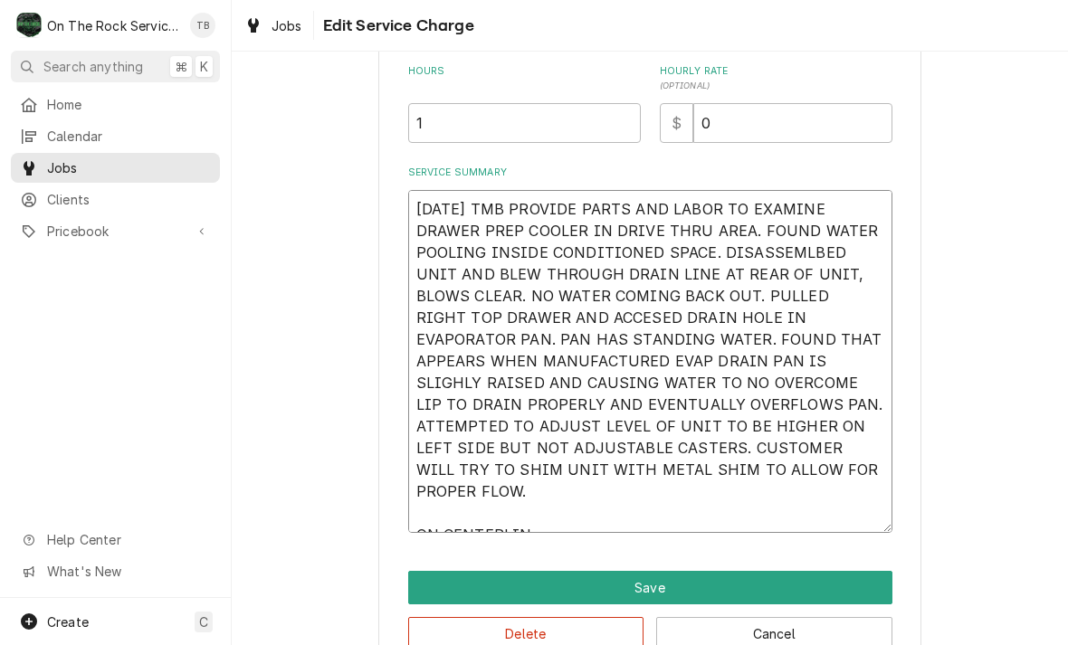
type textarea "x"
type textarea "8/11/25 TMB PROVIDE PARTS AND LABOR TO EXAMINE DRAWER PREP COOLER IN DRIVE THRU…"
type textarea "x"
type textarea "8/11/25 TMB PROVIDE PARTS AND LABOR TO EXAMINE DRAWER PREP COOLER IN DRIVE THRU…"
type textarea "x"
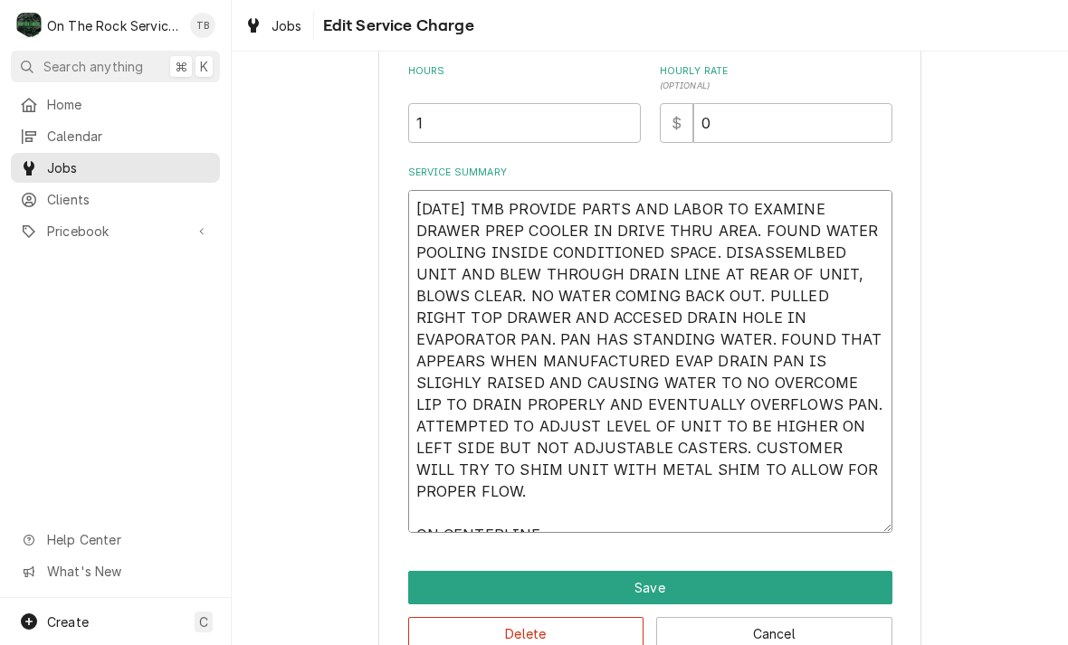
type textarea "8/11/25 TMB PROVIDE PARTS AND LABOR TO EXAMINE DRAWER PREP COOLER IN DRIVE THRU…"
type textarea "x"
type textarea "8/11/25 TMB PROVIDE PARTS AND LABOR TO EXAMINE DRAWER PREP COOLER IN DRIVE THRU…"
type textarea "x"
type textarea "8/11/25 TMB PROVIDE PARTS AND LABOR TO EXAMINE DRAWER PREP COOLER IN DRIVE THRU…"
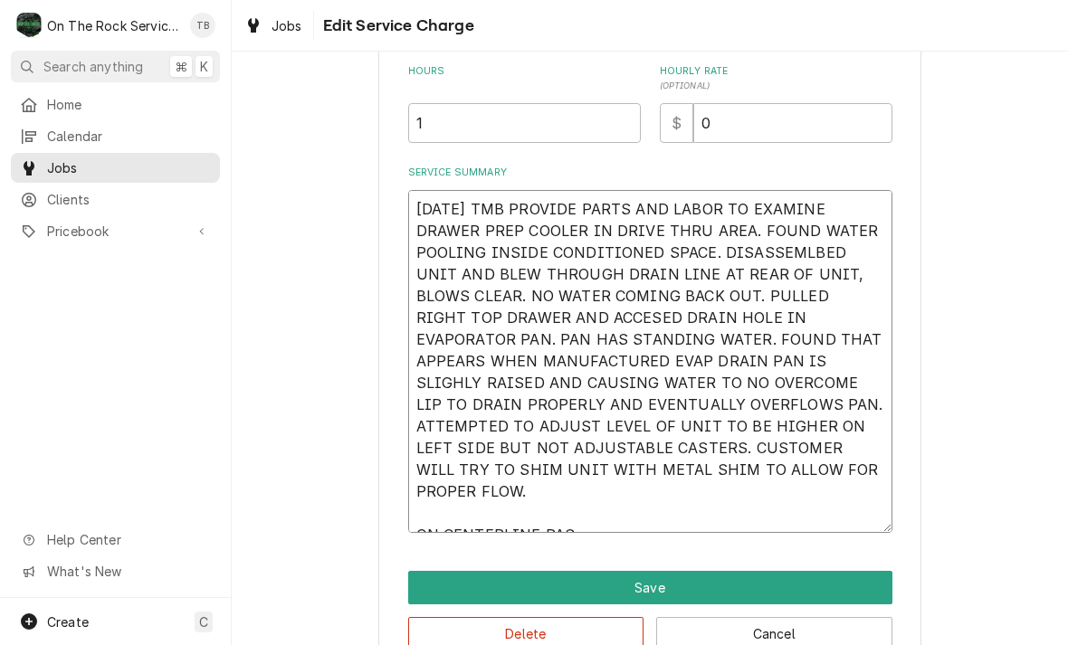
type textarea "x"
type textarea "8/11/25 TMB PROVIDE PARTS AND LABOR TO EXAMINE DRAWER PREP COOLER IN DRIVE THRU…"
type textarea "x"
type textarea "8/11/25 TMB PROVIDE PARTS AND LABOR TO EXAMINE DRAWER PREP COOLER IN DRIVE THRU…"
type textarea "x"
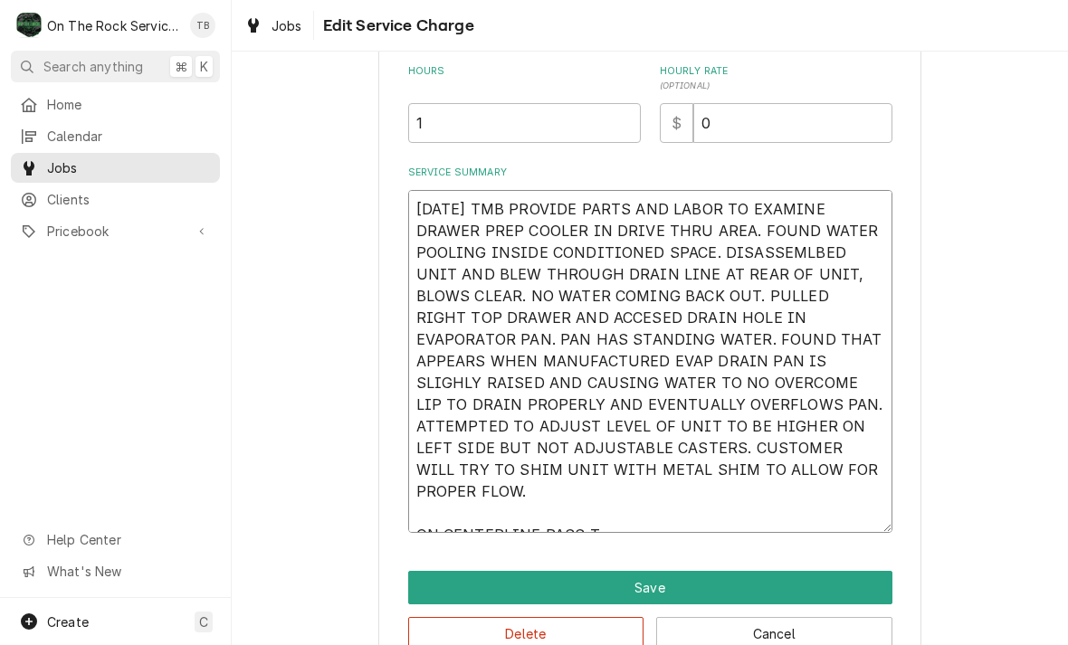
type textarea "8/11/25 TMB PROVIDE PARTS AND LABOR TO EXAMINE DRAWER PREP COOLER IN DRIVE THRU…"
type textarea "x"
type textarea "8/11/25 TMB PROVIDE PARTS AND LABOR TO EXAMINE DRAWER PREP COOLER IN DRIVE THRU…"
type textarea "x"
type textarea "8/11/25 TMB PROVIDE PARTS AND LABOR TO EXAMINE DRAWER PREP COOLER IN DRIVE THRU…"
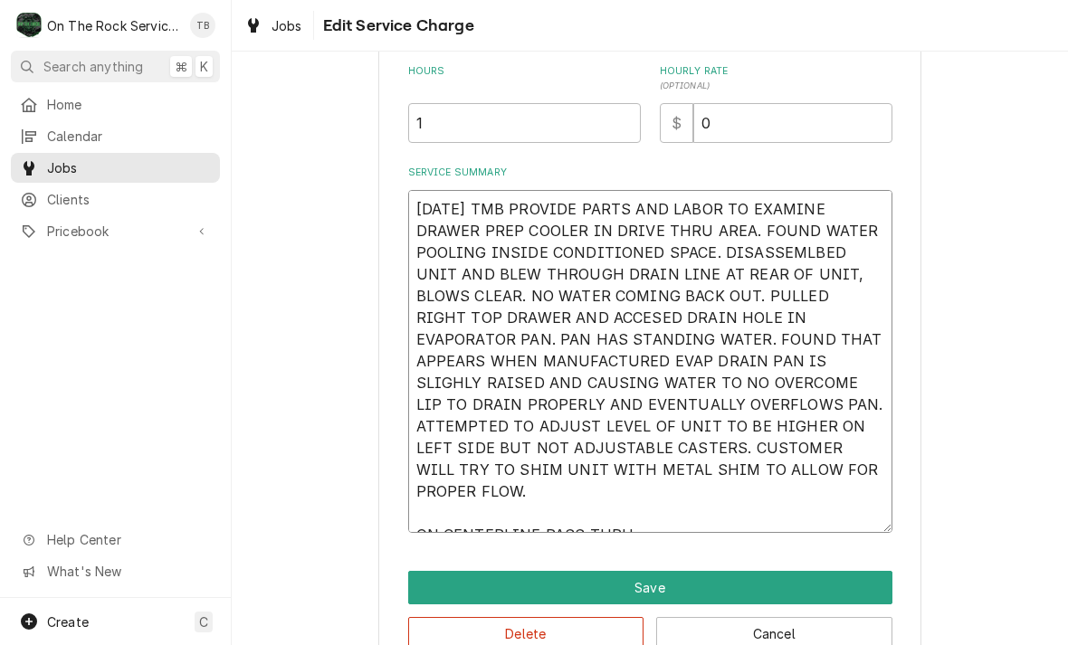
type textarea "x"
type textarea "8/11/25 TMB PROVIDE PARTS AND LABOR TO EXAMINE DRAWER PREP COOLER IN DRIVE THRU…"
type textarea "x"
type textarea "8/11/25 TMB PROVIDE PARTS AND LABOR TO EXAMINE DRAWER PREP COOLER IN DRIVE THRU…"
type textarea "x"
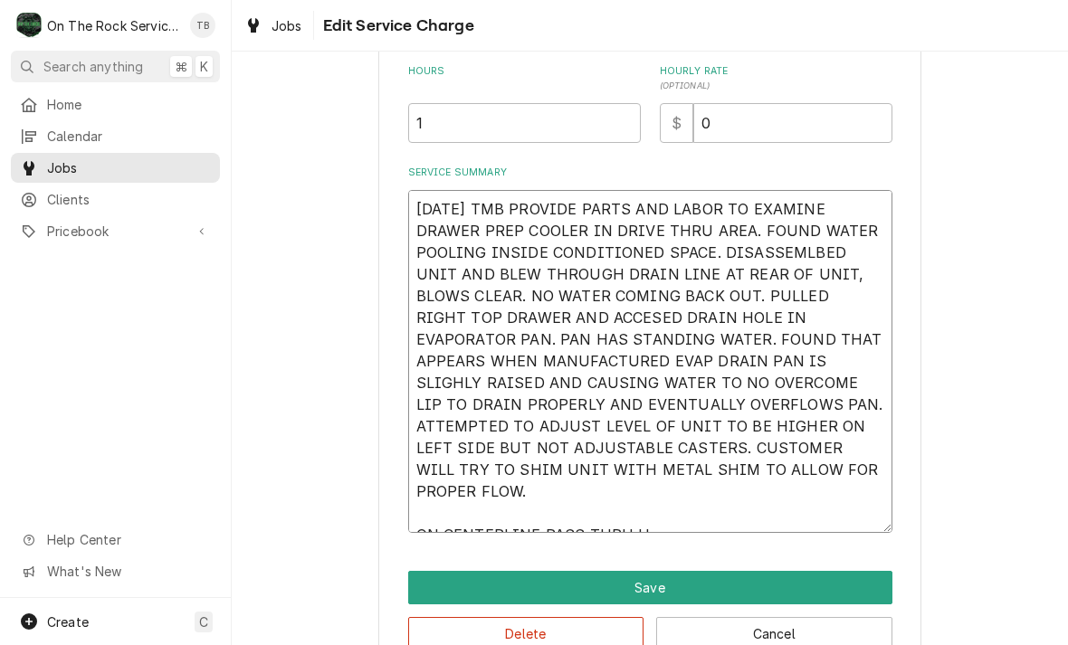
type textarea "8/11/25 TMB PROVIDE PARTS AND LABOR TO EXAMINE DRAWER PREP COOLER IN DRIVE THRU…"
type textarea "x"
type textarea "8/11/25 TMB PROVIDE PARTS AND LABOR TO EXAMINE DRAWER PREP COOLER IN DRIVE THRU…"
type textarea "x"
type textarea "8/11/25 TMB PROVIDE PARTS AND LABOR TO EXAMINE DRAWER PREP COOLER IN DRIVE THRU…"
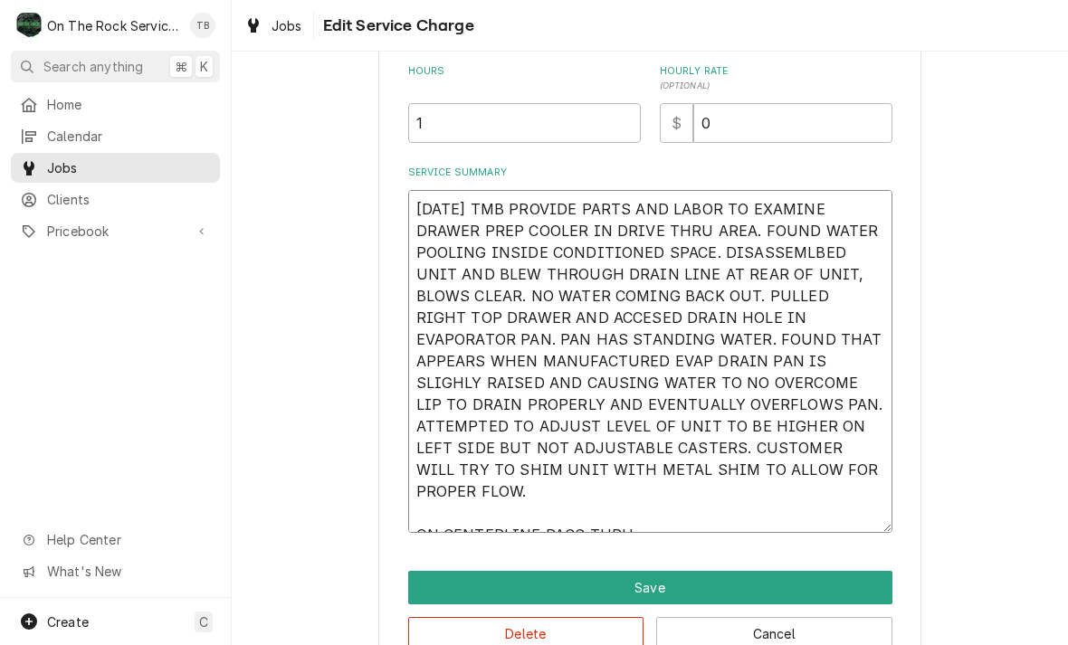
type textarea "x"
type textarea "8/11/25 TMB PROVIDE PARTS AND LABOR TO EXAMINE DRAWER PREP COOLER IN DRIVE THRU…"
type textarea "x"
type textarea "8/11/25 TMB PROVIDE PARTS AND LABOR TO EXAMINE DRAWER PREP COOLER IN DRIVE THRU…"
type textarea "x"
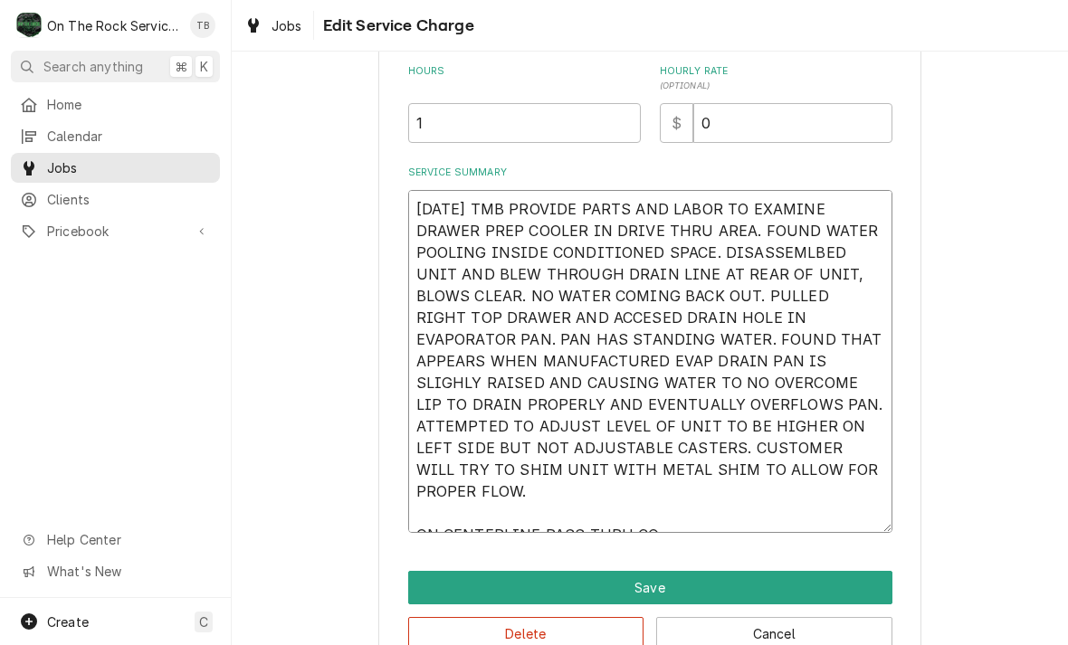
type textarea "8/11/25 TMB PROVIDE PARTS AND LABOR TO EXAMINE DRAWER PREP COOLER IN DRIVE THRU…"
type textarea "x"
type textarea "8/11/25 TMB PROVIDE PARTS AND LABOR TO EXAMINE DRAWER PREP COOLER IN DRIVE THRU…"
type textarea "x"
type textarea "8/11/25 TMB PROVIDE PARTS AND LABOR TO EXAMINE DRAWER PREP COOLER IN DRIVE THRU…"
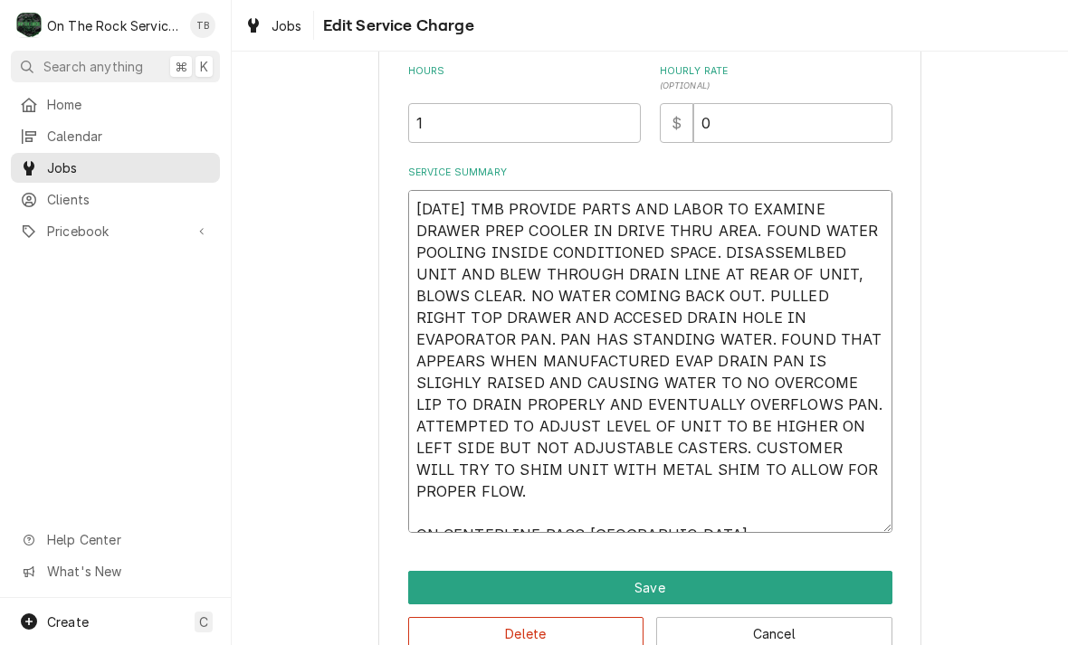
type textarea "x"
type textarea "8/11/25 TMB PROVIDE PARTS AND LABOR TO EXAMINE DRAWER PREP COOLER IN DRIVE THRU…"
type textarea "x"
type textarea "8/11/25 TMB PROVIDE PARTS AND LABOR TO EXAMINE DRAWER PREP COOLER IN DRIVE THRU…"
type textarea "x"
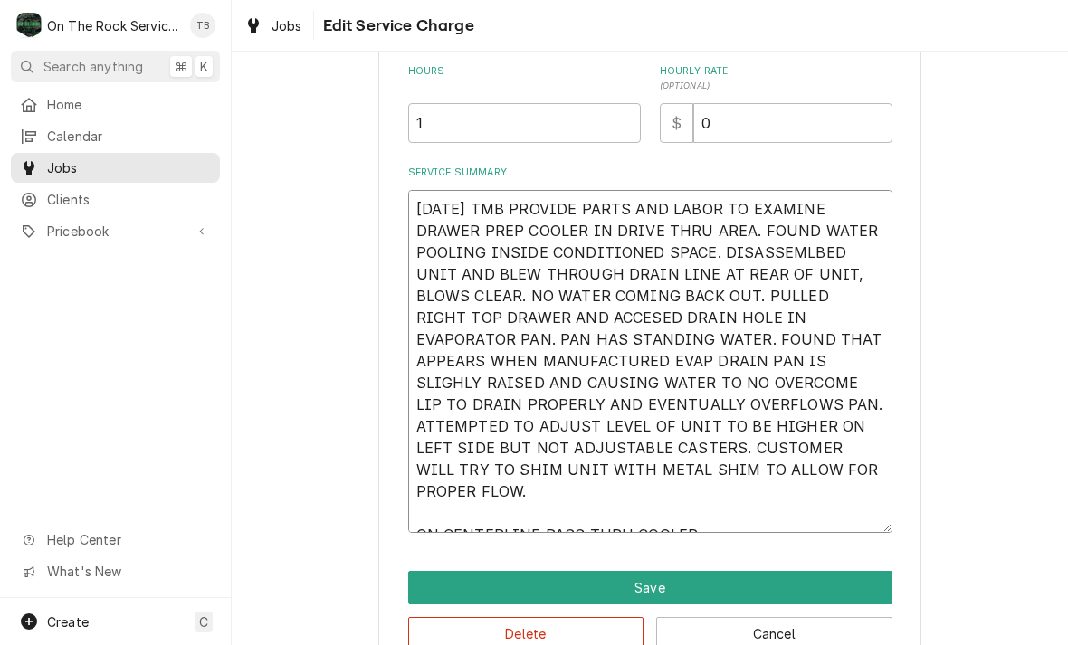
type textarea "8/11/25 TMB PROVIDE PARTS AND LABOR TO EXAMINE DRAWER PREP COOLER IN DRIVE THRU…"
type textarea "x"
type textarea "8/11/25 TMB PROVIDE PARTS AND LABOR TO EXAMINE DRAWER PREP COOLER IN DRIVE THRU…"
type textarea "x"
type textarea "8/11/25 TMB PROVIDE PARTS AND LABOR TO EXAMINE DRAWER PREP COOLER IN DRIVE THRU…"
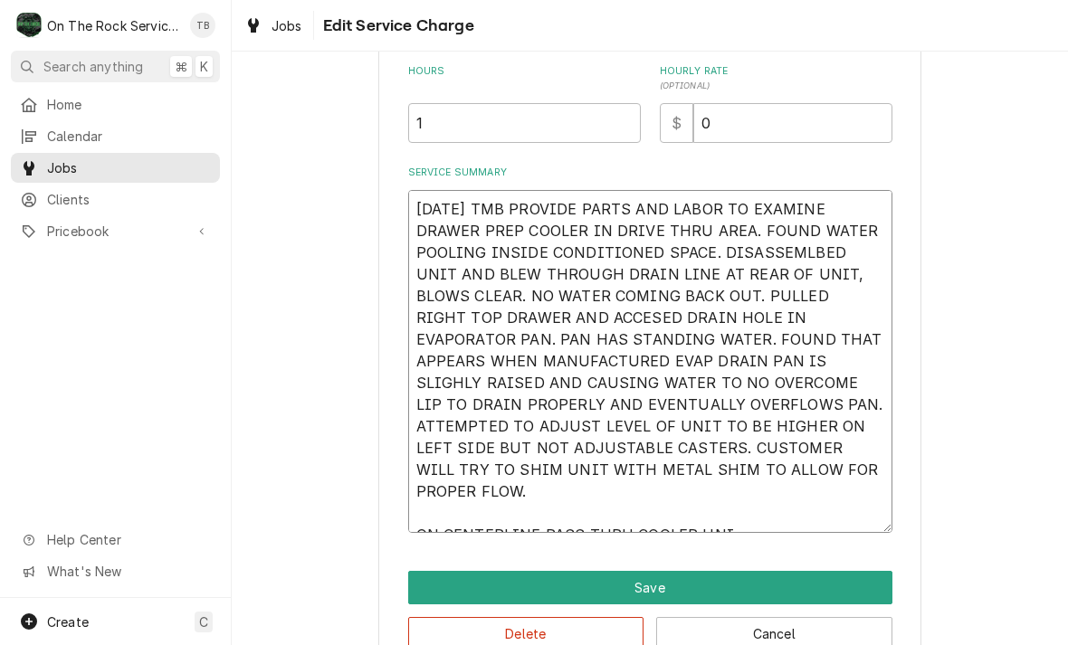
type textarea "x"
type textarea "8/11/25 TMB PROVIDE PARTS AND LABOR TO EXAMINE DRAWER PREP COOLER IN DRIVE THRU…"
type textarea "x"
type textarea "8/11/25 TMB PROVIDE PARTS AND LABOR TO EXAMINE DRAWER PREP COOLER IN DRIVE THRU…"
type textarea "x"
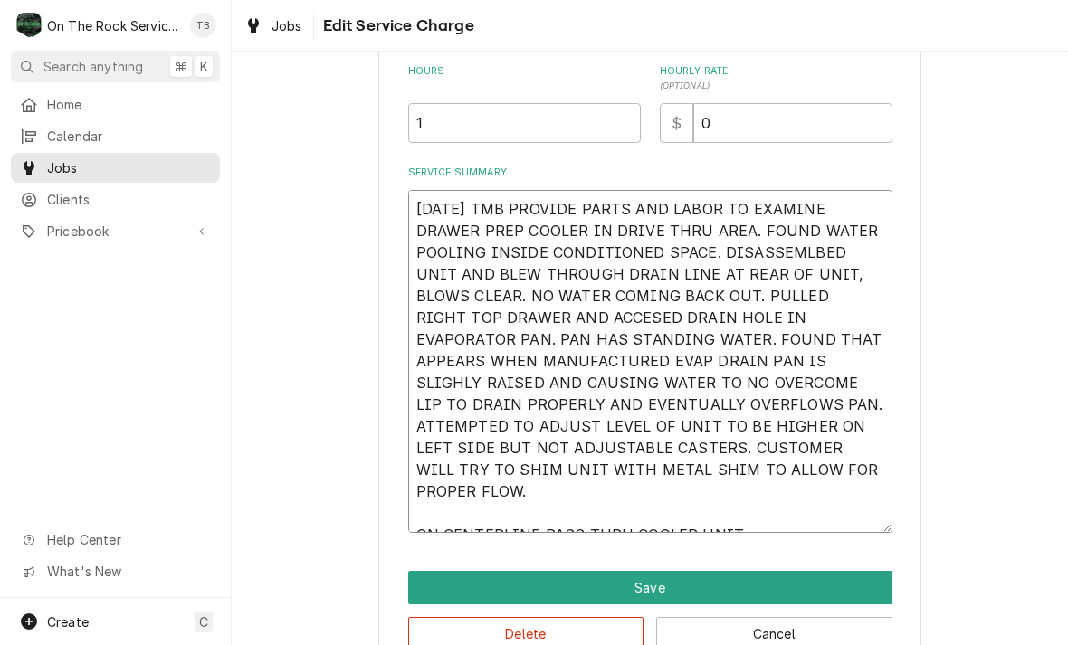
type textarea "8/11/25 TMB PROVIDE PARTS AND LABOR TO EXAMINE DRAWER PREP COOLER IN DRIVE THRU…"
type textarea "x"
type textarea "8/11/25 TMB PROVIDE PARTS AND LABOR TO EXAMINE DRAWER PREP COOLER IN DRIVE THRU…"
type textarea "x"
type textarea "8/11/25 TMB PROVIDE PARTS AND LABOR TO EXAMINE DRAWER PREP COOLER IN DRIVE THRU…"
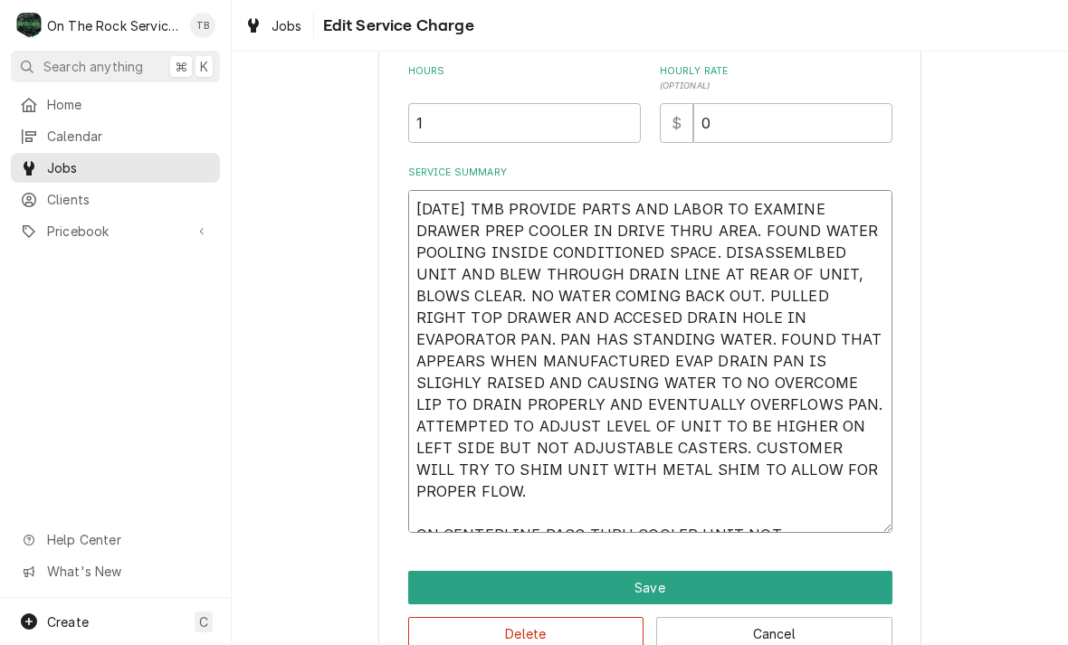
type textarea "x"
type textarea "8/11/25 TMB PROVIDE PARTS AND LABOR TO EXAMINE DRAWER PREP COOLER IN DRIVE THRU…"
type textarea "x"
type textarea "8/11/25 TMB PROVIDE PARTS AND LABOR TO EXAMINE DRAWER PREP COOLER IN DRIVE THRU…"
type textarea "x"
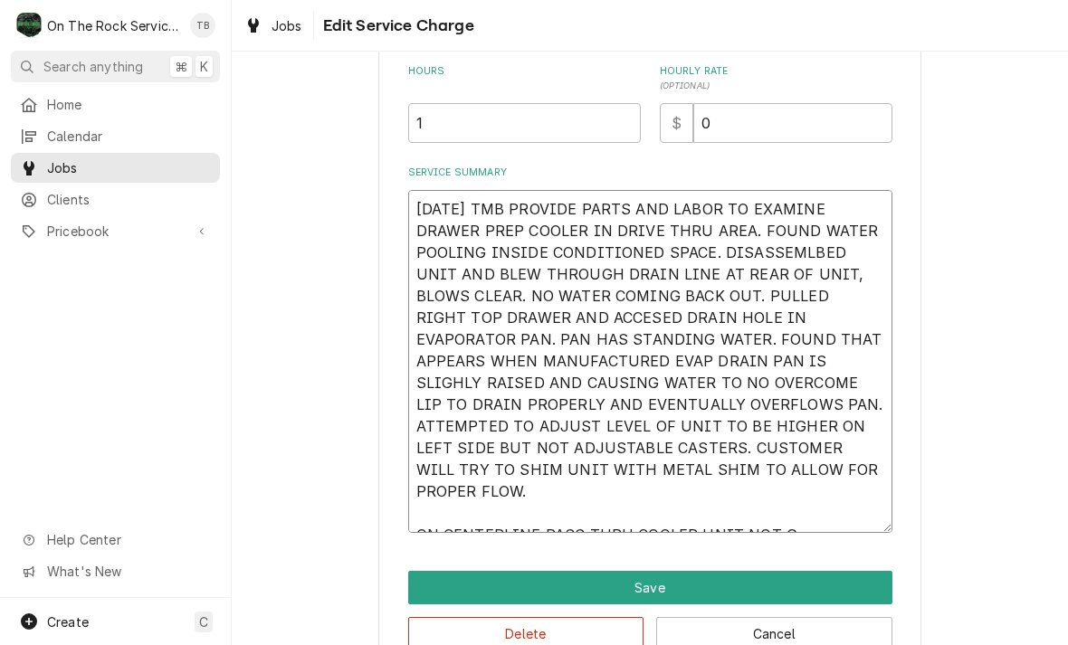
type textarea "8/11/25 TMB PROVIDE PARTS AND LABOR TO EXAMINE DRAWER PREP COOLER IN DRIVE THRU…"
type textarea "x"
type textarea "8/11/25 TMB PROVIDE PARTS AND LABOR TO EXAMINE DRAWER PREP COOLER IN DRIVE THRU…"
type textarea "x"
type textarea "8/11/25 TMB PROVIDE PARTS AND LABOR TO EXAMINE DRAWER PREP COOLER IN DRIVE THRU…"
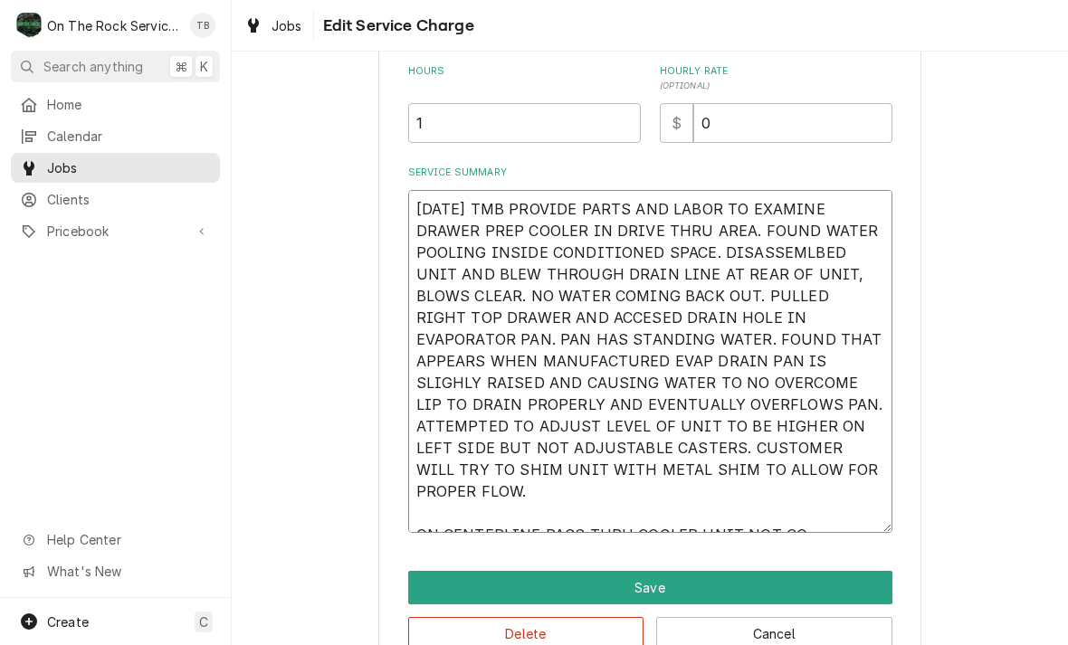
type textarea "x"
type textarea "8/11/25 TMB PROVIDE PARTS AND LABOR TO EXAMINE DRAWER PREP COOLER IN DRIVE THRU…"
type textarea "x"
type textarea "8/11/25 TMB PROVIDE PARTS AND LABOR TO EXAMINE DRAWER PREP COOLER IN DRIVE THRU…"
type textarea "x"
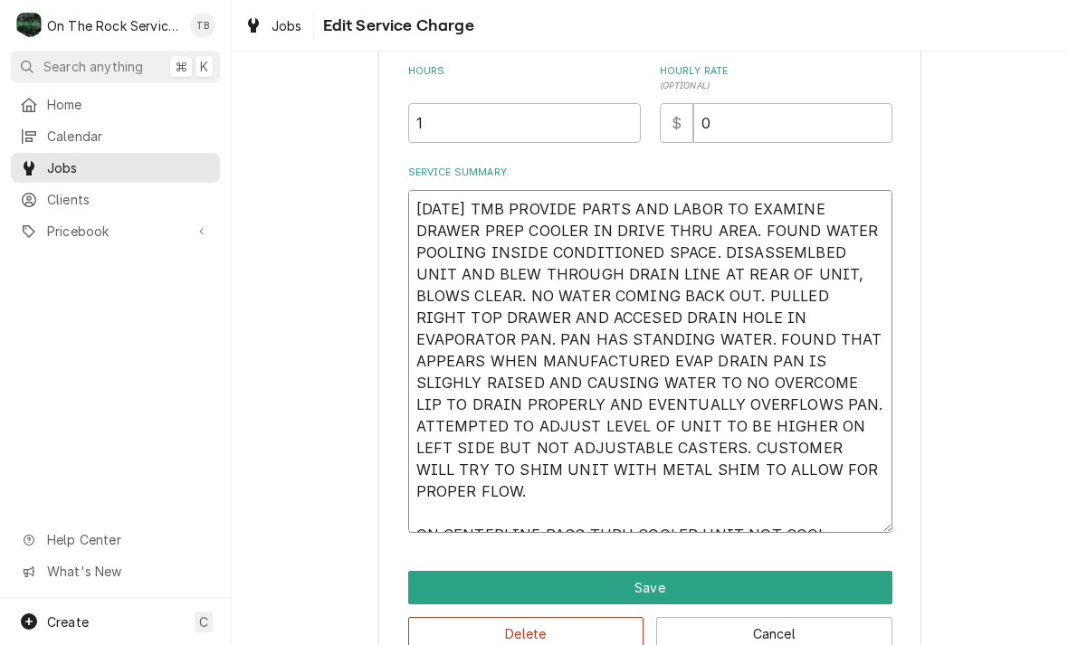
type textarea "8/11/25 TMB PROVIDE PARTS AND LABOR TO EXAMINE DRAWER PREP COOLER IN DRIVE THRU…"
type textarea "x"
type textarea "8/11/25 TMB PROVIDE PARTS AND LABOR TO EXAMINE DRAWER PREP COOLER IN DRIVE THRU…"
type textarea "x"
type textarea "8/11/25 TMB PROVIDE PARTS AND LABOR TO EXAMINE DRAWER PREP COOLER IN DRIVE THRU…"
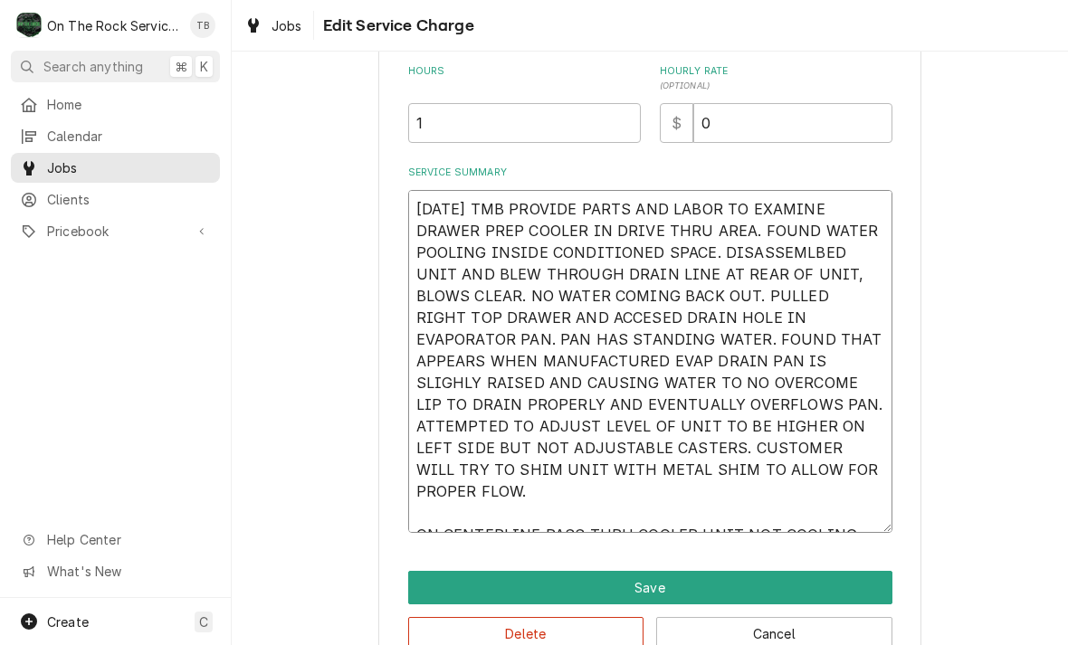
type textarea "x"
type textarea "8/11/25 TMB PROVIDE PARTS AND LABOR TO EXAMINE DRAWER PREP COOLER IN DRIVE THRU…"
type textarea "x"
type textarea "8/11/25 TMB PROVIDE PARTS AND LABOR TO EXAMINE DRAWER PREP COOLER IN DRIVE THRU…"
type textarea "x"
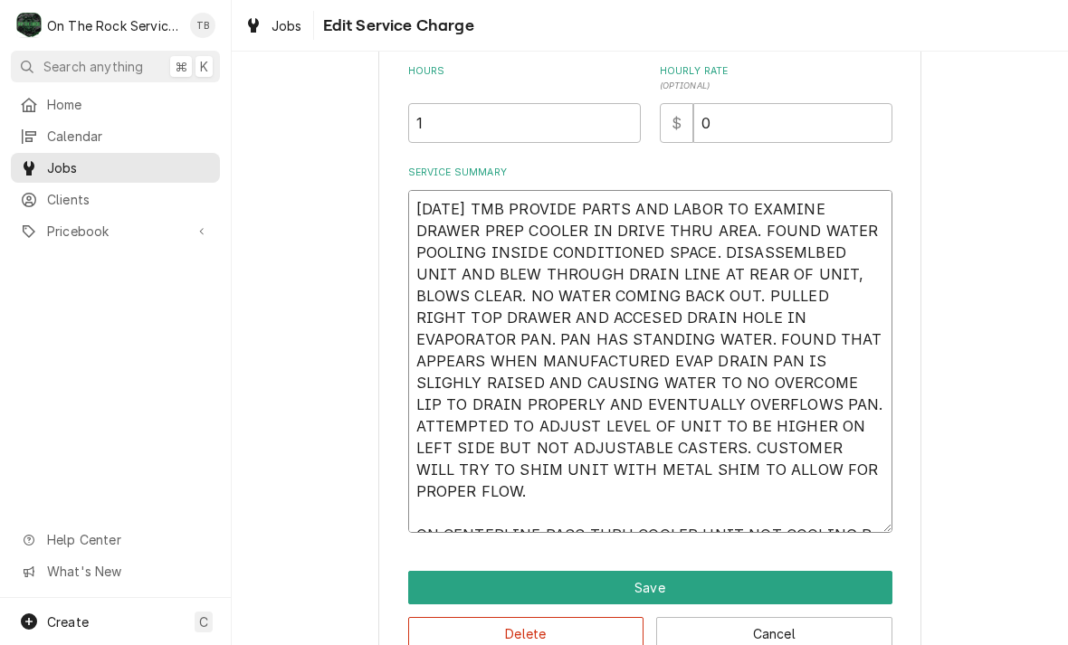
type textarea "8/11/25 TMB PROVIDE PARTS AND LABOR TO EXAMINE DRAWER PREP COOLER IN DRIVE THRU…"
type textarea "x"
type textarea "8/11/25 TMB PROVIDE PARTS AND LABOR TO EXAMINE DRAWER PREP COOLER IN DRIVE THRU…"
type textarea "x"
type textarea "8/11/25 TMB PROVIDE PARTS AND LABOR TO EXAMINE DRAWER PREP COOLER IN DRIVE THRU…"
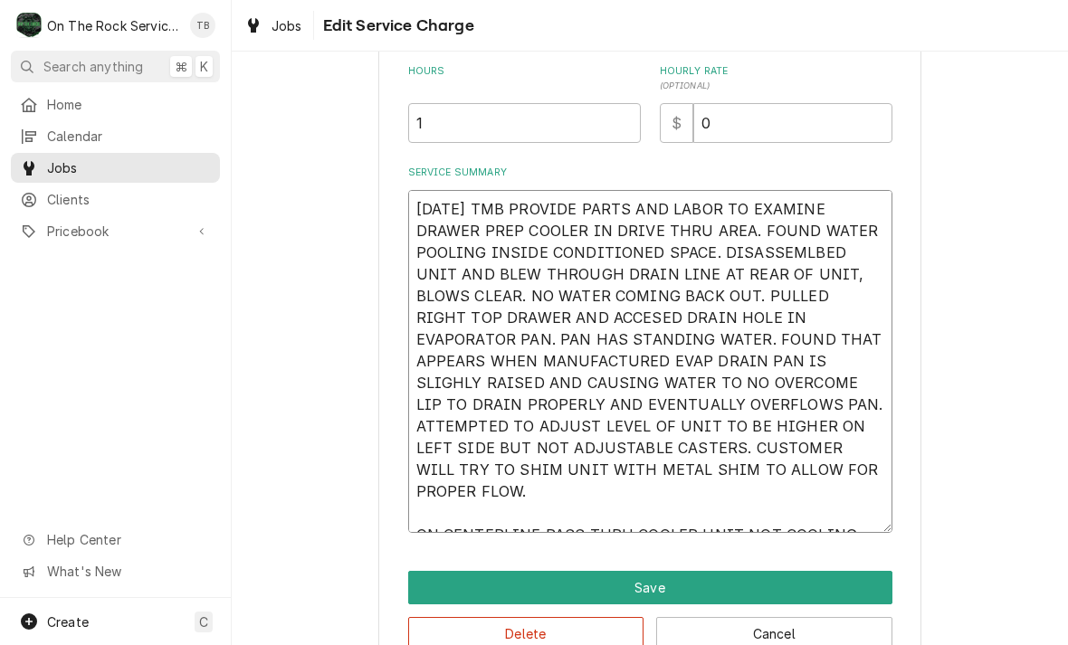
type textarea "x"
type textarea "8/11/25 TMB PROVIDE PARTS AND LABOR TO EXAMINE DRAWER PREP COOLER IN DRIVE THRU…"
type textarea "x"
type textarea "8/11/25 TMB PROVIDE PARTS AND LABOR TO EXAMINE DRAWER PREP COOLER IN DRIVE THRU…"
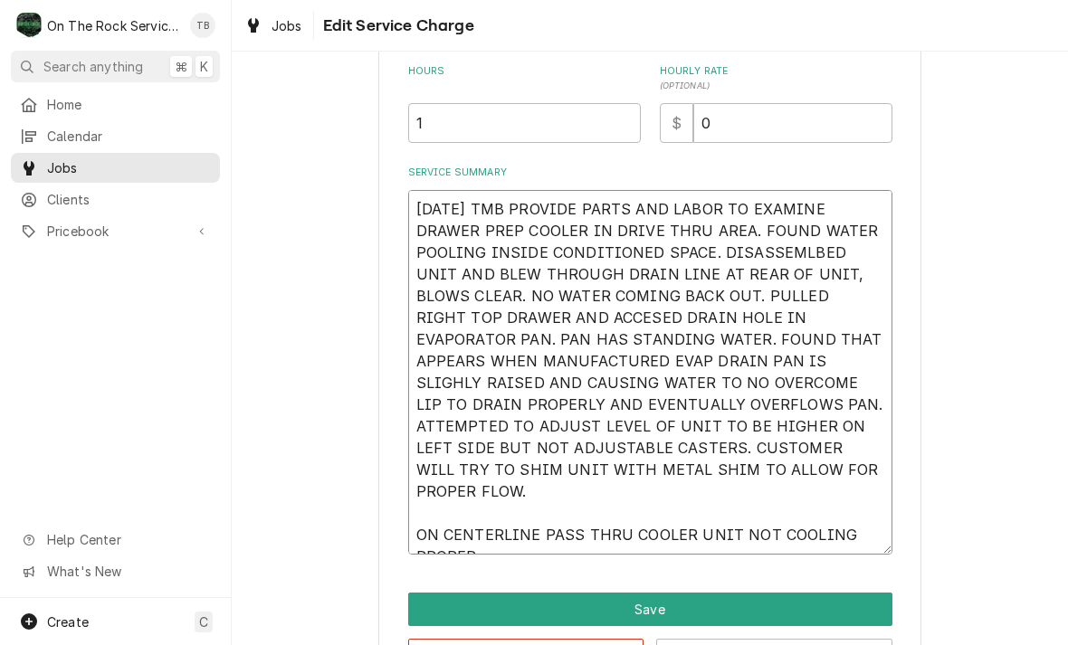
type textarea "x"
type textarea "8/11/25 TMB PROVIDE PARTS AND LABOR TO EXAMINE DRAWER PREP COOLER IN DRIVE THRU…"
type textarea "x"
type textarea "8/11/25 TMB PROVIDE PARTS AND LABOR TO EXAMINE DRAWER PREP COOLER IN DRIVE THRU…"
type textarea "x"
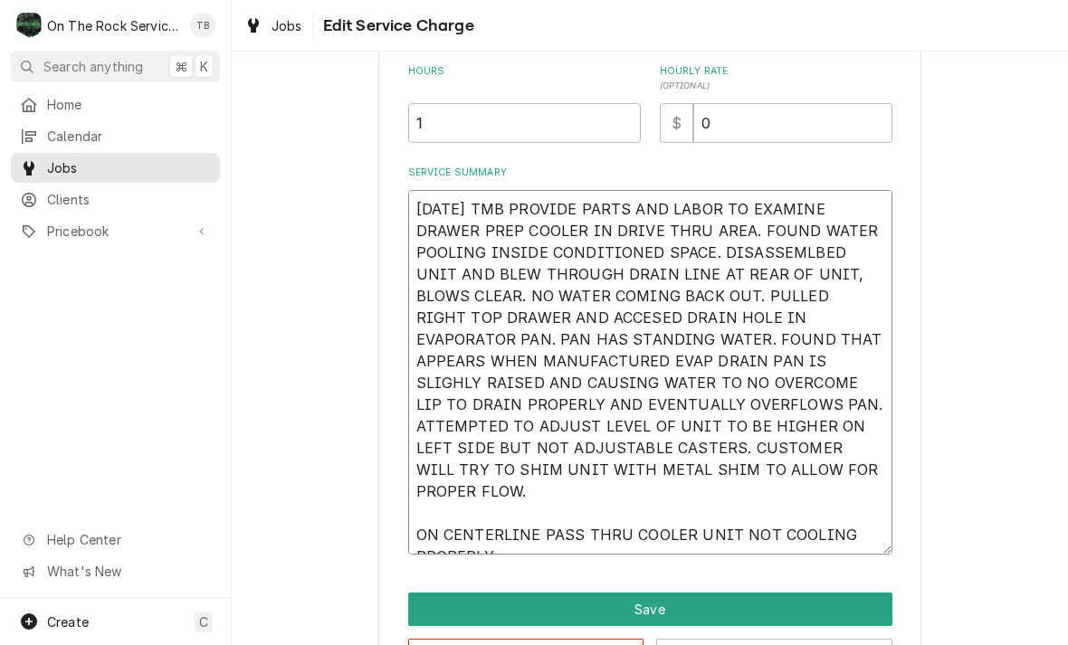
type textarea "8/11/25 TMB PROVIDE PARTS AND LABOR TO EXAMINE DRAWER PREP COOLER IN DRIVE THRU…"
type textarea "x"
type textarea "8/11/25 TMB PROVIDE PARTS AND LABOR TO EXAMINE DRAWER PREP COOLER IN DRIVE THRU…"
type textarea "x"
type textarea "8/11/25 TMB PROVIDE PARTS AND LABOR TO EXAMINE DRAWER PREP COOLER IN DRIVE THRU…"
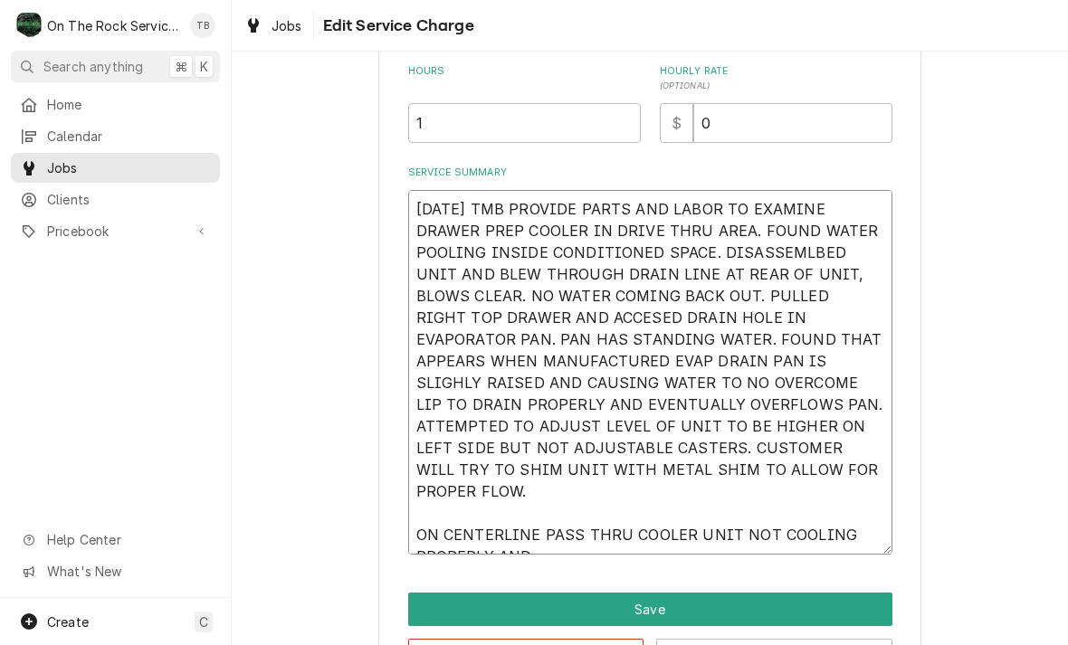
type textarea "x"
type textarea "8/11/25 TMB PROVIDE PARTS AND LABOR TO EXAMINE DRAWER PREP COOLER IN DRIVE THRU…"
type textarea "x"
type textarea "8/11/25 TMB PROVIDE PARTS AND LABOR TO EXAMINE DRAWER PREP COOLER IN DRIVE THRU…"
type textarea "x"
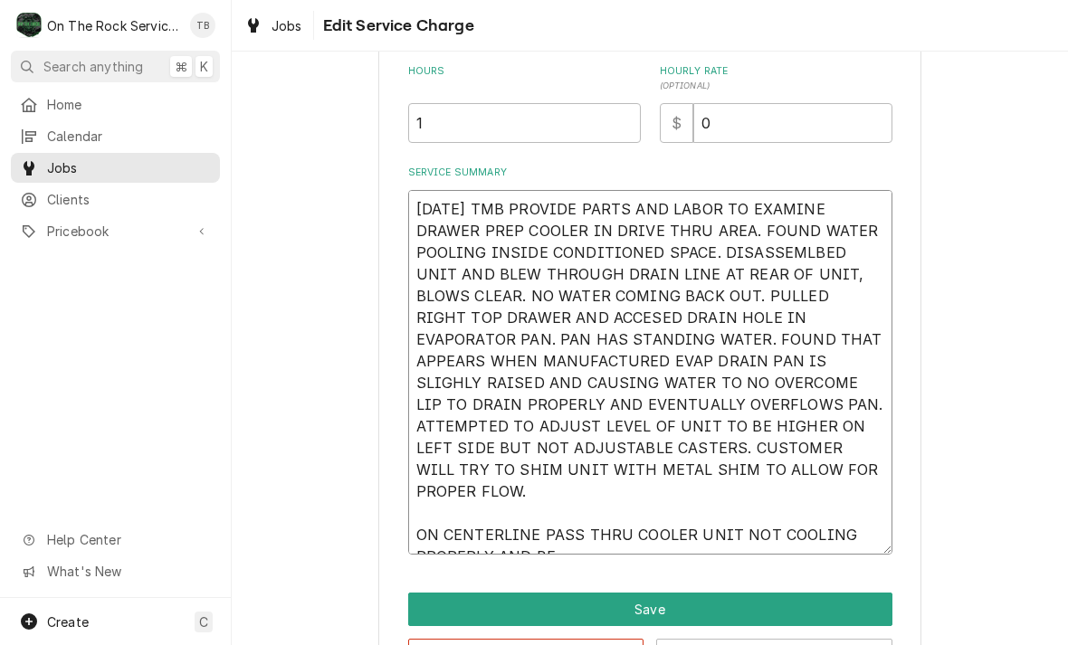
type textarea "8/11/25 TMB PROVIDE PARTS AND LABOR TO EXAMINE DRAWER PREP COOLER IN DRIVE THRU…"
type textarea "x"
type textarea "8/11/25 TMB PROVIDE PARTS AND LABOR TO EXAMINE DRAWER PREP COOLER IN DRIVE THRU…"
type textarea "x"
type textarea "8/11/25 TMB PROVIDE PARTS AND LABOR TO EXAMINE DRAWER PREP COOLER IN DRIVE THRU…"
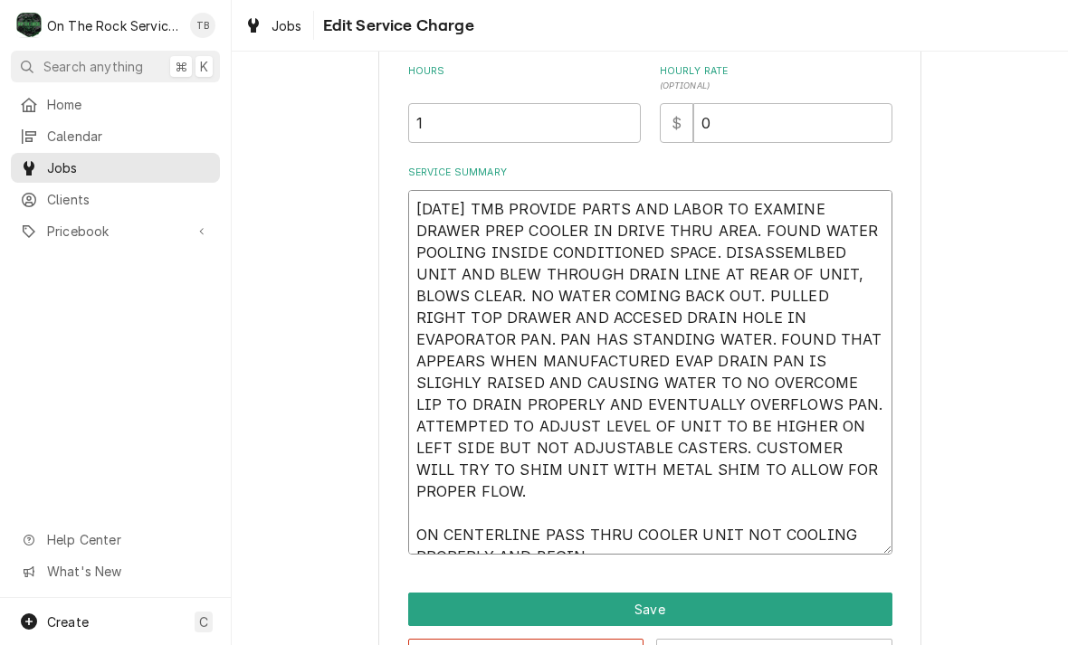
type textarea "x"
type textarea "8/11/25 TMB PROVIDE PARTS AND LABOR TO EXAMINE DRAWER PREP COOLER IN DRIVE THRU…"
type textarea "x"
type textarea "8/11/25 TMB PROVIDE PARTS AND LABOR TO EXAMINE DRAWER PREP COOLER IN DRIVE THRU…"
type textarea "x"
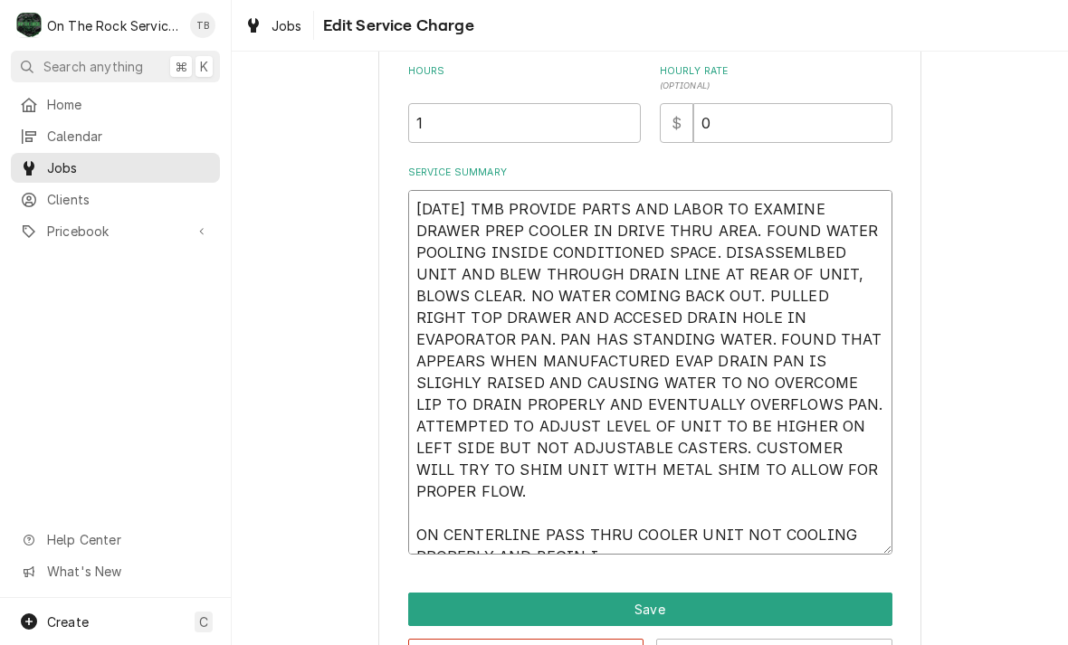
type textarea "8/11/25 TMB PROVIDE PARTS AND LABOR TO EXAMINE DRAWER PREP COOLER IN DRIVE THRU…"
type textarea "x"
type textarea "8/11/25 TMB PROVIDE PARTS AND LABOR TO EXAMINE DRAWER PREP COOLER IN DRIVE THRU…"
type textarea "x"
type textarea "8/11/25 TMB PROVIDE PARTS AND LABOR TO EXAMINE DRAWER PREP COOLER IN DRIVE THRU…"
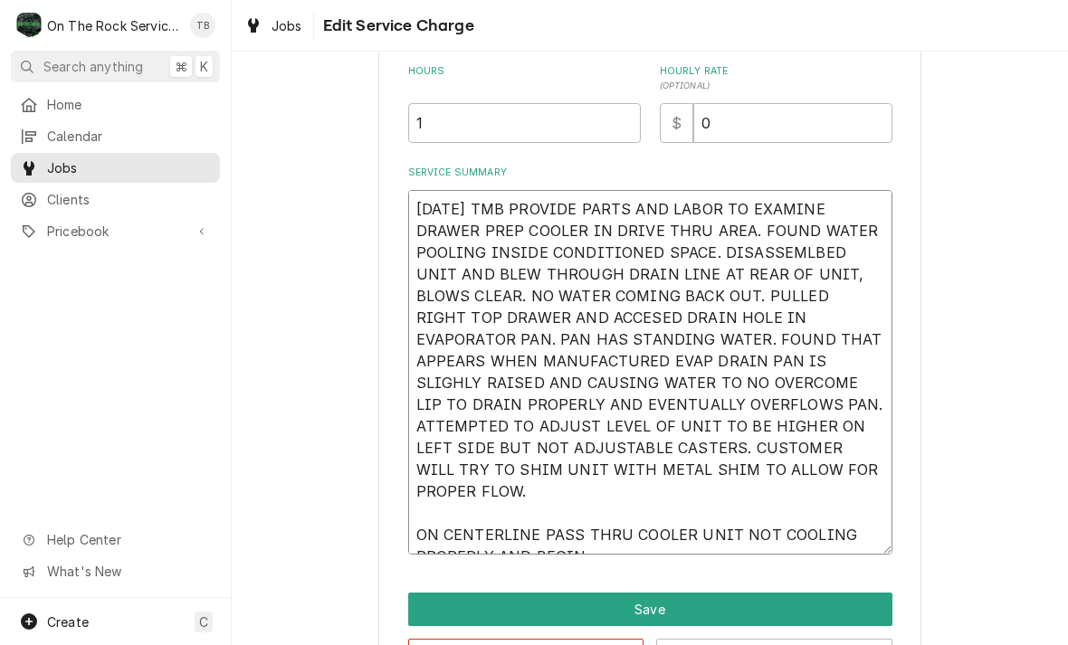
type textarea "x"
type textarea "8/11/25 TMB PROVIDE PARTS AND LABOR TO EXAMINE DRAWER PREP COOLER IN DRIVE THRU…"
type textarea "x"
type textarea "8/11/25 TMB PROVIDE PARTS AND LABOR TO EXAMINE DRAWER PREP COOLER IN DRIVE THRU…"
type textarea "x"
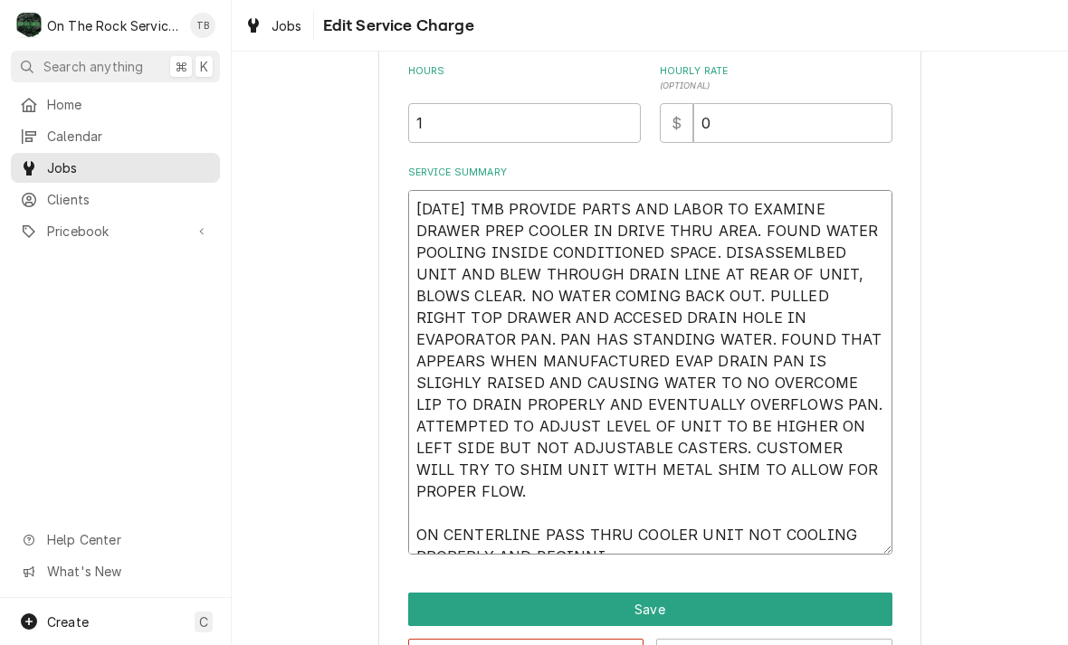
type textarea "8/11/25 TMB PROVIDE PARTS AND LABOR TO EXAMINE DRAWER PREP COOLER IN DRIVE THRU…"
type textarea "x"
type textarea "8/11/25 TMB PROVIDE PARTS AND LABOR TO EXAMINE DRAWER PREP COOLER IN DRIVE THRU…"
type textarea "x"
type textarea "8/11/25 TMB PROVIDE PARTS AND LABOR TO EXAMINE DRAWER PREP COOLER IN DRIVE THRU…"
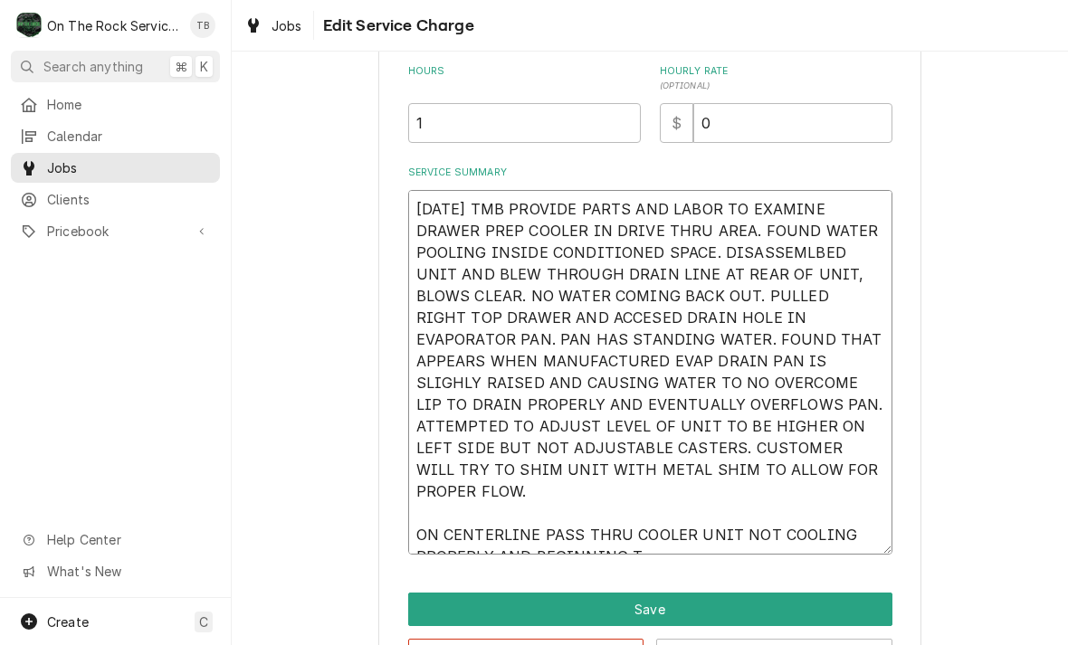
type textarea "x"
type textarea "8/11/25 TMB PROVIDE PARTS AND LABOR TO EXAMINE DRAWER PREP COOLER IN DRIVE THRU…"
type textarea "x"
type textarea "8/11/25 TMB PROVIDE PARTS AND LABOR TO EXAMINE DRAWER PREP COOLER IN DRIVE THRU…"
type textarea "x"
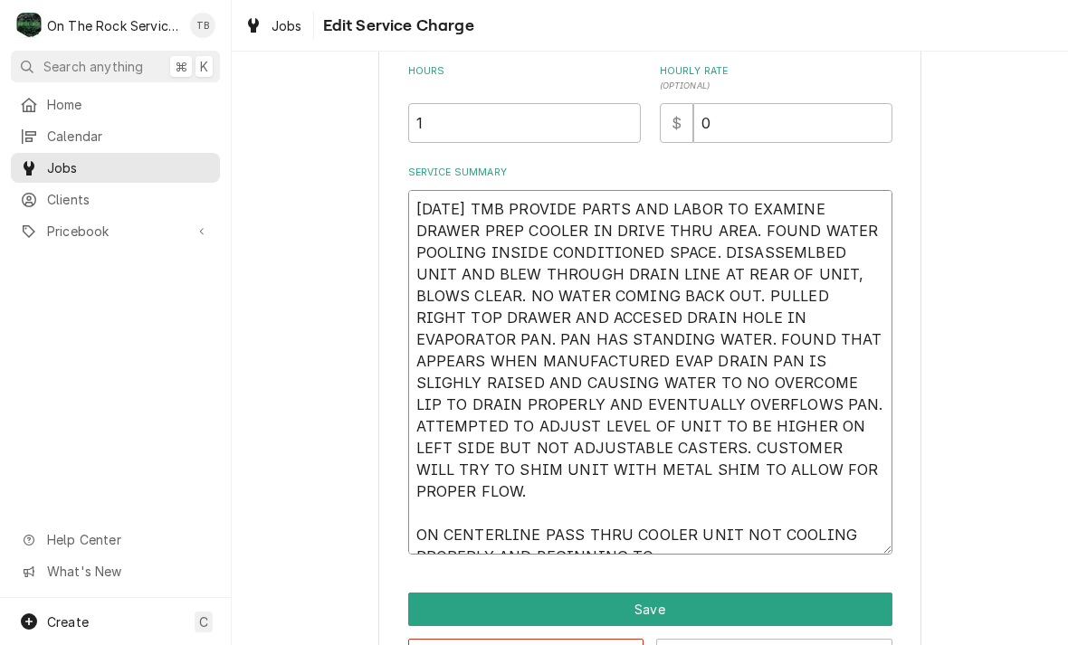
type textarea "8/11/25 TMB PROVIDE PARTS AND LABOR TO EXAMINE DRAWER PREP COOLER IN DRIVE THRU…"
type textarea "x"
type textarea "8/11/25 TMB PROVIDE PARTS AND LABOR TO EXAMINE DRAWER PREP COOLER IN DRIVE THRU…"
type textarea "x"
type textarea "8/11/25 TMB PROVIDE PARTS AND LABOR TO EXAMINE DRAWER PREP COOLER IN DRIVE THRU…"
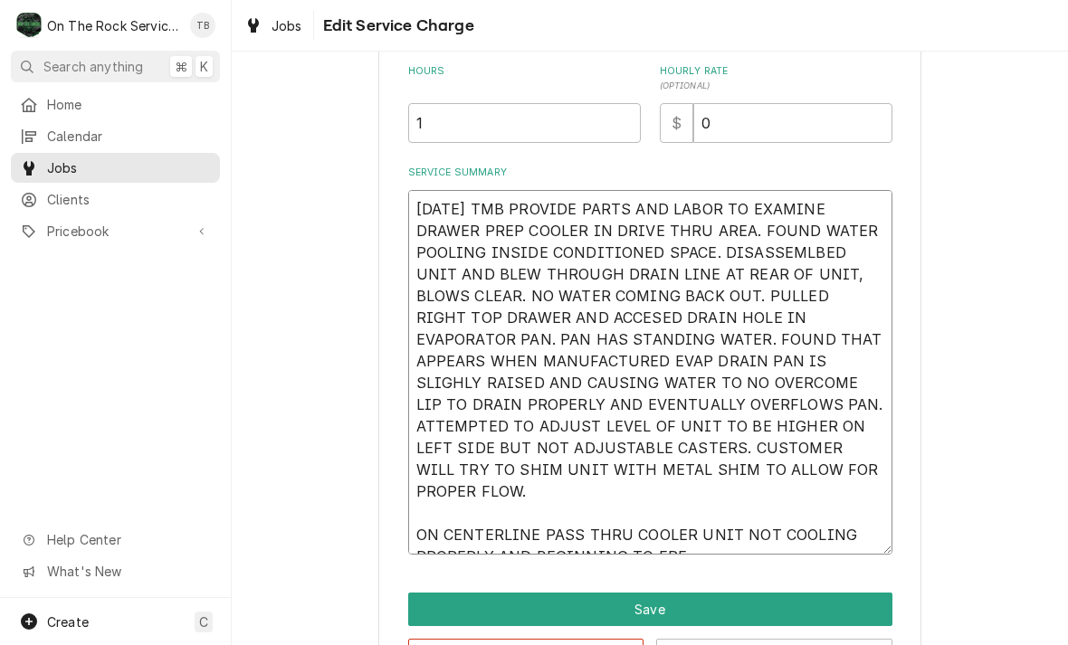
type textarea "x"
type textarea "8/11/25 TMB PROVIDE PARTS AND LABOR TO EXAMINE DRAWER PREP COOLER IN DRIVE THRU…"
type textarea "x"
type textarea "8/11/25 TMB PROVIDE PARTS AND LABOR TO EXAMINE DRAWER PREP COOLER IN DRIVE THRU…"
type textarea "x"
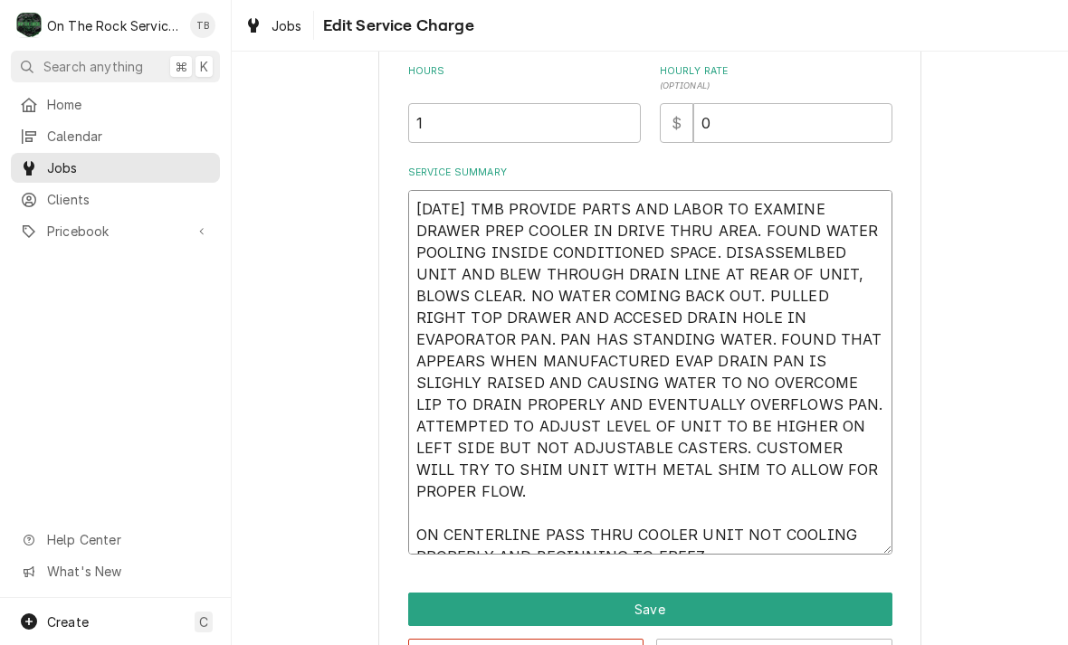
type textarea "8/11/25 TMB PROVIDE PARTS AND LABOR TO EXAMINE DRAWER PREP COOLER IN DRIVE THRU…"
type textarea "x"
type textarea "8/11/25 TMB PROVIDE PARTS AND LABOR TO EXAMINE DRAWER PREP COOLER IN DRIVE THRU…"
type textarea "x"
type textarea "8/11/25 TMB PROVIDE PARTS AND LABOR TO EXAMINE DRAWER PREP COOLER IN DRIVE THRU…"
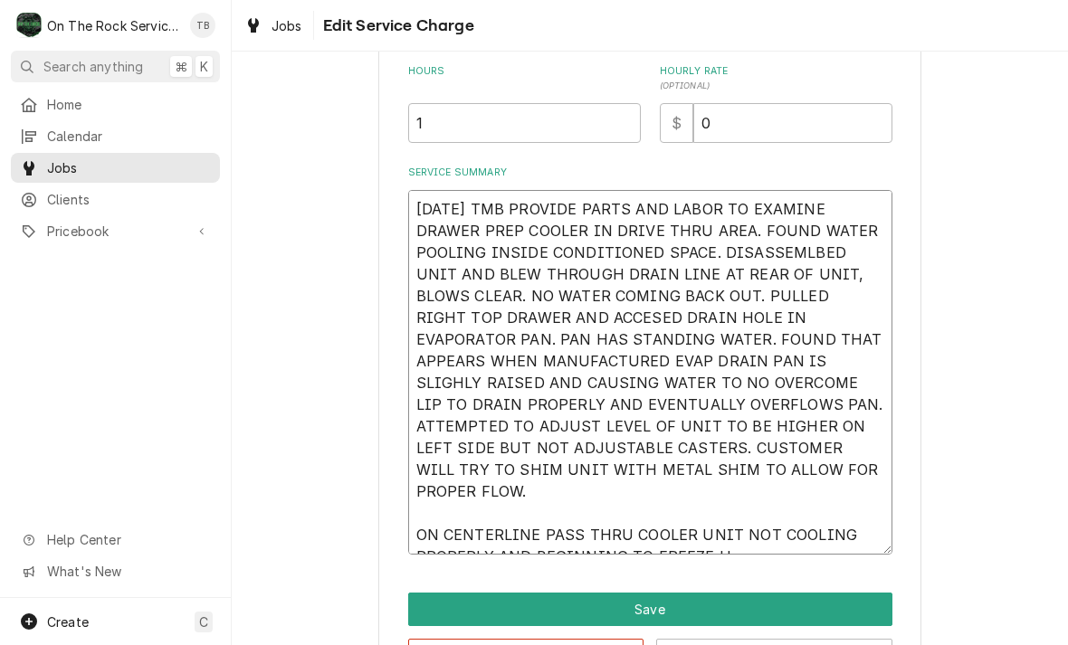
type textarea "x"
type textarea "8/11/25 TMB PROVIDE PARTS AND LABOR TO EXAMINE DRAWER PREP COOLER IN DRIVE THRU…"
type textarea "x"
type textarea "8/11/25 TMB PROVIDE PARTS AND LABOR TO EXAMINE DRAWER PREP COOLER IN DRIVE THRU…"
type textarea "x"
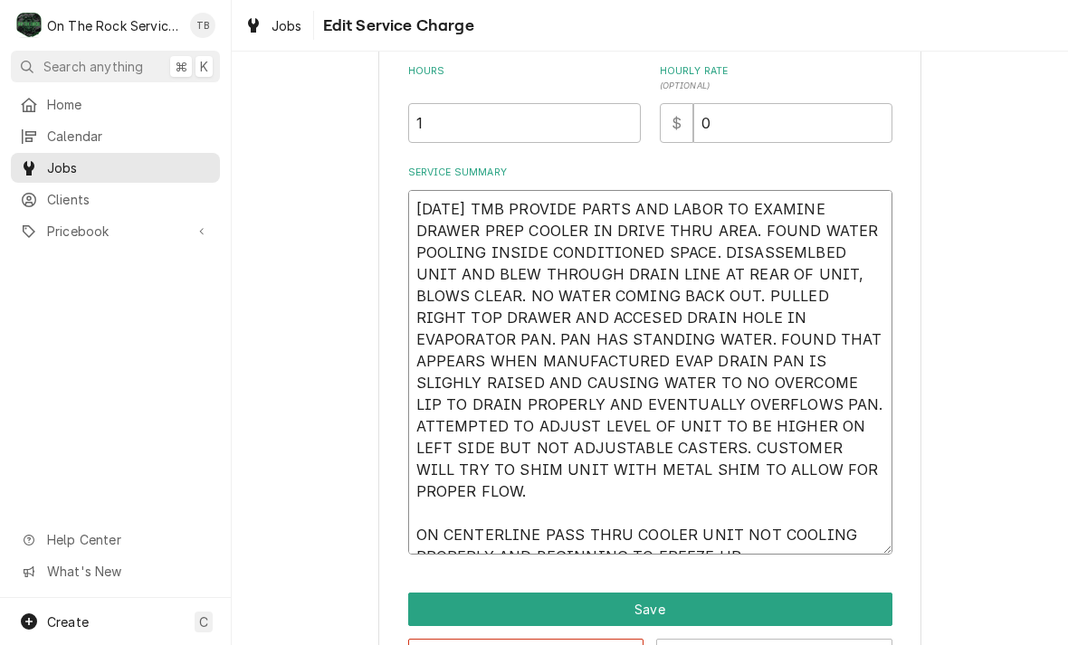
type textarea "8/11/25 TMB PROVIDE PARTS AND LABOR TO EXAMINE DRAWER PREP COOLER IN DRIVE THRU…"
type textarea "x"
type textarea "8/11/25 TMB PROVIDE PARTS AND LABOR TO EXAMINE DRAWER PREP COOLER IN DRIVE THRU…"
type textarea "x"
type textarea "8/11/25 TMB PROVIDE PARTS AND LABOR TO EXAMINE DRAWER PREP COOLER IN DRIVE THRU…"
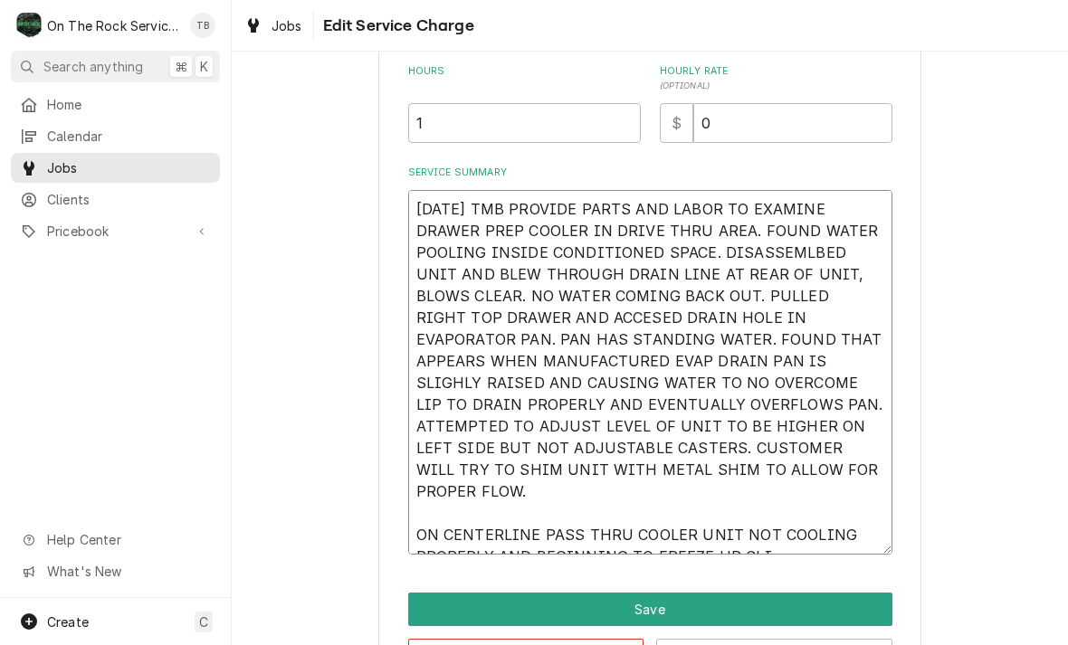
type textarea "x"
type textarea "8/11/25 TMB PROVIDE PARTS AND LABOR TO EXAMINE DRAWER PREP COOLER IN DRIVE THRU…"
type textarea "x"
type textarea "8/11/25 TMB PROVIDE PARTS AND LABOR TO EXAMINE DRAWER PREP COOLER IN DRIVE THRU…"
type textarea "x"
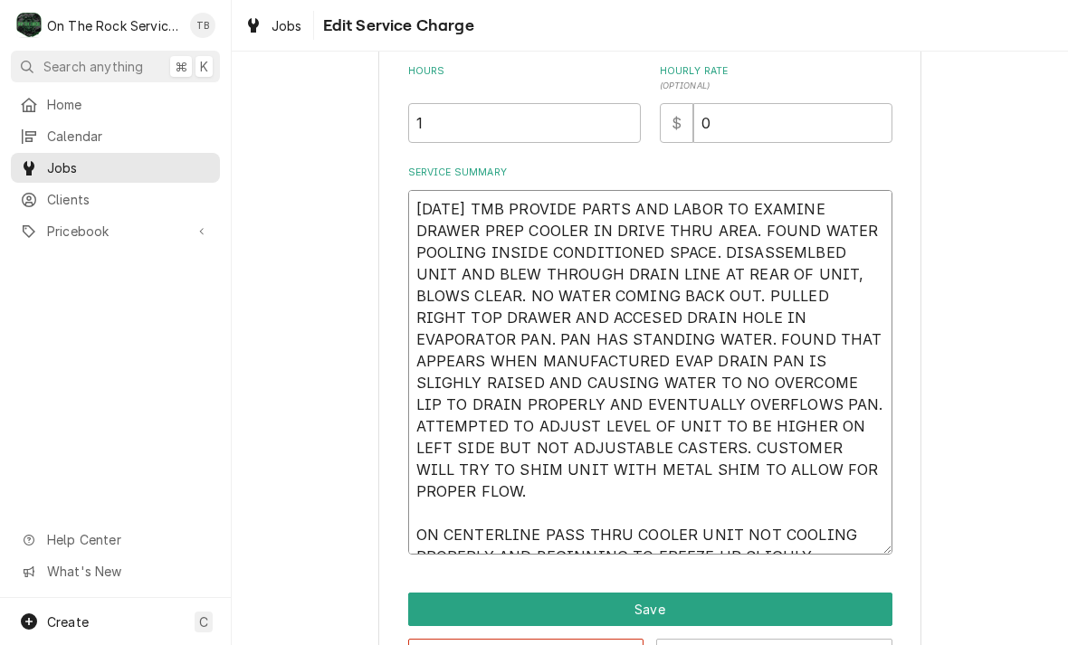
type textarea "8/11/25 TMB PROVIDE PARTS AND LABOR TO EXAMINE DRAWER PREP COOLER IN DRIVE THRU…"
type textarea "x"
type textarea "8/11/25 TMB PROVIDE PARTS AND LABOR TO EXAMINE DRAWER PREP COOLER IN DRIVE THRU…"
type textarea "x"
type textarea "8/11/25 TMB PROVIDE PARTS AND LABOR TO EXAMINE DRAWER PREP COOLER IN DRIVE THRU…"
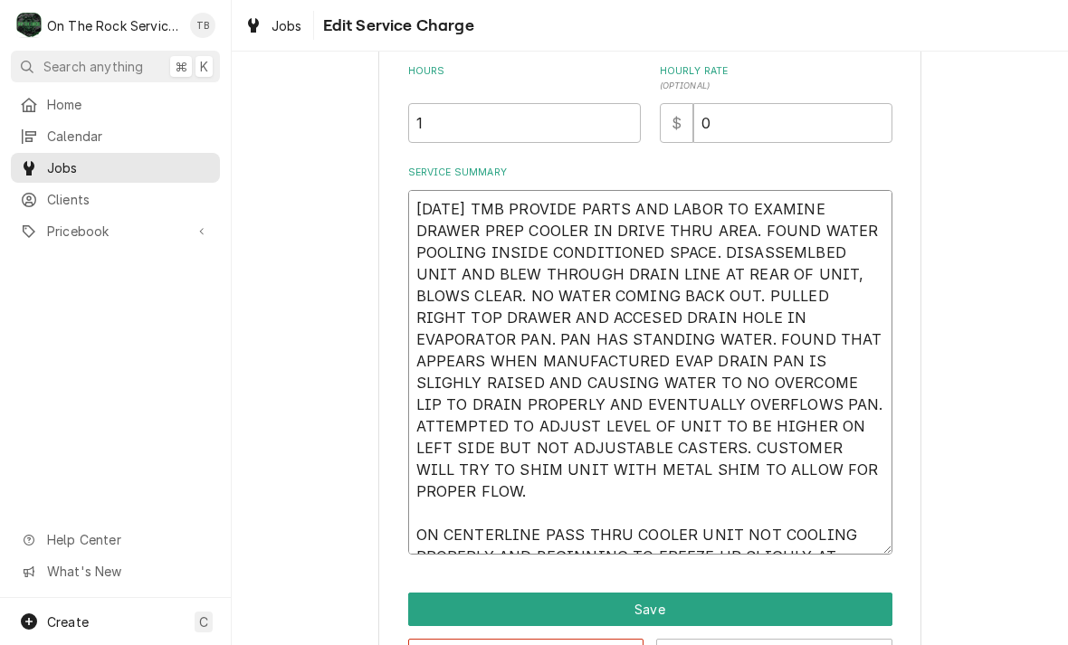
type textarea "x"
type textarea "8/11/25 TMB PROVIDE PARTS AND LABOR TO EXAMINE DRAWER PREP COOLER IN DRIVE THRU…"
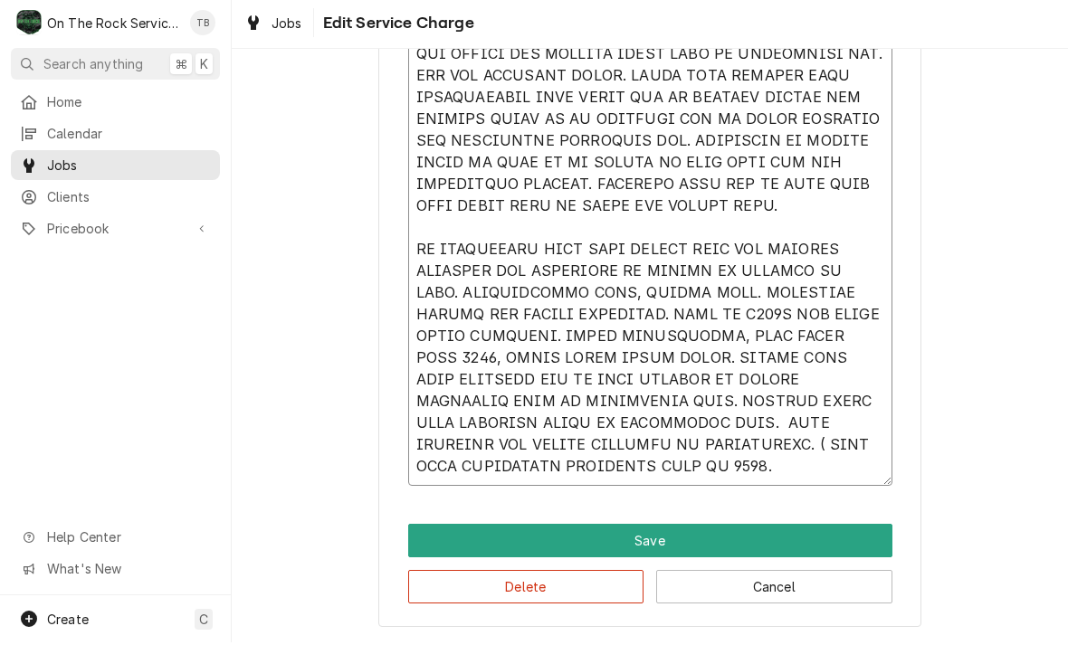
scroll to position [753, 0]
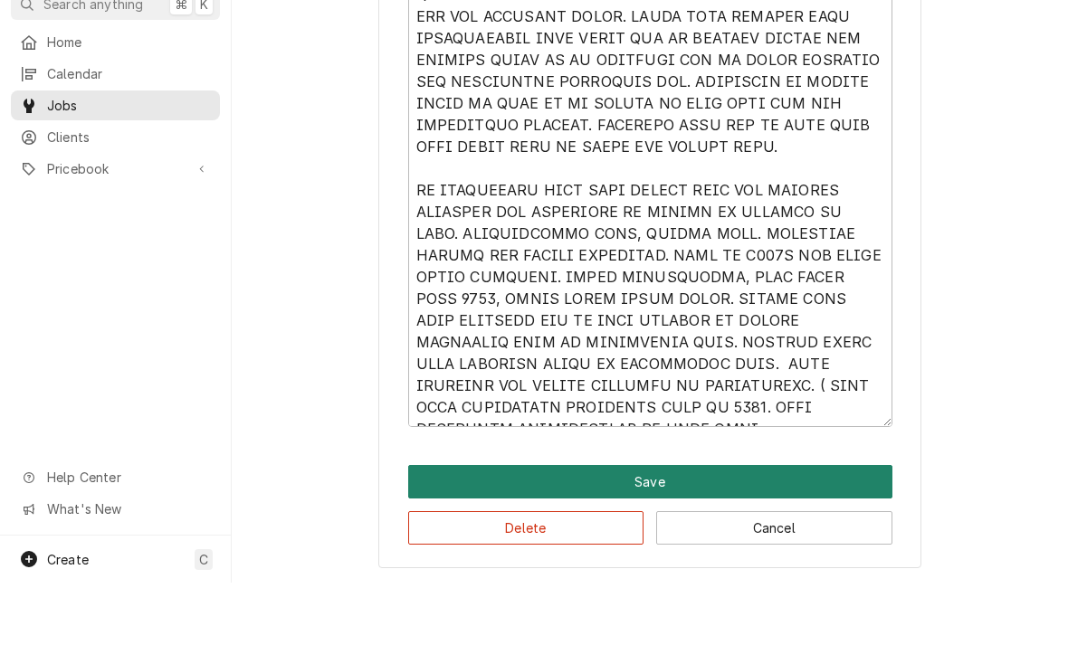
click at [657, 528] on button "Save" at bounding box center [650, 544] width 484 height 33
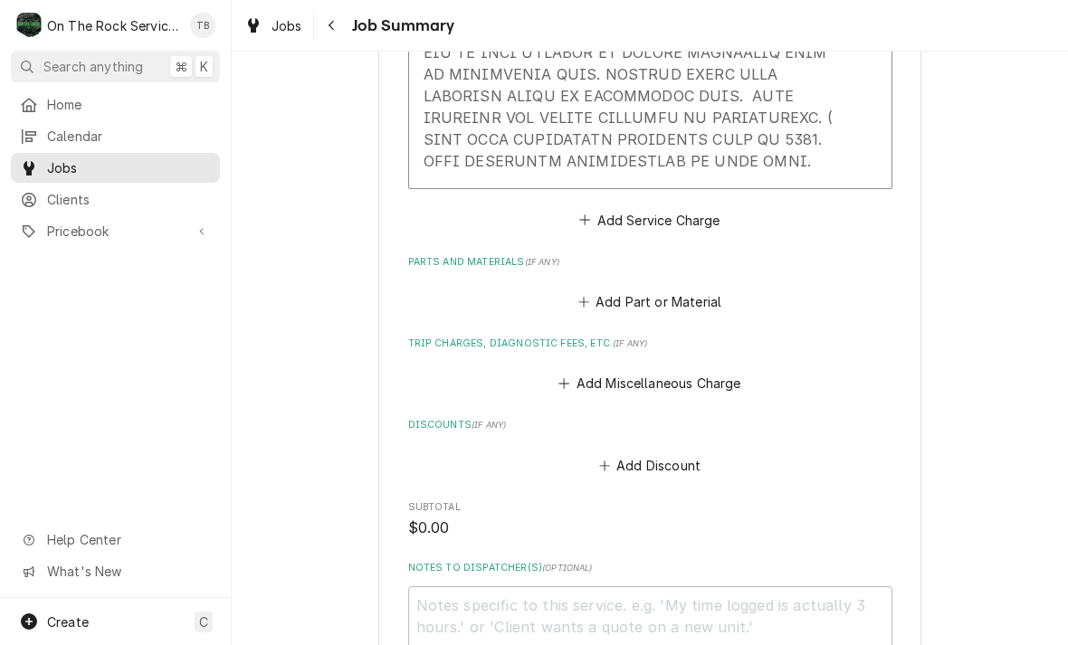
scroll to position [1202, 0]
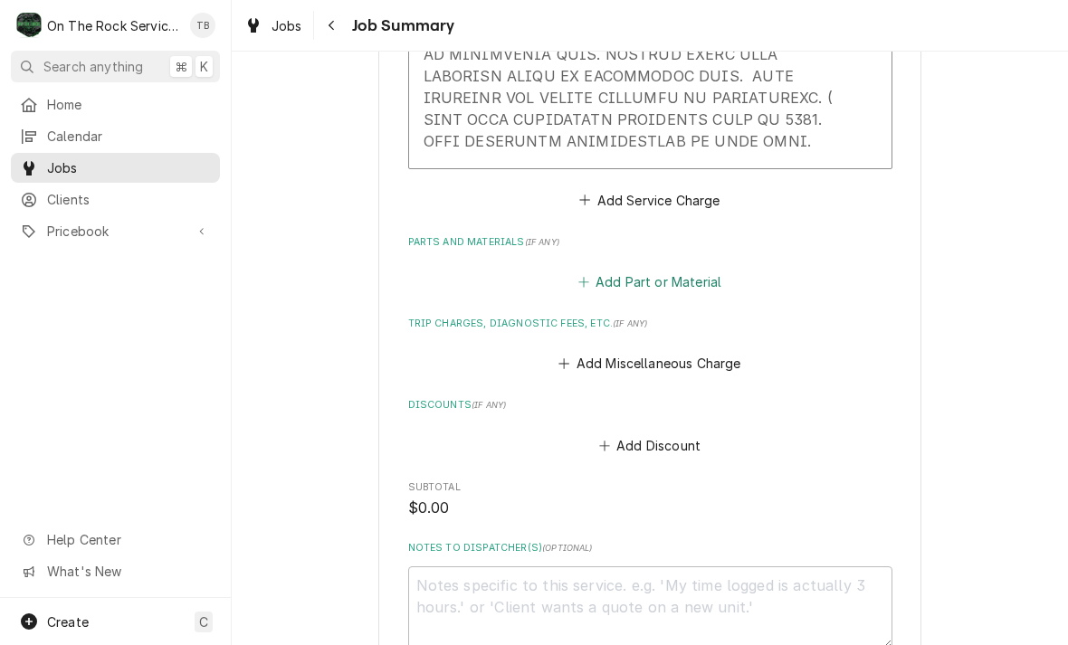
click at [676, 270] on button "Add Part or Material" at bounding box center [649, 282] width 149 height 25
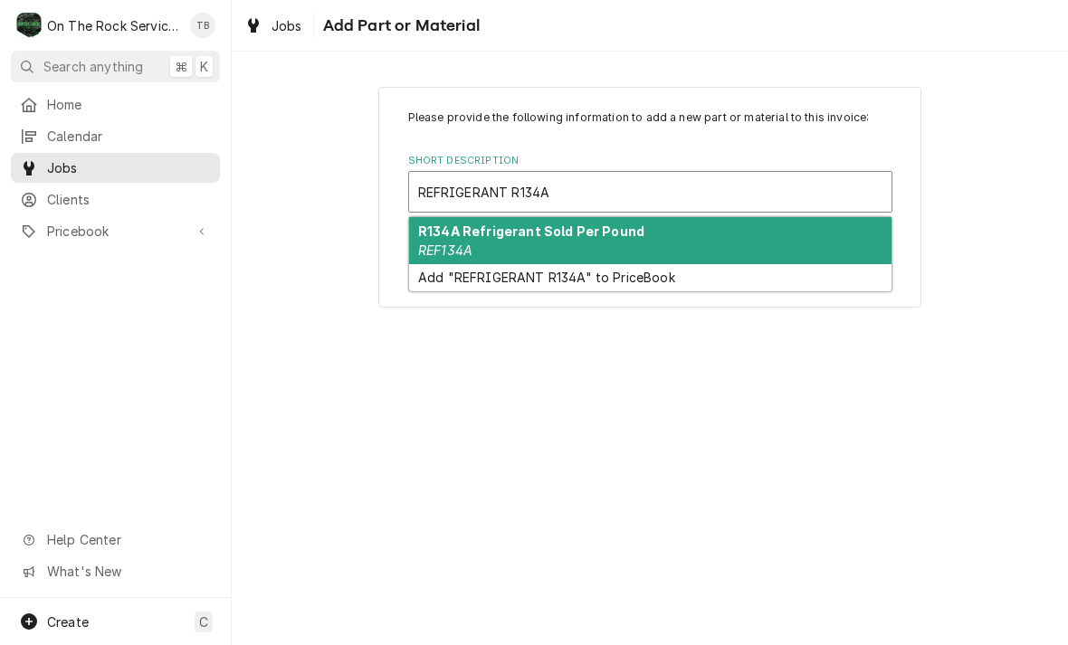
click at [586, 243] on div "R134A Refrigerant Sold Per Pound REF134A" at bounding box center [650, 240] width 482 height 47
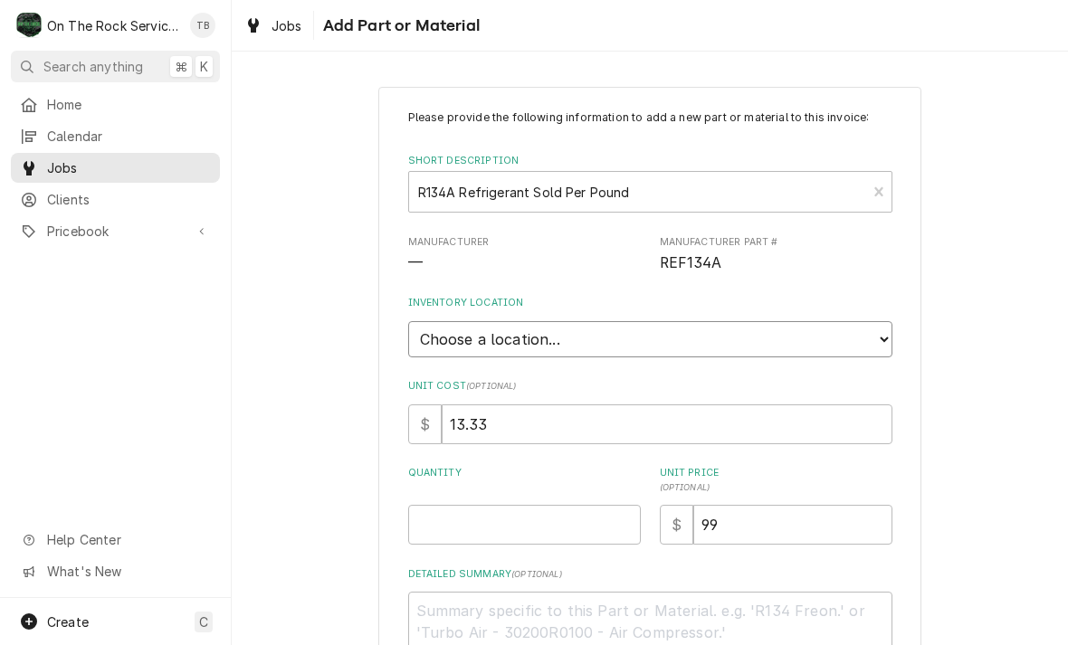
click at [881, 340] on select "Choose a location... Ray's Truck Rich's Truck Todd's Truck Warehouse" at bounding box center [650, 339] width 484 height 36
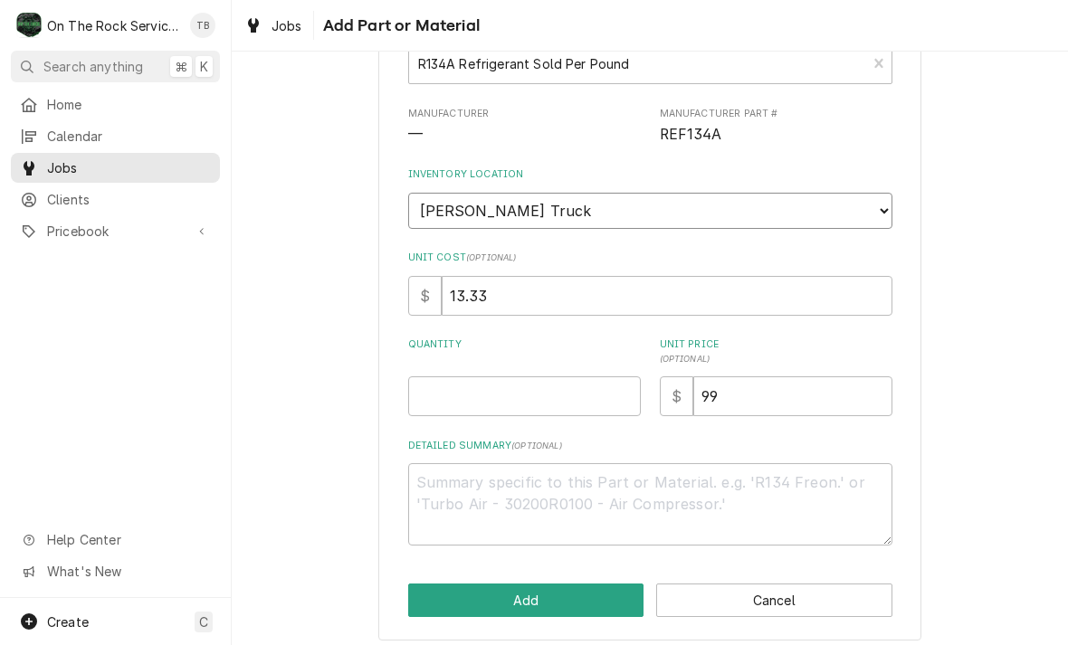
scroll to position [126, 0]
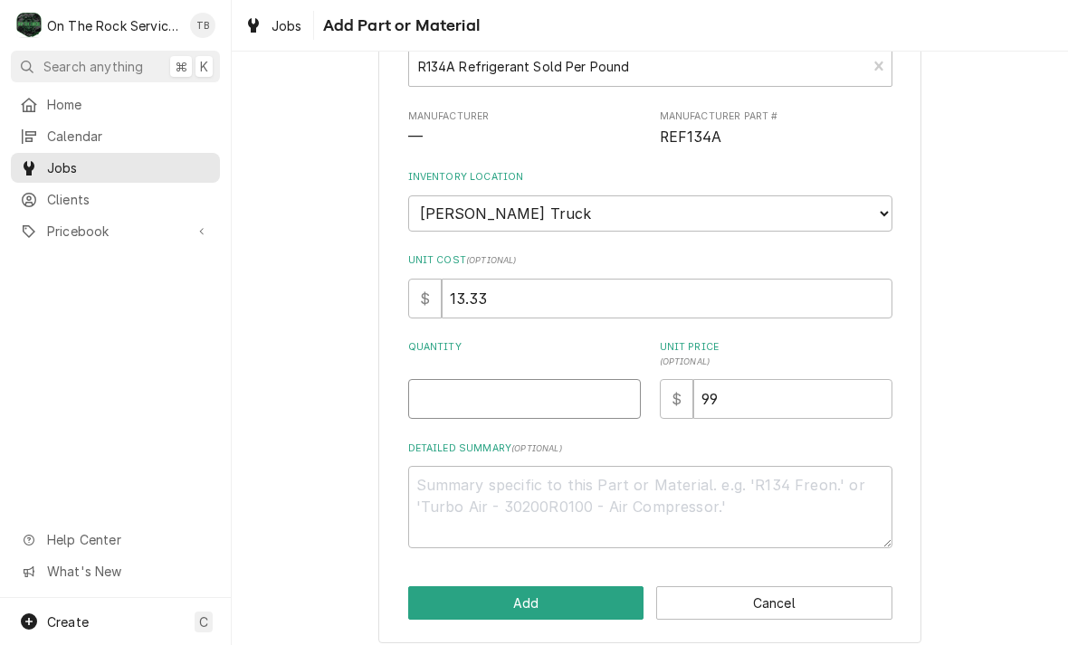
click at [451, 392] on input "Quantity" at bounding box center [524, 399] width 233 height 40
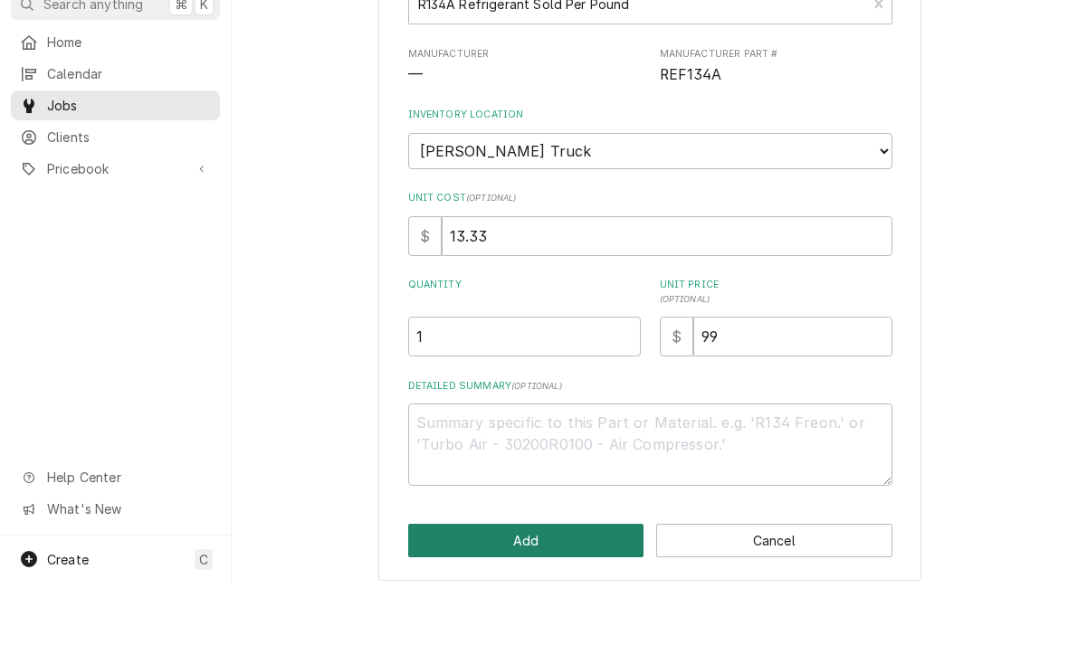
click at [542, 586] on button "Add" at bounding box center [526, 602] width 236 height 33
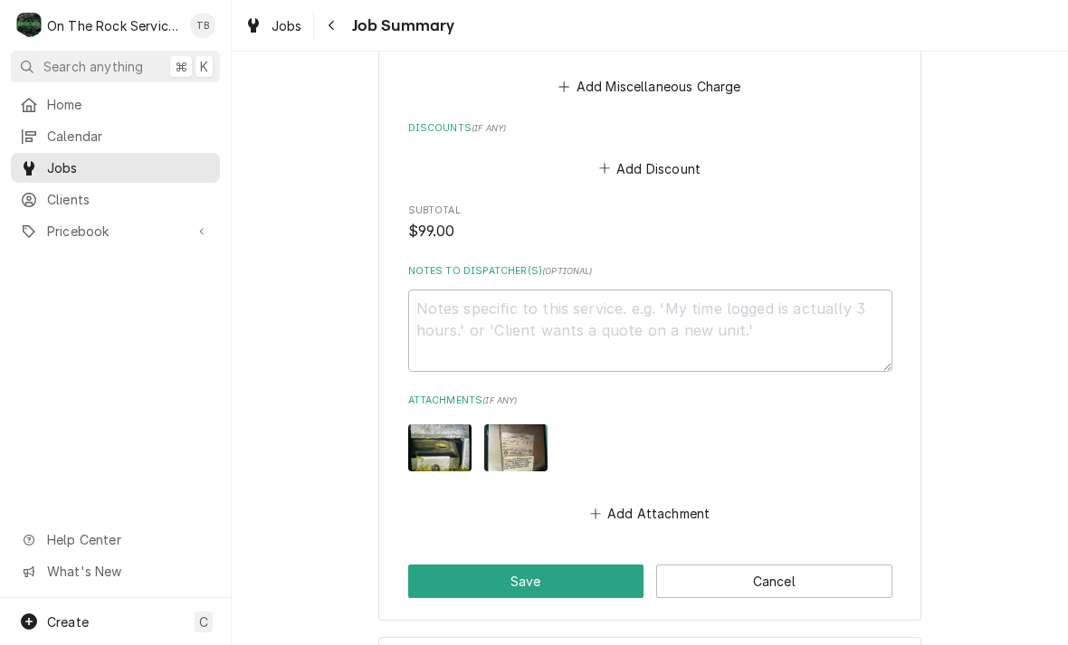
scroll to position [1725, 0]
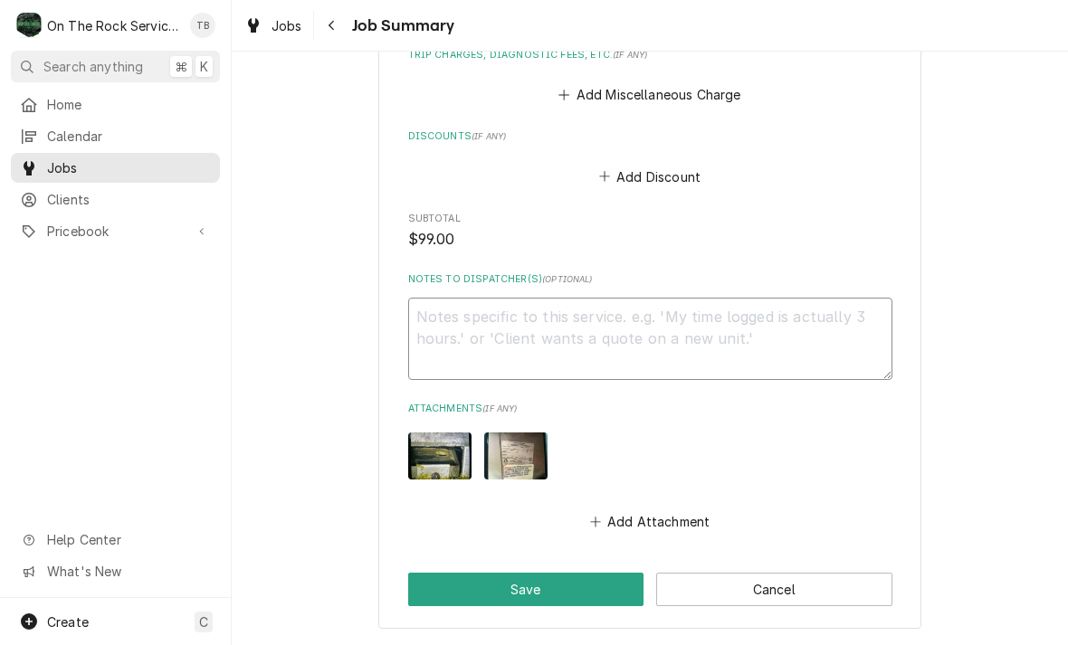
click at [477, 299] on textarea "Notes to Dispatcher(s) ( optional )" at bounding box center [650, 339] width 484 height 82
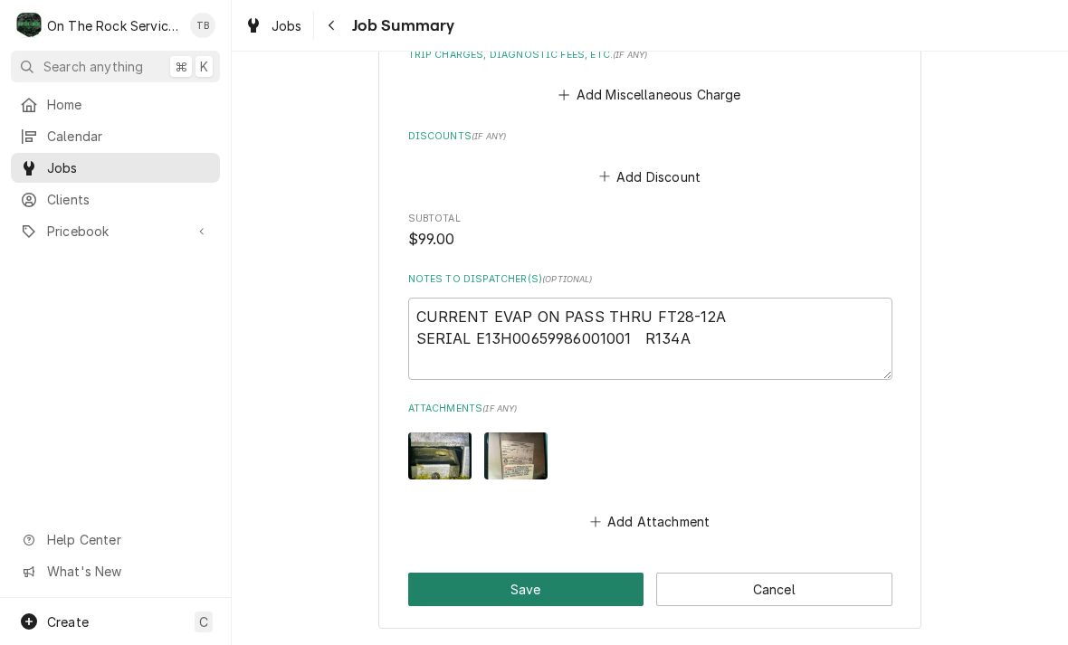
click at [566, 573] on button "Save" at bounding box center [526, 589] width 236 height 33
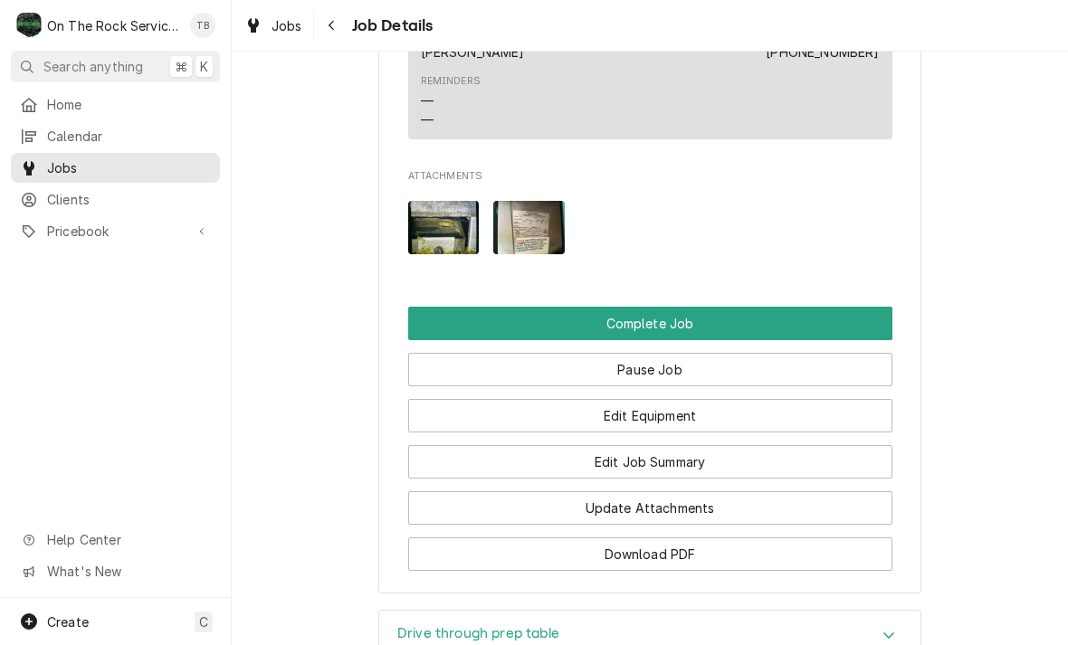
scroll to position [1804, 0]
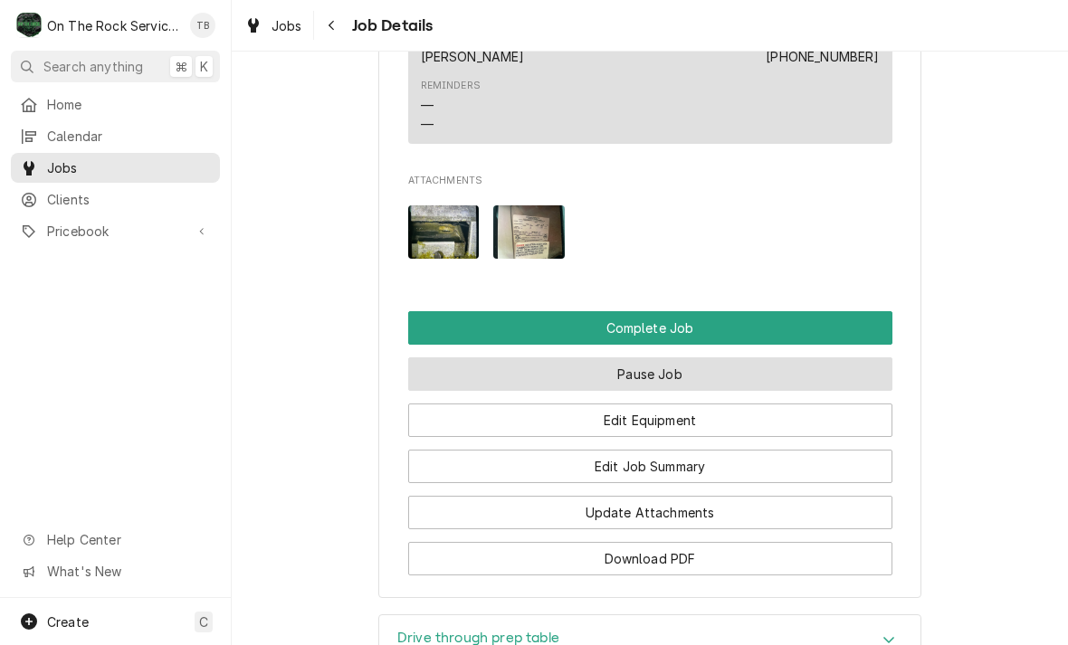
click at [671, 357] on button "Pause Job" at bounding box center [650, 373] width 484 height 33
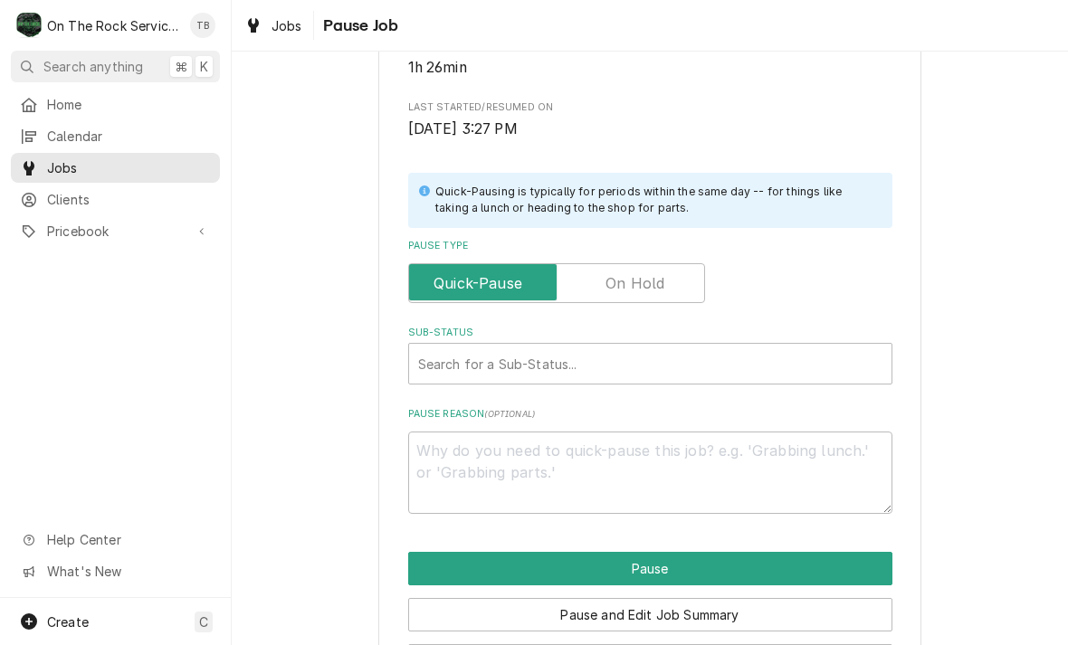
scroll to position [304, 0]
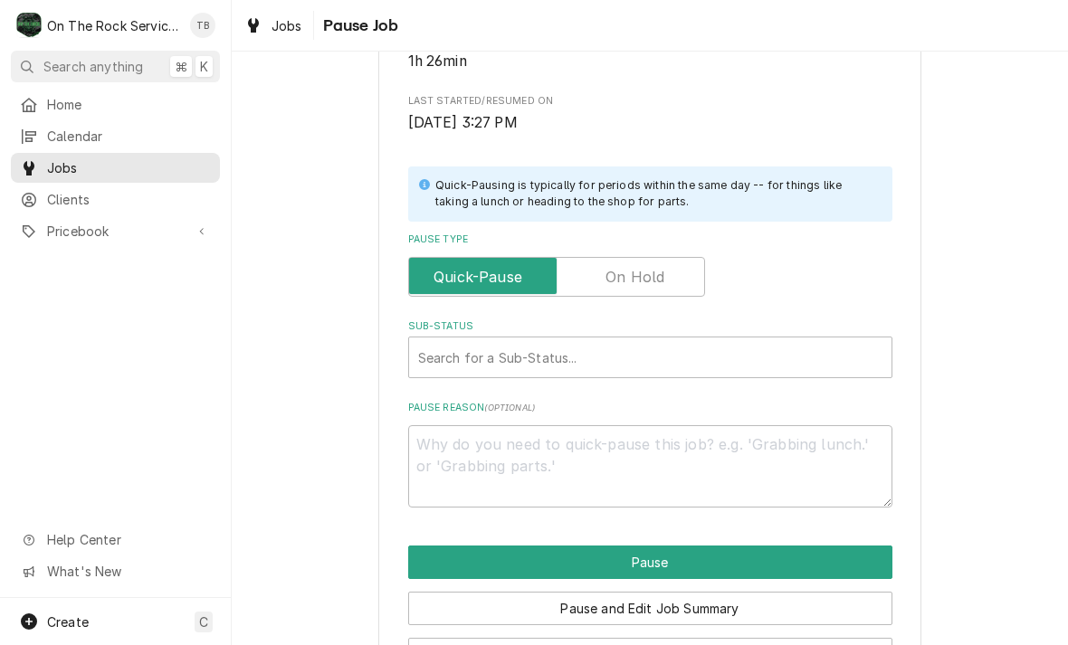
click at [677, 271] on input "Pause Type" at bounding box center [556, 277] width 281 height 40
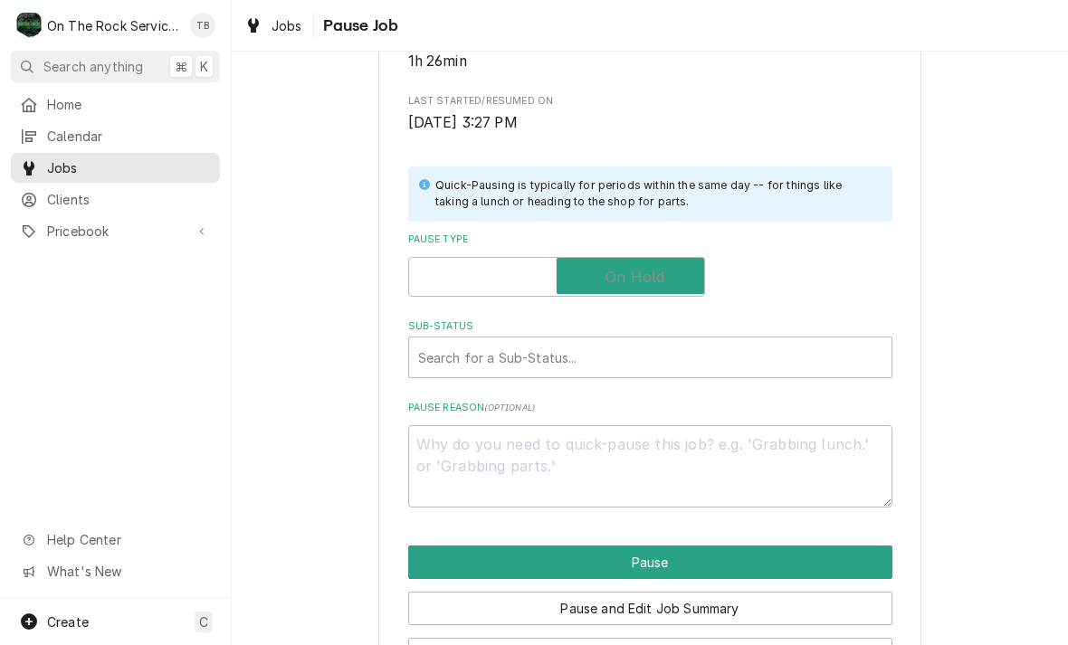
checkbox input "true"
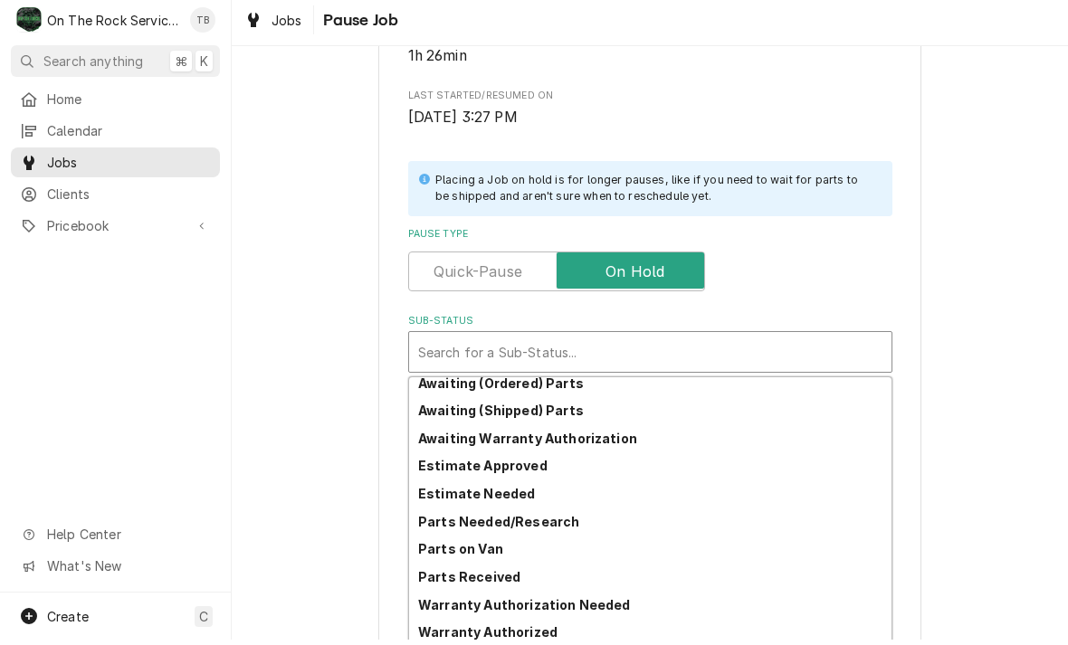
scroll to position [91, 0]
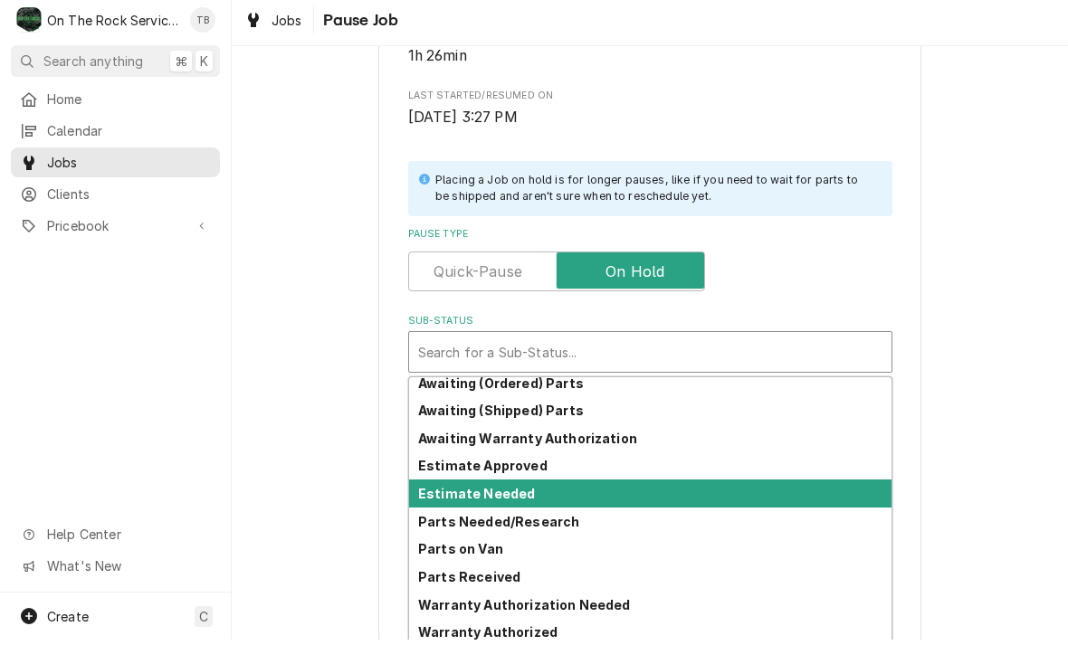
click at [513, 491] on strong "Estimate Needed" at bounding box center [476, 498] width 117 height 15
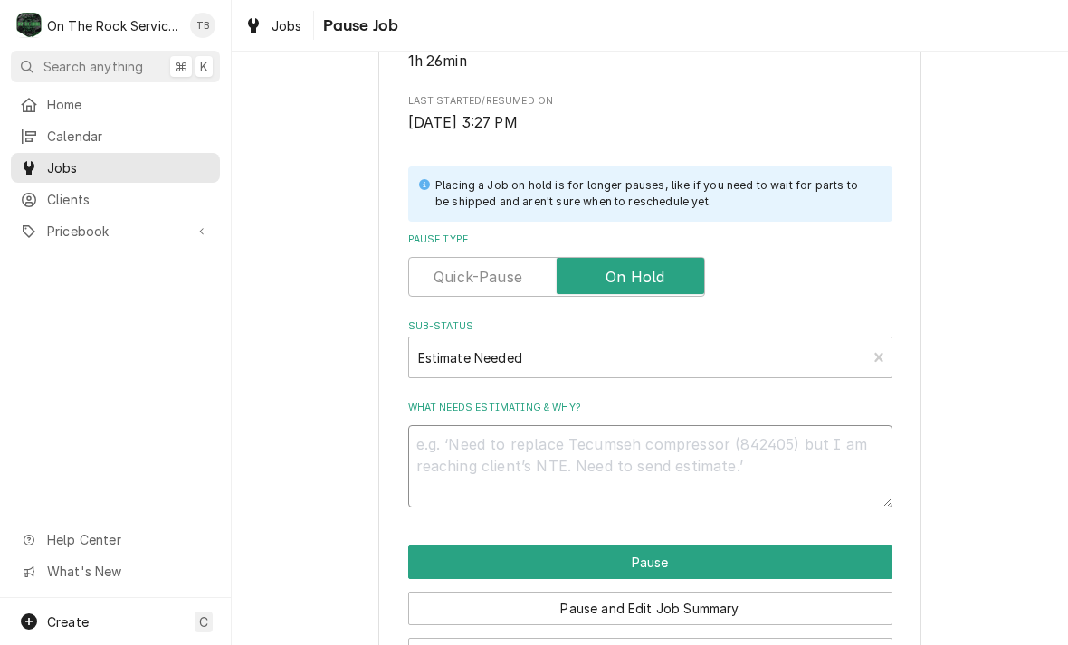
click at [476, 452] on textarea "What needs estimating & why?" at bounding box center [650, 466] width 484 height 82
type textarea "x"
type textarea "E"
type textarea "x"
type textarea "EV"
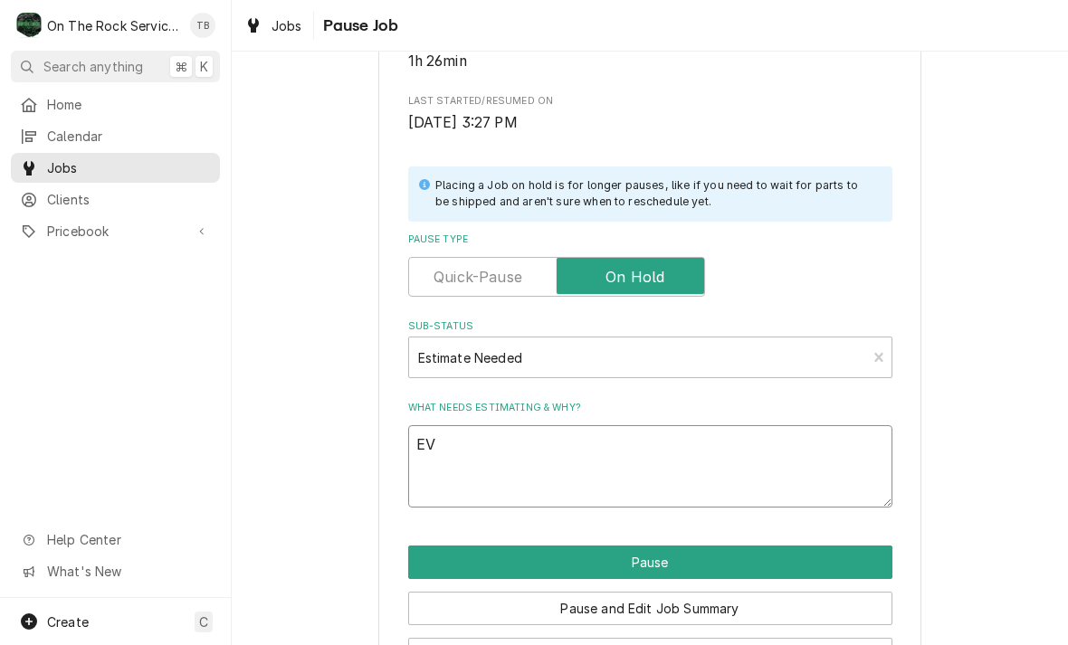
type textarea "x"
type textarea "EVA"
type textarea "x"
type textarea "EVAP"
type textarea "x"
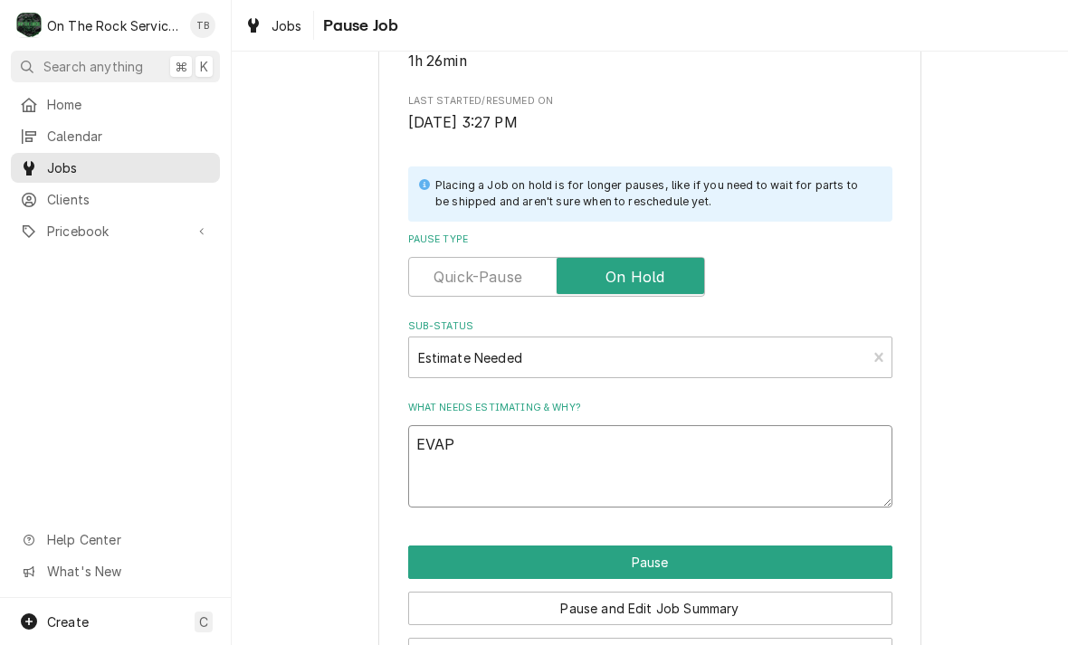
type textarea "EVAPO"
type textarea "x"
type textarea "EVAPOR"
type textarea "x"
type textarea "EVAPORA"
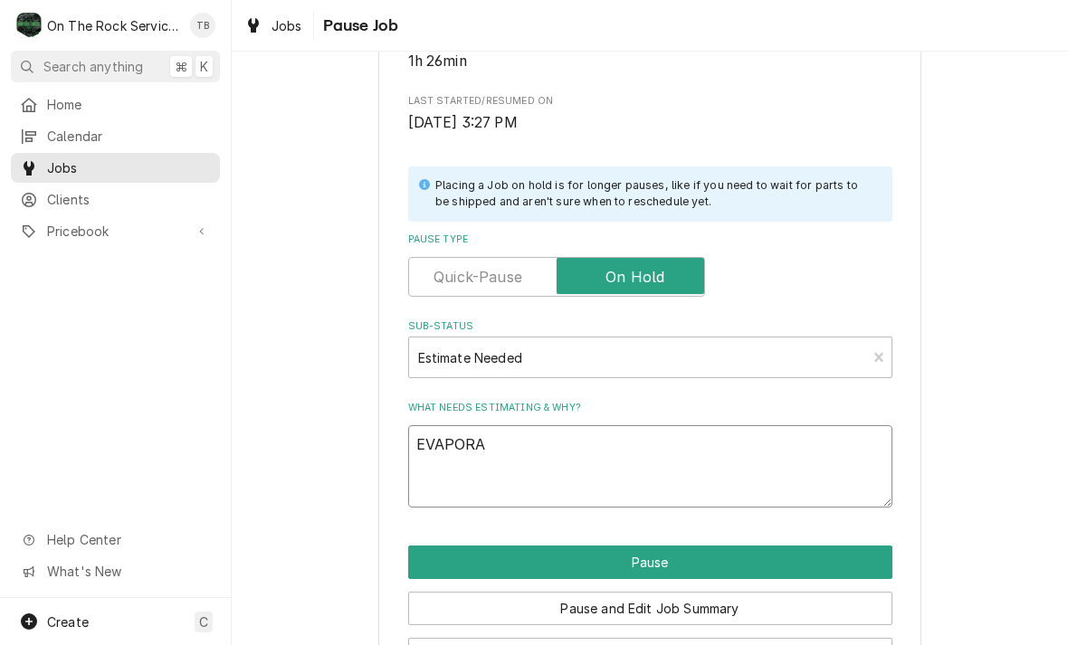
type textarea "x"
type textarea "EVAPORAT"
type textarea "x"
type textarea "EVAPORATOR"
type textarea "x"
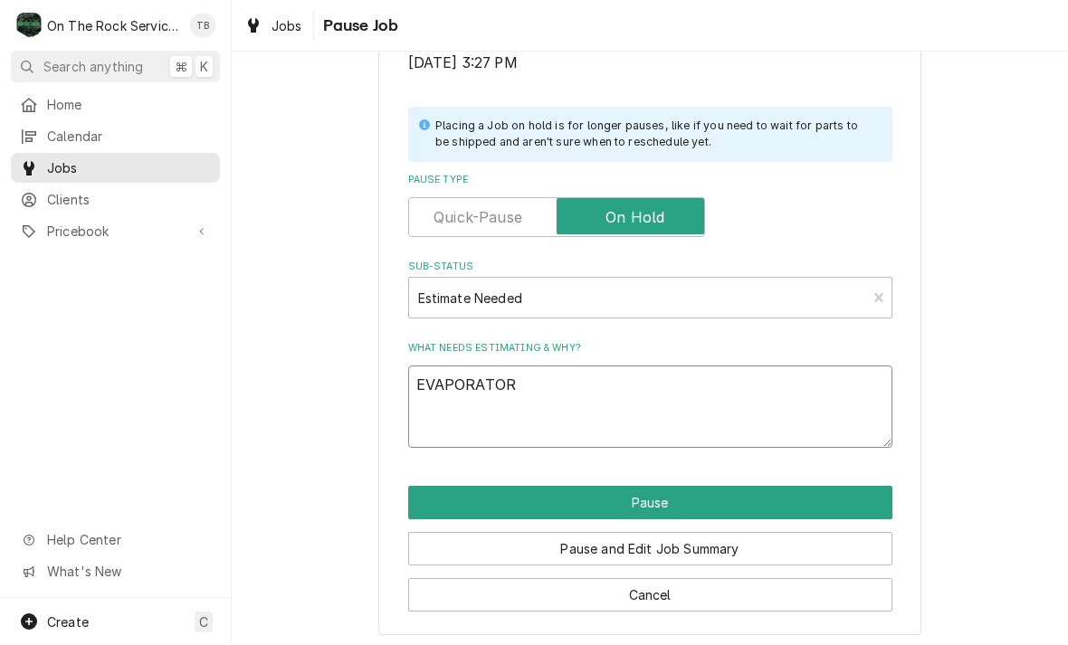
scroll to position [364, 0]
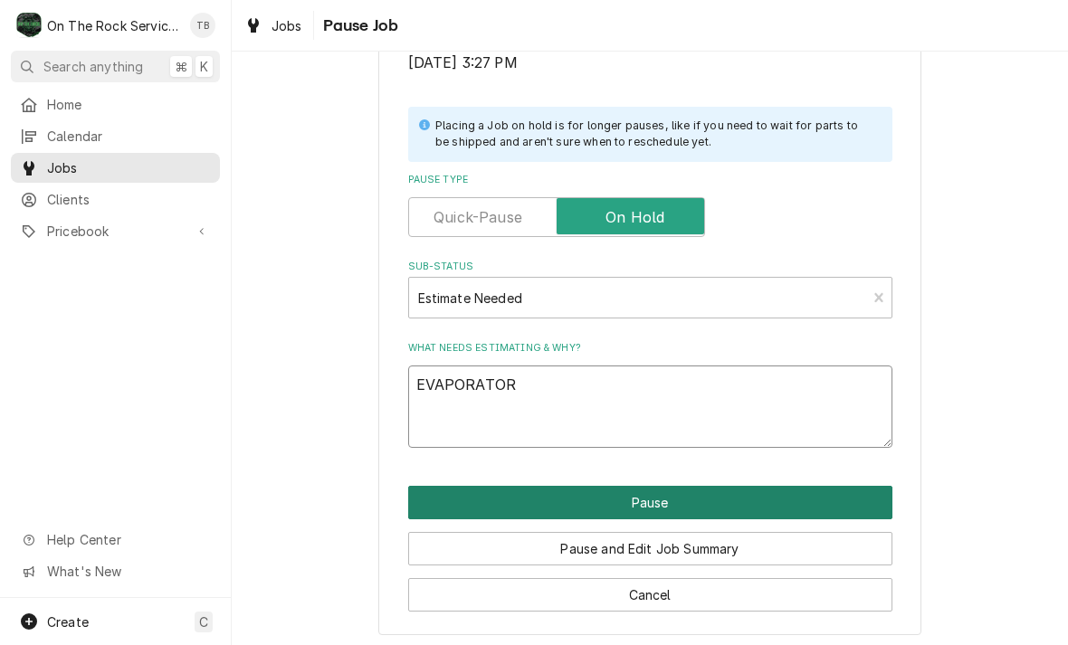
type textarea "EVAPORATOR"
click at [659, 495] on button "Pause" at bounding box center [650, 502] width 484 height 33
type textarea "x"
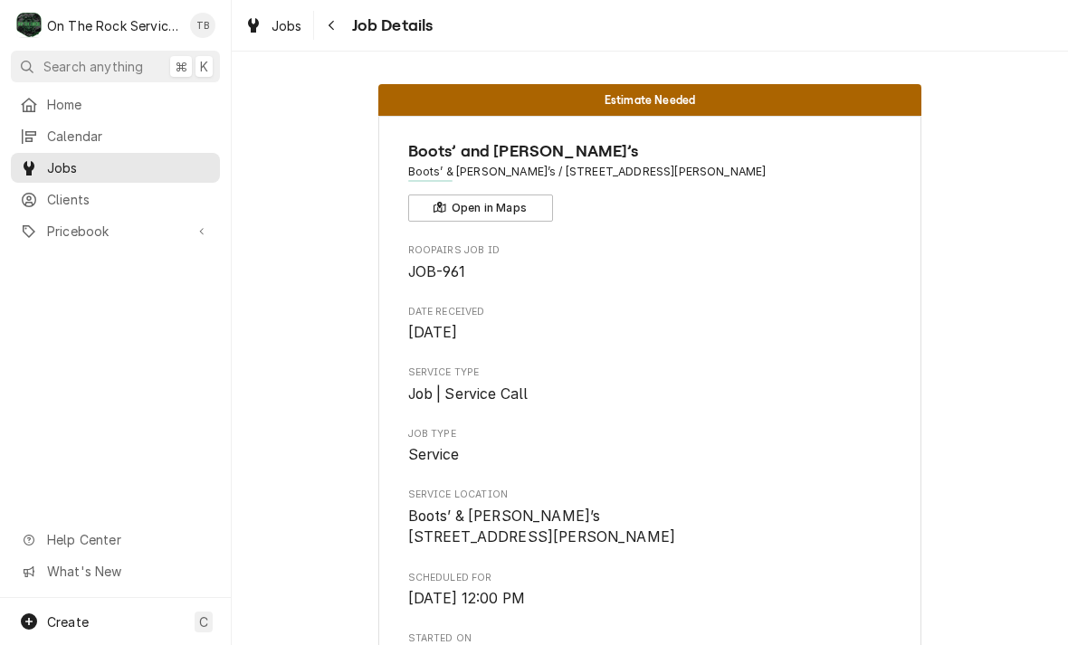
click at [363, 41] on div "Jobs Job Details" at bounding box center [650, 25] width 836 height 51
click at [284, 26] on span "Jobs" at bounding box center [286, 25] width 31 height 19
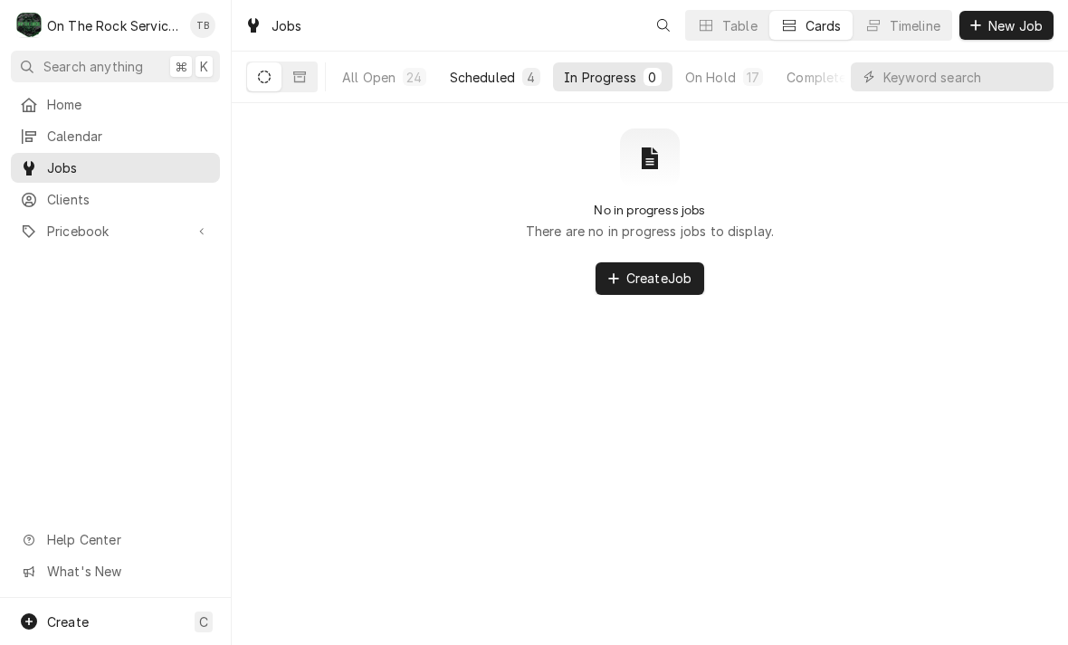
click at [501, 77] on div "Scheduled" at bounding box center [482, 77] width 65 height 19
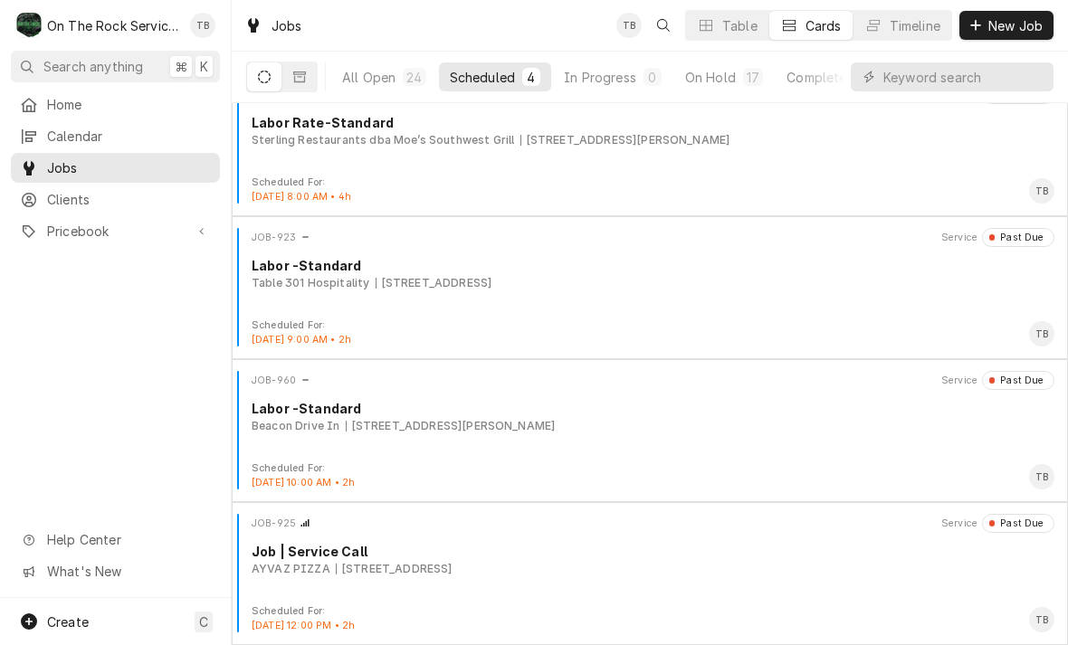
scroll to position [30, 0]
